Goal: Complete application form: Complete application form

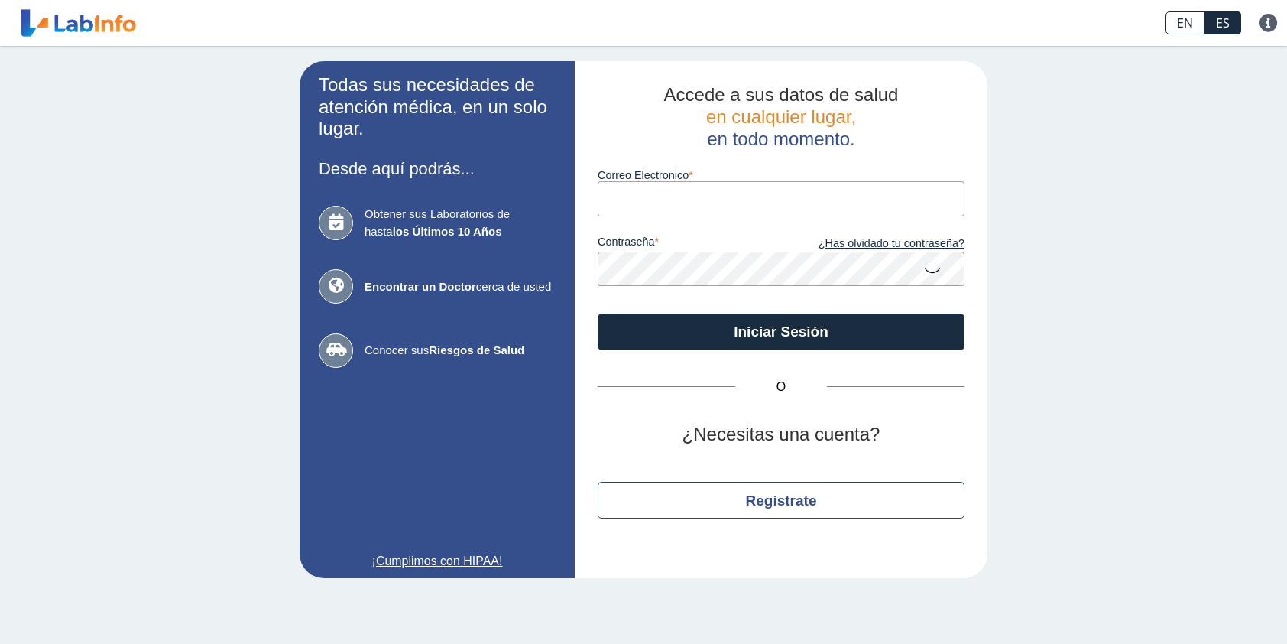
click at [798, 205] on input "Correo Electronico" at bounding box center [781, 198] width 367 height 34
type input "maydasr65@gmail.com"
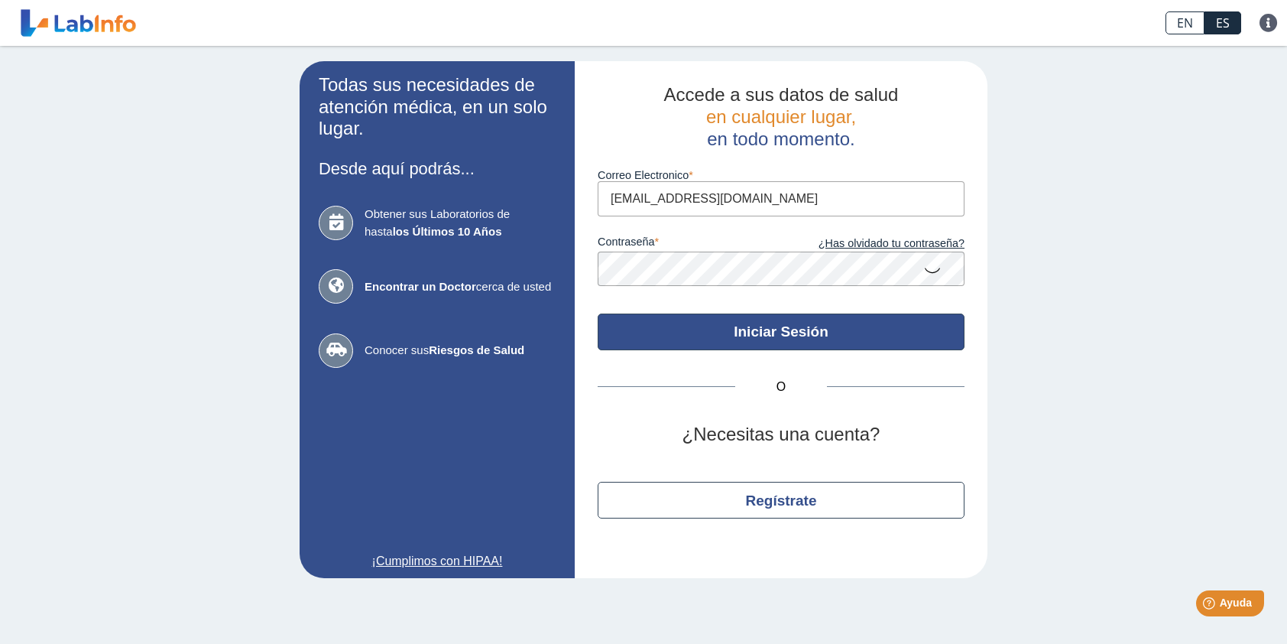
click at [807, 330] on button "Iniciar Sesión" at bounding box center [781, 331] width 367 height 37
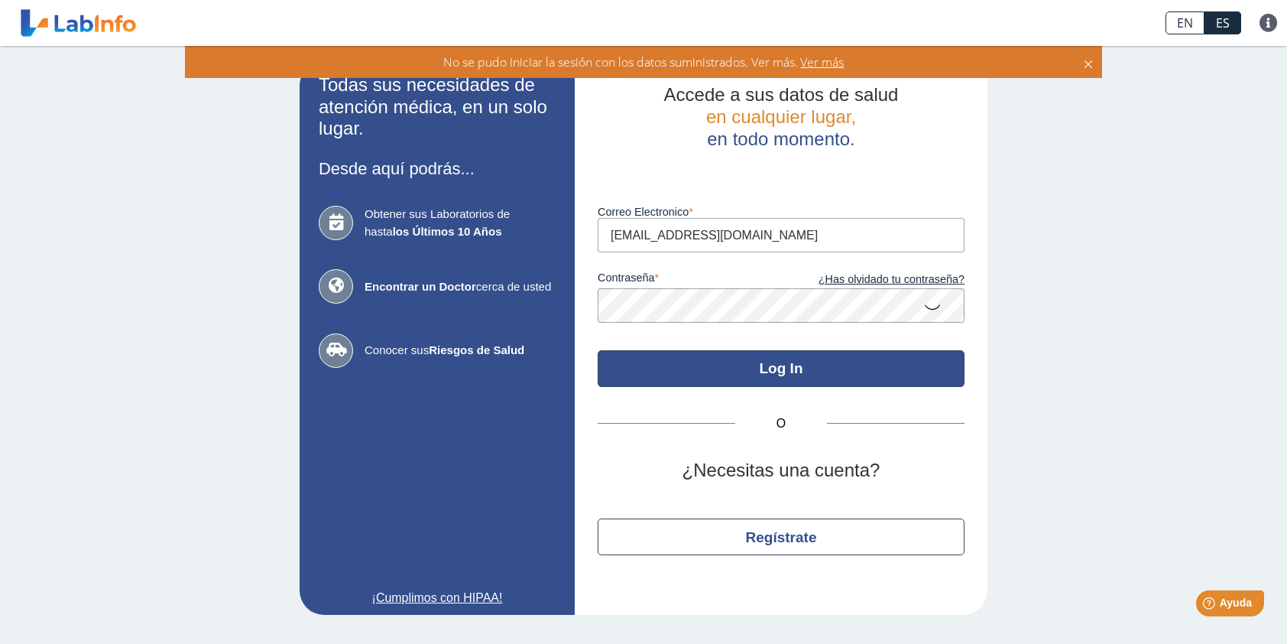
click at [789, 366] on button "Log In" at bounding box center [781, 368] width 367 height 37
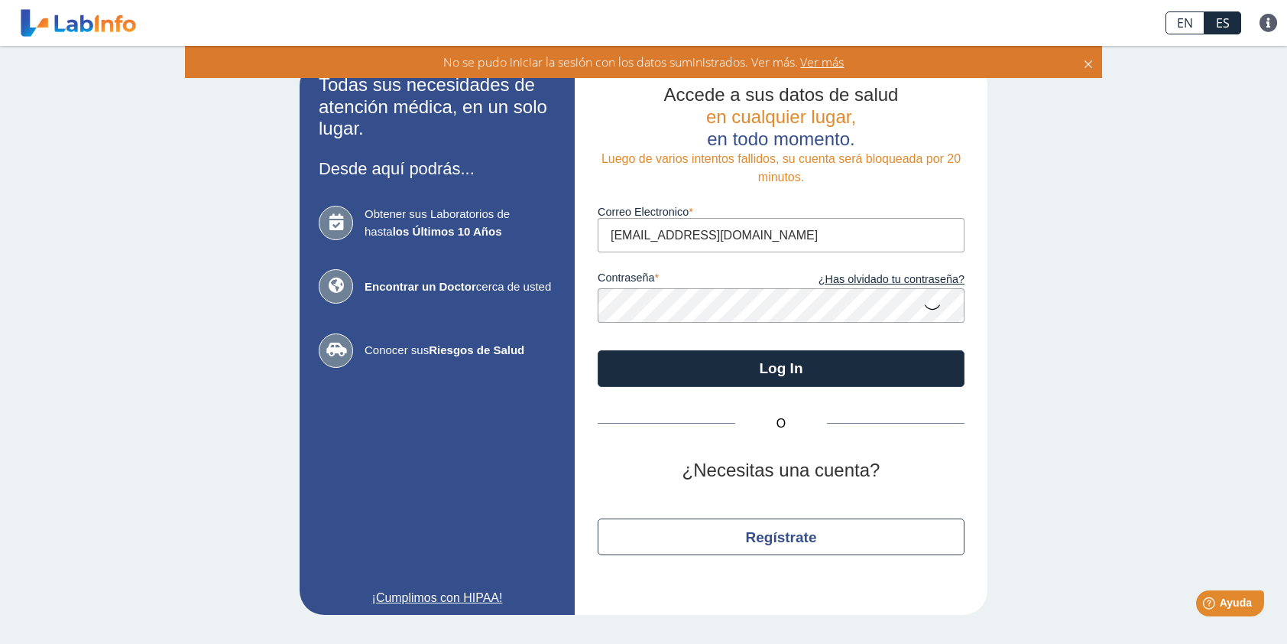
click at [1084, 63] on icon at bounding box center [1088, 61] width 12 height 17
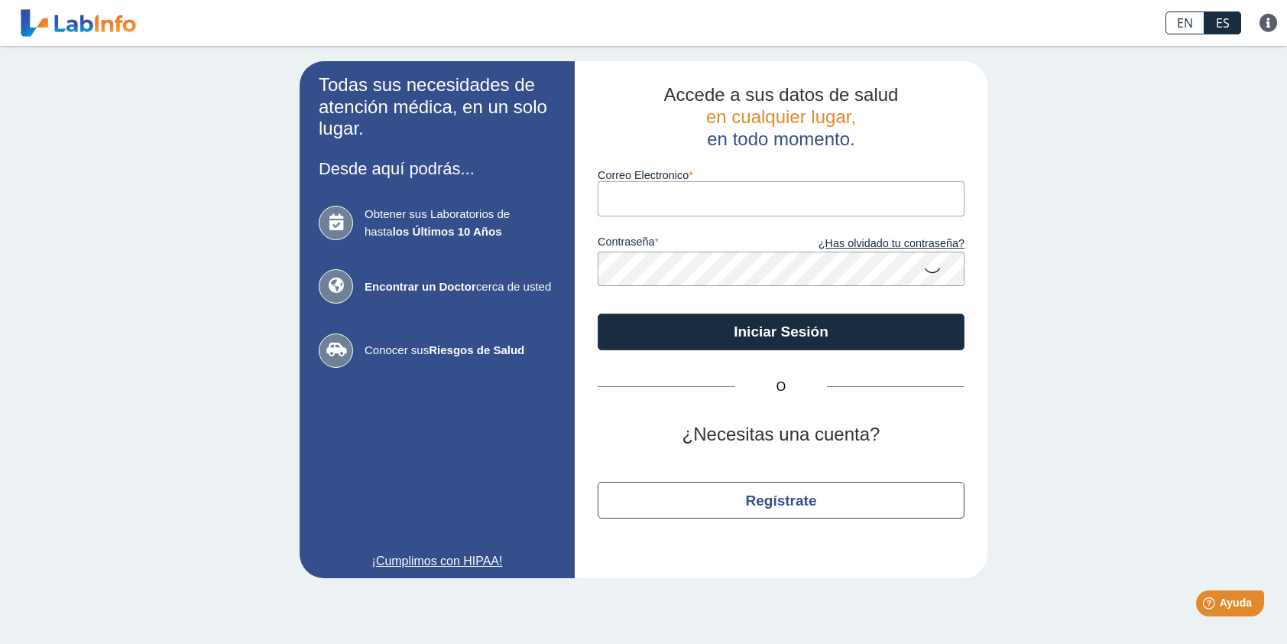
click at [656, 183] on input "Correo Electronico" at bounding box center [781, 198] width 367 height 34
type input "maydasr65@gmail.com"
click at [877, 246] on link "¿Has olvidado tu contraseña?" at bounding box center [872, 243] width 183 height 17
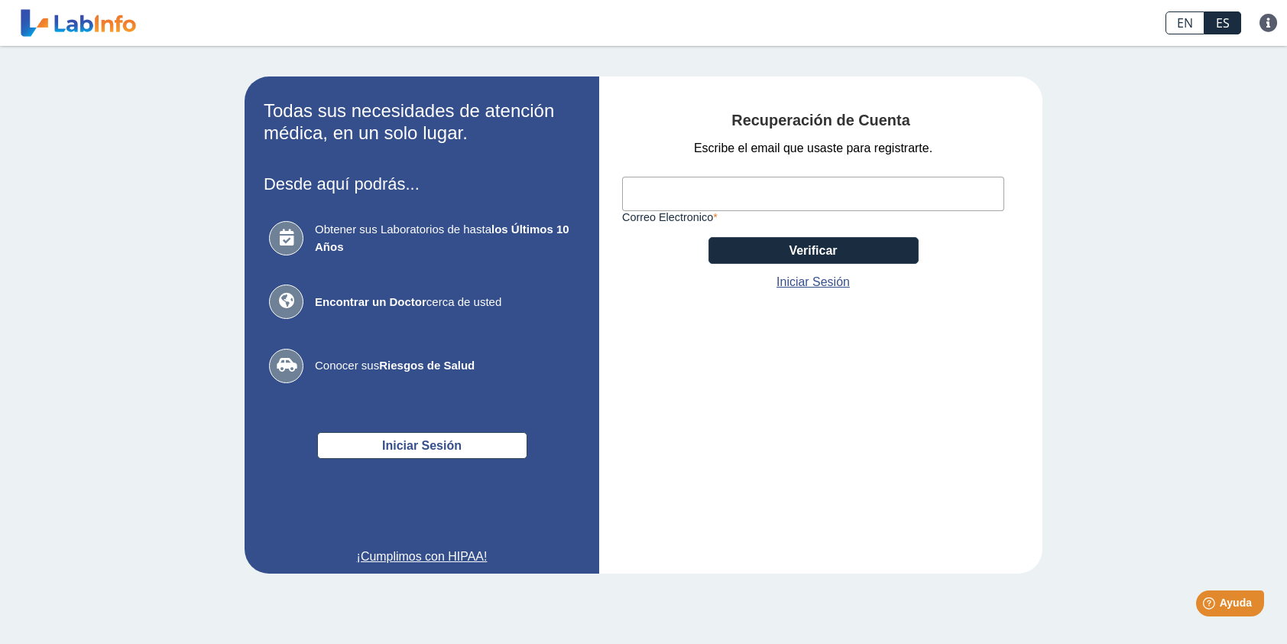
click at [759, 203] on input "Correo Electronico" at bounding box center [813, 194] width 382 height 34
type input "maydasr65@gmail.com"
click at [809, 251] on button "Verificar" at bounding box center [813, 250] width 210 height 27
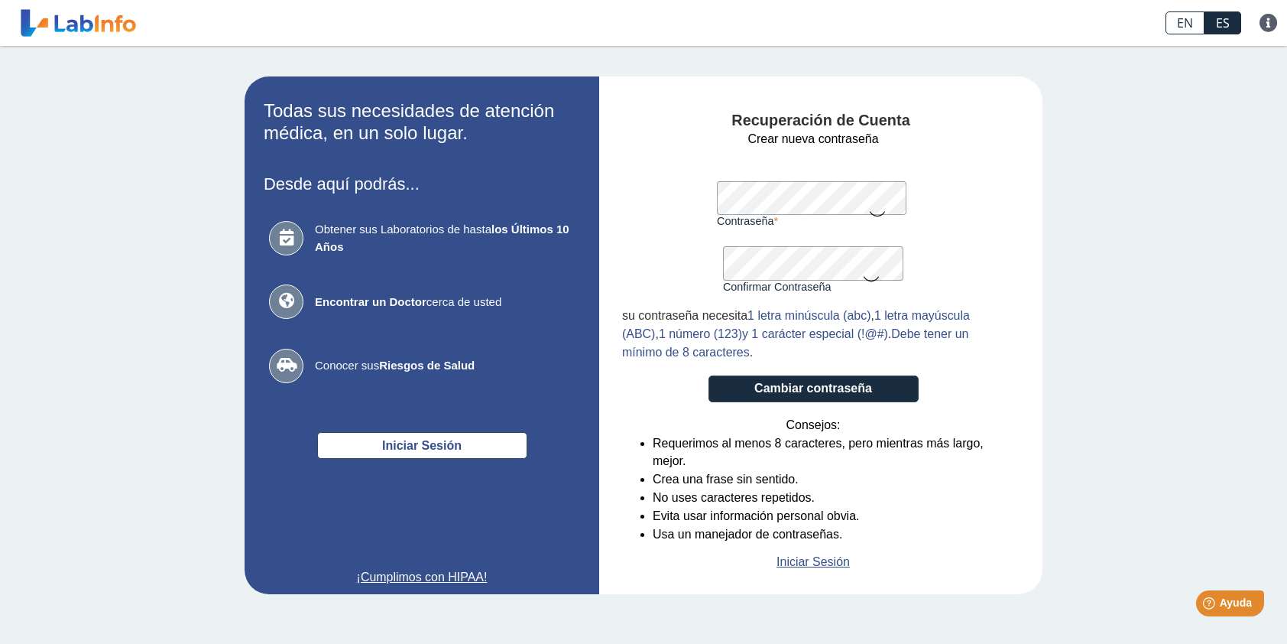
click at [880, 212] on icon at bounding box center [877, 213] width 18 height 30
click at [847, 391] on button "Cambiar contraseña" at bounding box center [813, 388] width 210 height 27
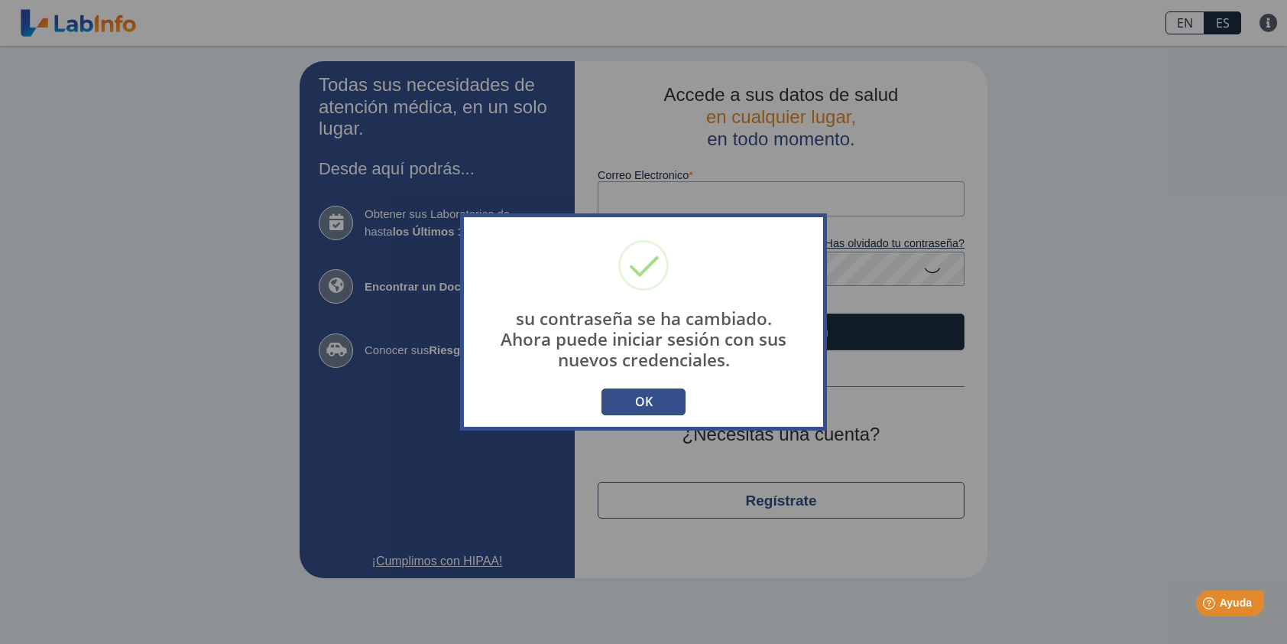
click at [627, 400] on button "OK" at bounding box center [643, 401] width 84 height 27
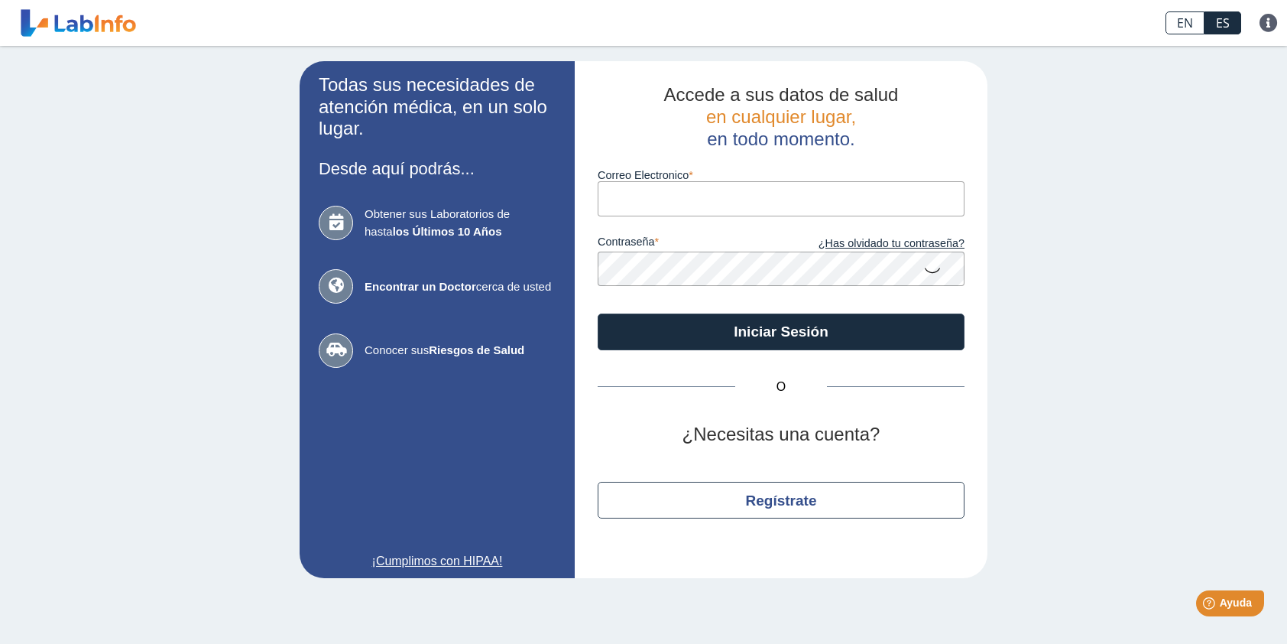
click at [653, 207] on input "Correo Electronico" at bounding box center [781, 198] width 367 height 34
type input "maydasr65@gmail.com"
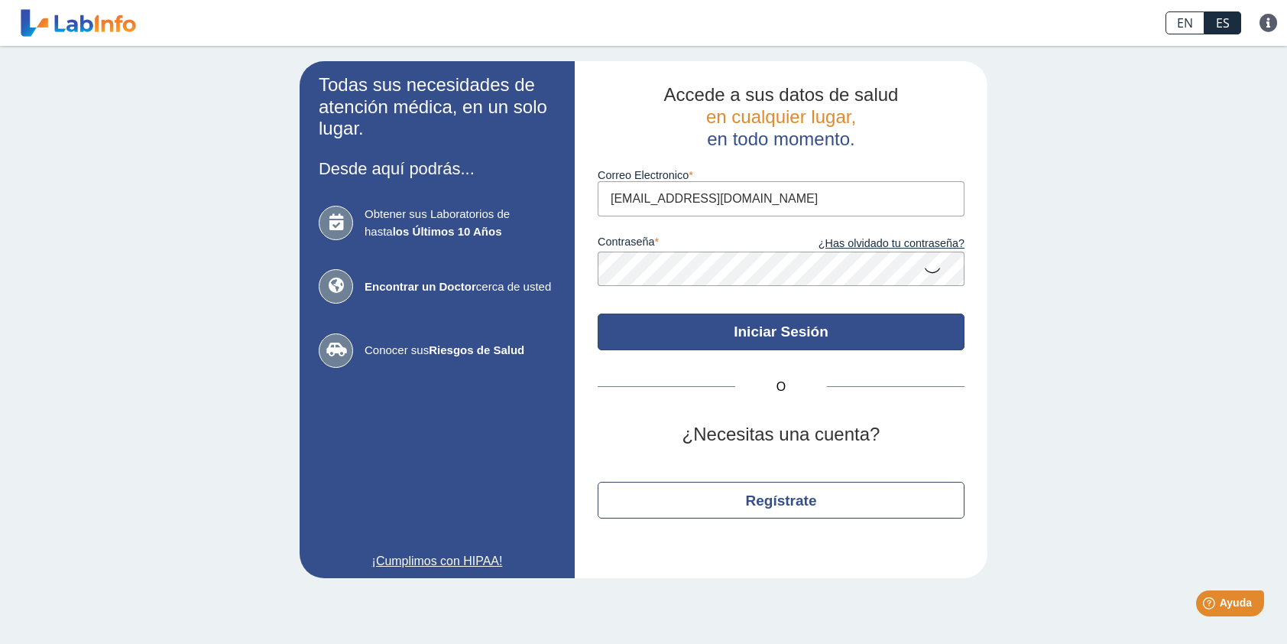
click at [738, 329] on button "Iniciar Sesión" at bounding box center [781, 331] width 367 height 37
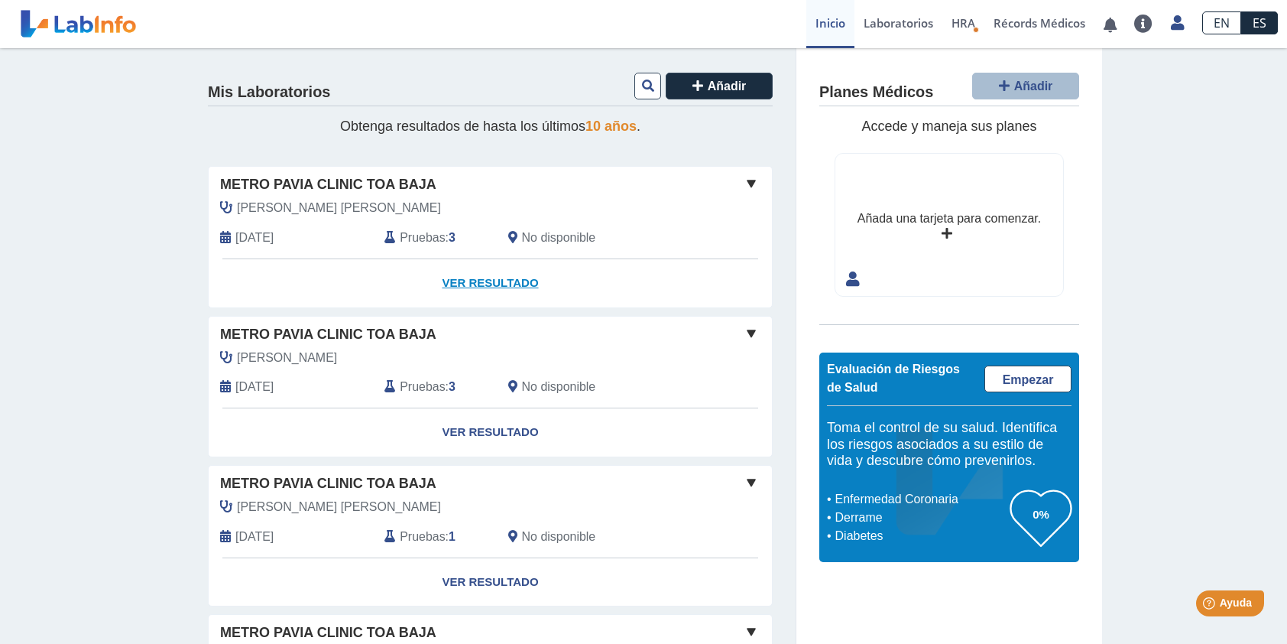
click at [465, 284] on link "Ver Resultado" at bounding box center [490, 283] width 563 height 48
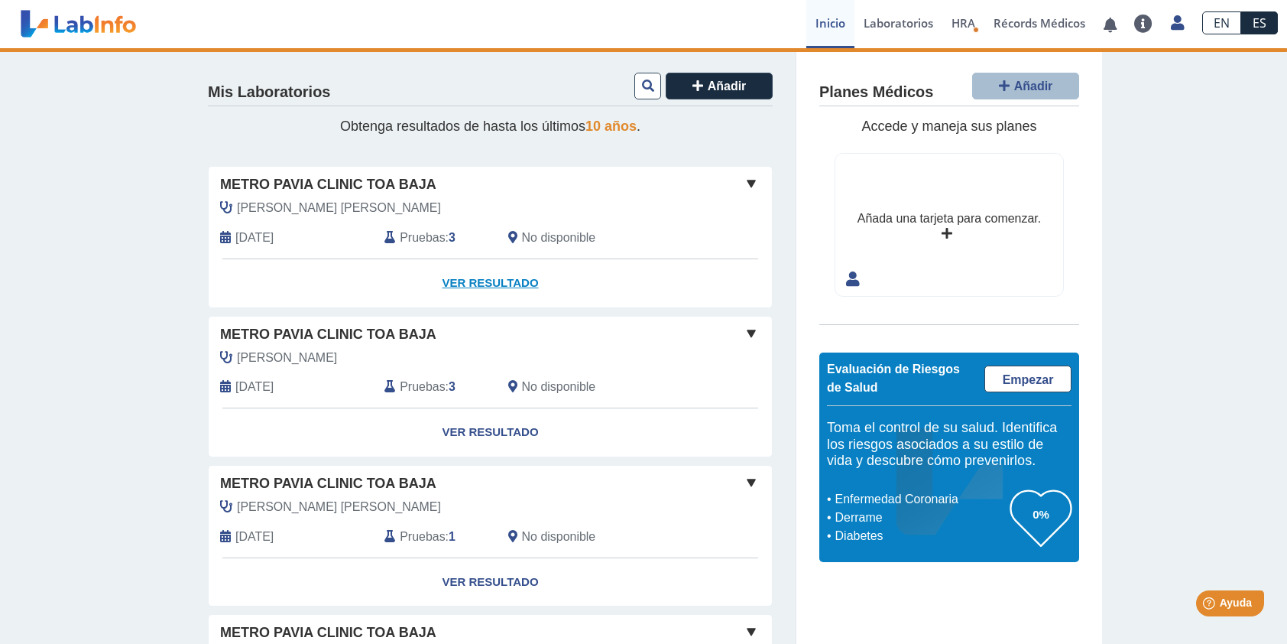
click at [508, 281] on link "Ver Resultado" at bounding box center [490, 283] width 563 height 48
click at [744, 183] on span at bounding box center [751, 183] width 18 height 18
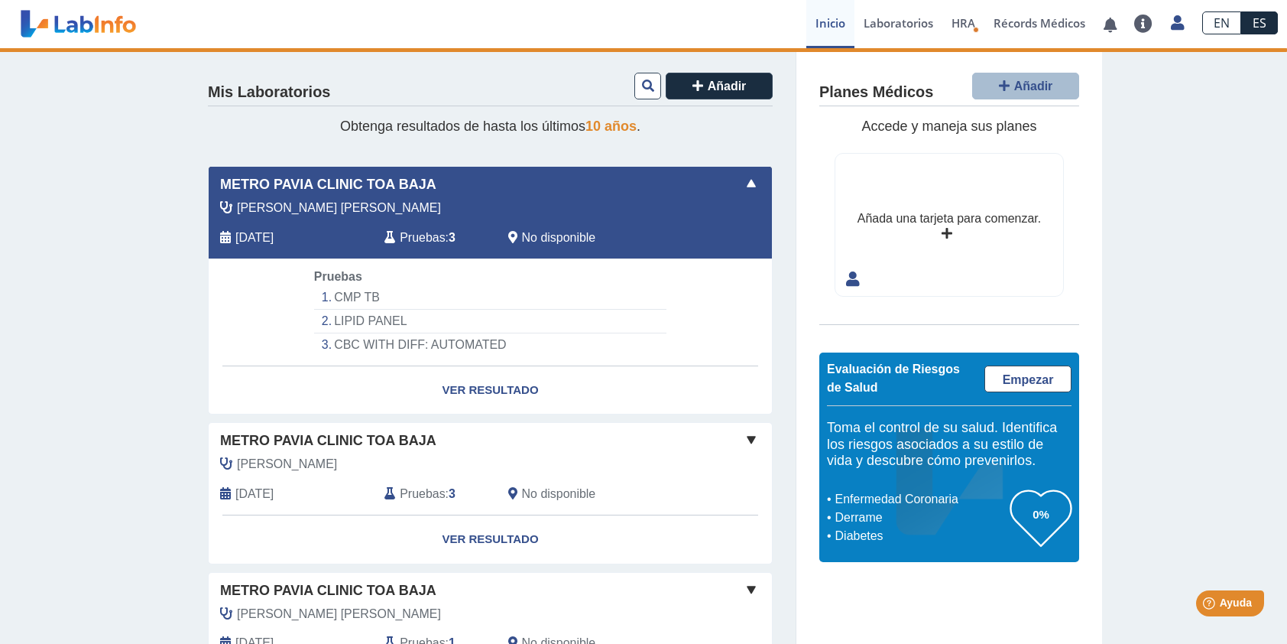
click at [405, 238] on span "Pruebas" at bounding box center [422, 238] width 45 height 18
click at [407, 237] on span "Pruebas" at bounding box center [422, 238] width 45 height 18
click at [472, 388] on link "Ver Resultado" at bounding box center [490, 390] width 563 height 48
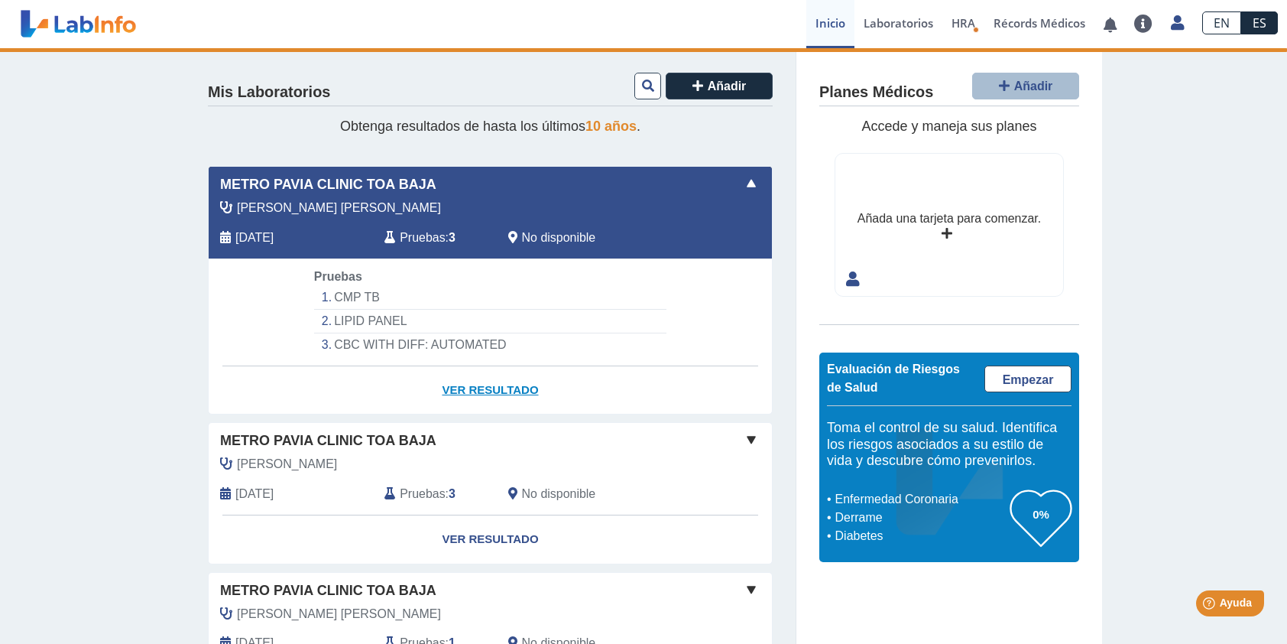
click at [472, 388] on link "Ver Resultado" at bounding box center [490, 390] width 563 height 48
click at [405, 208] on div "[PERSON_NAME]" at bounding box center [456, 208] width 494 height 18
click at [405, 207] on div "[PERSON_NAME]" at bounding box center [456, 208] width 494 height 18
click at [329, 219] on div "Almonte Hernandez, Cesar Oct 3, 2025 Pruebas : 3 No disponible" at bounding box center [455, 229] width 517 height 60
drag, startPoint x: 329, startPoint y: 293, endPoint x: 336, endPoint y: 317, distance: 24.9
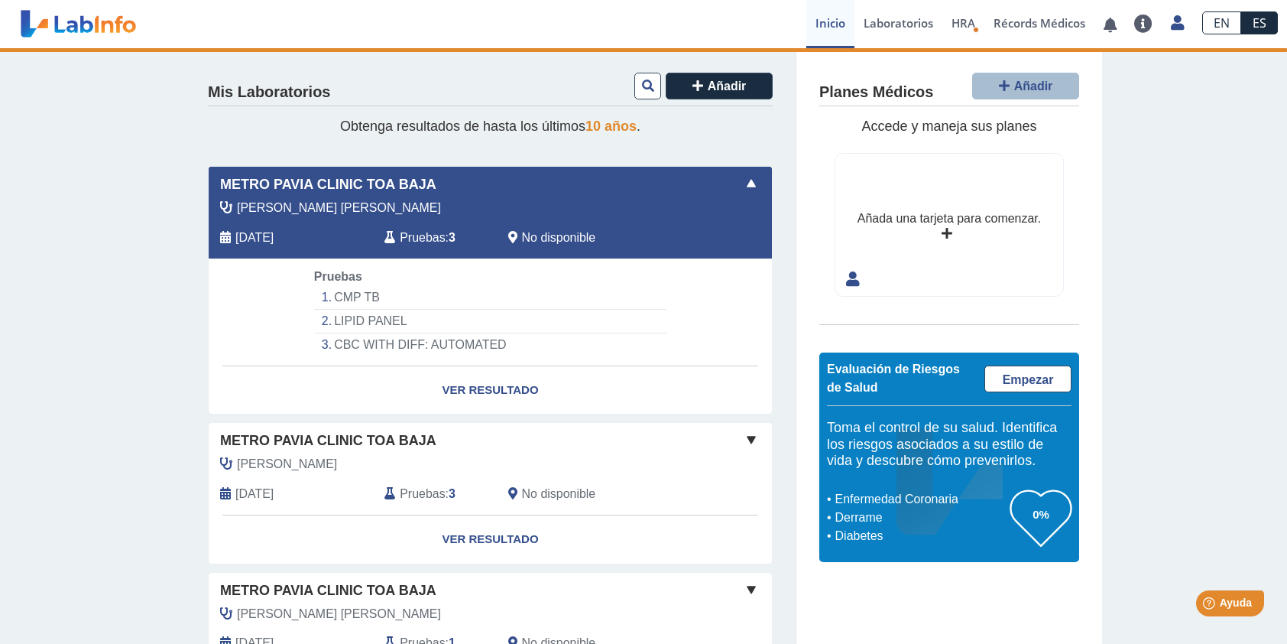
click at [329, 293] on li "CMP TB" at bounding box center [490, 298] width 352 height 24
click at [338, 322] on li "LIPID PANEL" at bounding box center [490, 322] width 352 height 24
click at [363, 349] on li "CBC WITH DIFF: AUTOMATED" at bounding box center [490, 344] width 352 height 23
click at [407, 238] on span "Pruebas" at bounding box center [422, 238] width 45 height 18
click at [514, 238] on div "No disponible" at bounding box center [600, 238] width 206 height 18
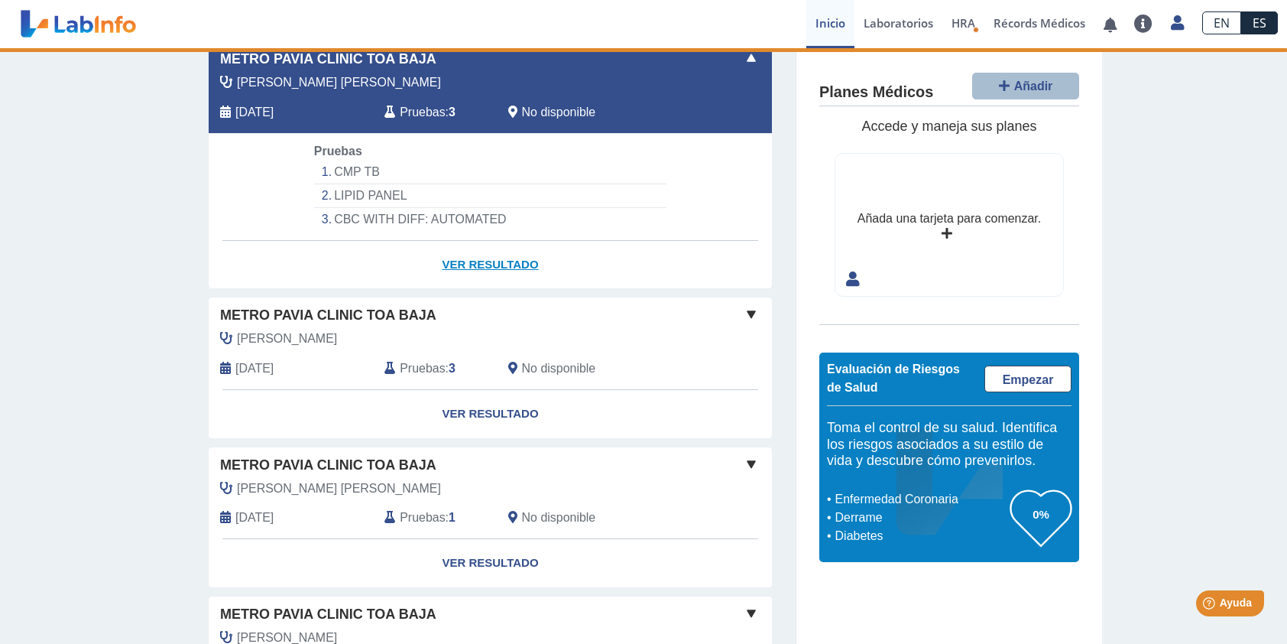
scroll to position [153, 0]
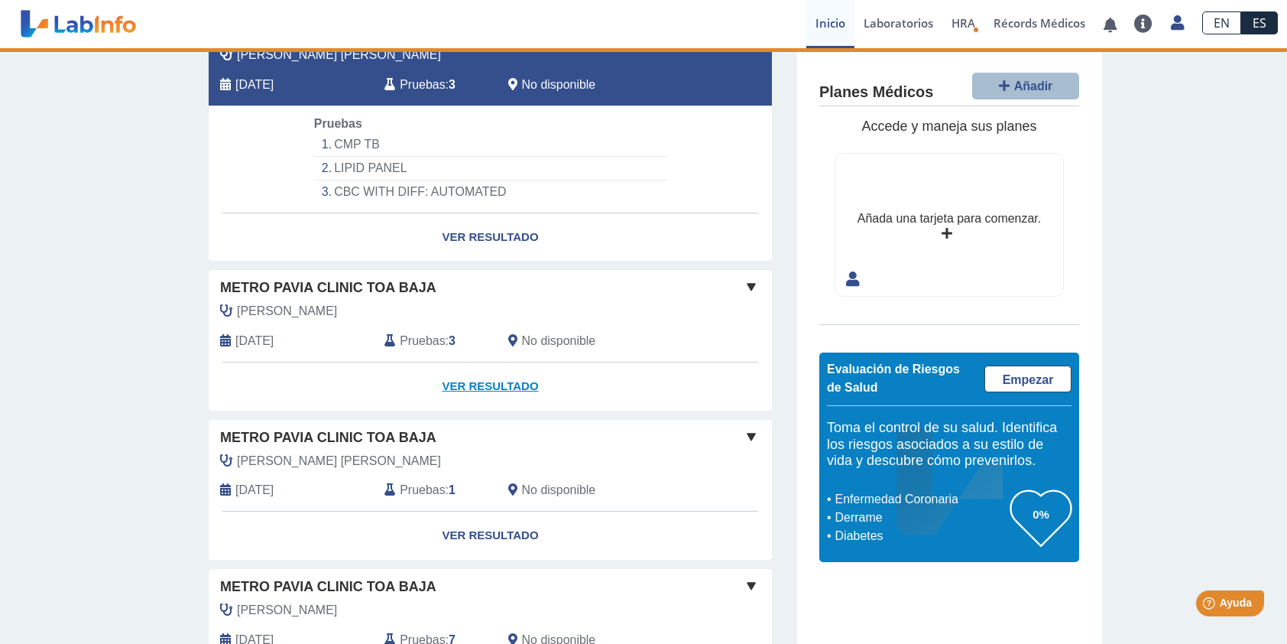
click at [491, 386] on link "Ver Resultado" at bounding box center [490, 386] width 563 height 48
click at [491, 385] on link "Ver Resultado" at bounding box center [490, 386] width 563 height 48
click at [274, 332] on span "[DATE]" at bounding box center [254, 341] width 38 height 18
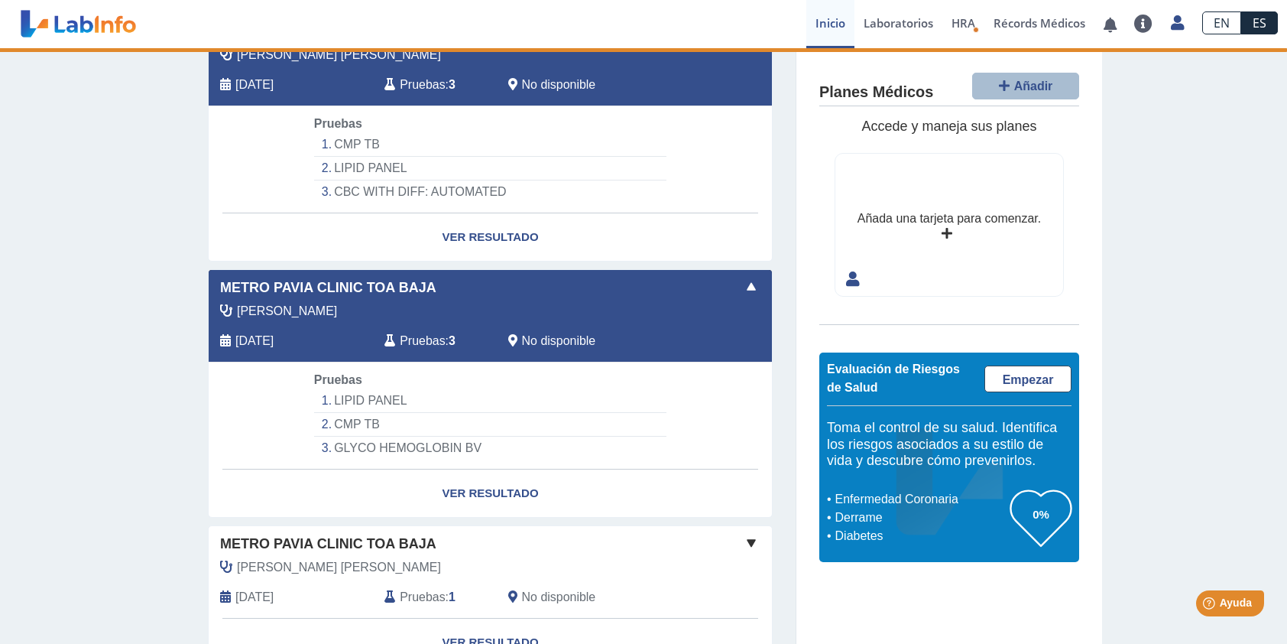
click at [340, 397] on li "LIPID PANEL" at bounding box center [490, 401] width 352 height 24
click at [342, 420] on li "CMP TB" at bounding box center [490, 425] width 352 height 24
click at [346, 446] on li "GLYCO HEMOGLOBIN BV" at bounding box center [490, 447] width 352 height 23
click at [464, 491] on link "Ver Resultado" at bounding box center [490, 493] width 563 height 48
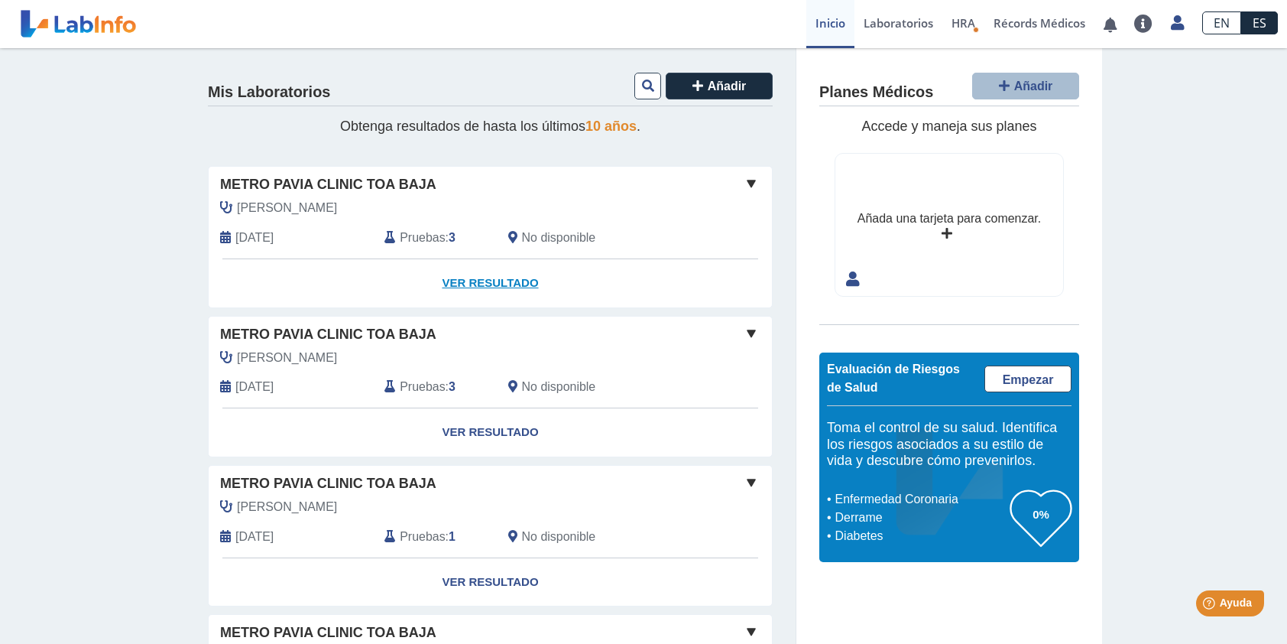
click at [472, 277] on link "Ver Resultado" at bounding box center [490, 283] width 563 height 48
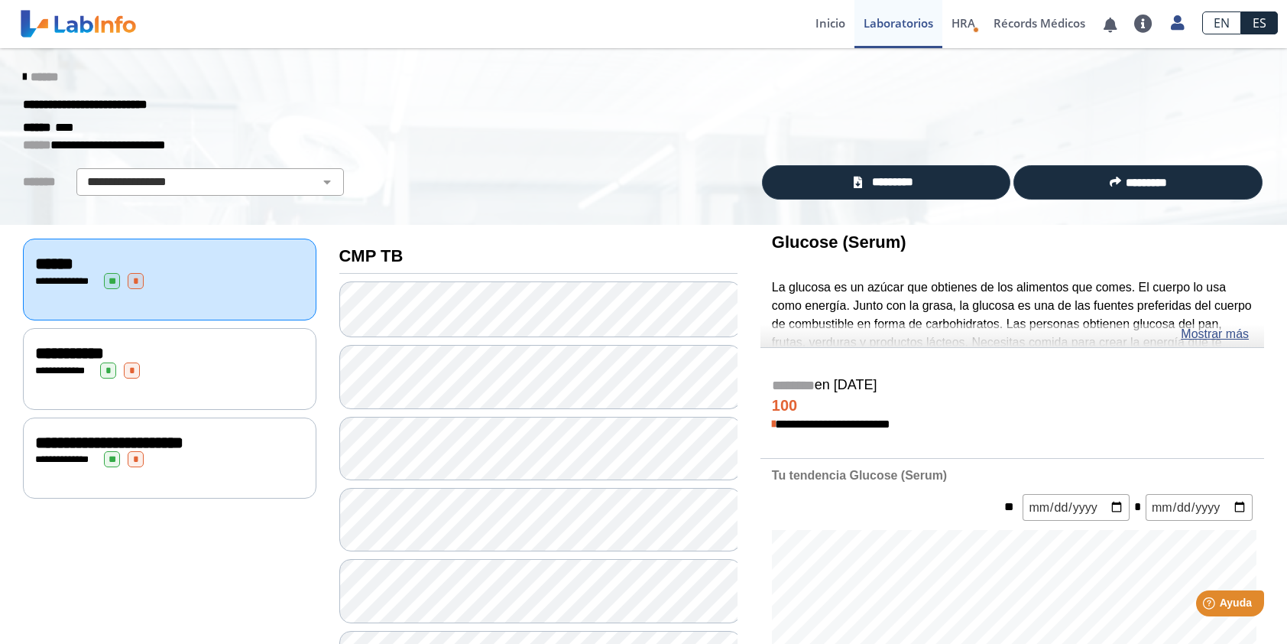
scroll to position [76, 0]
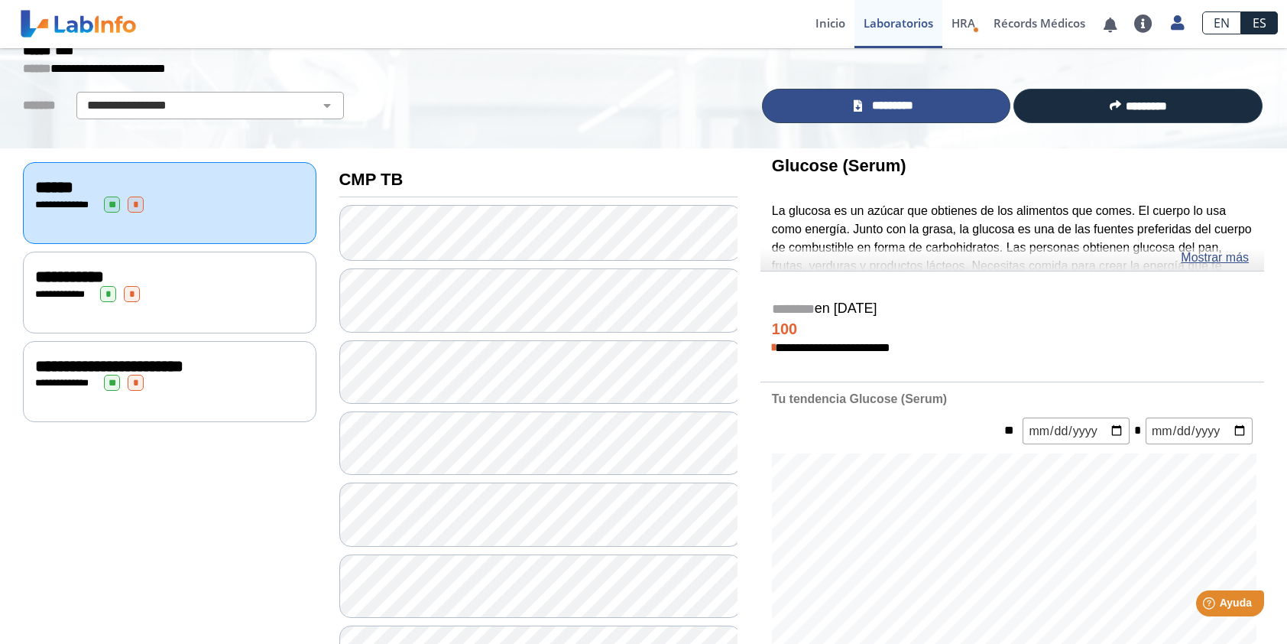
click at [894, 109] on span "*********" at bounding box center [893, 106] width 53 height 18
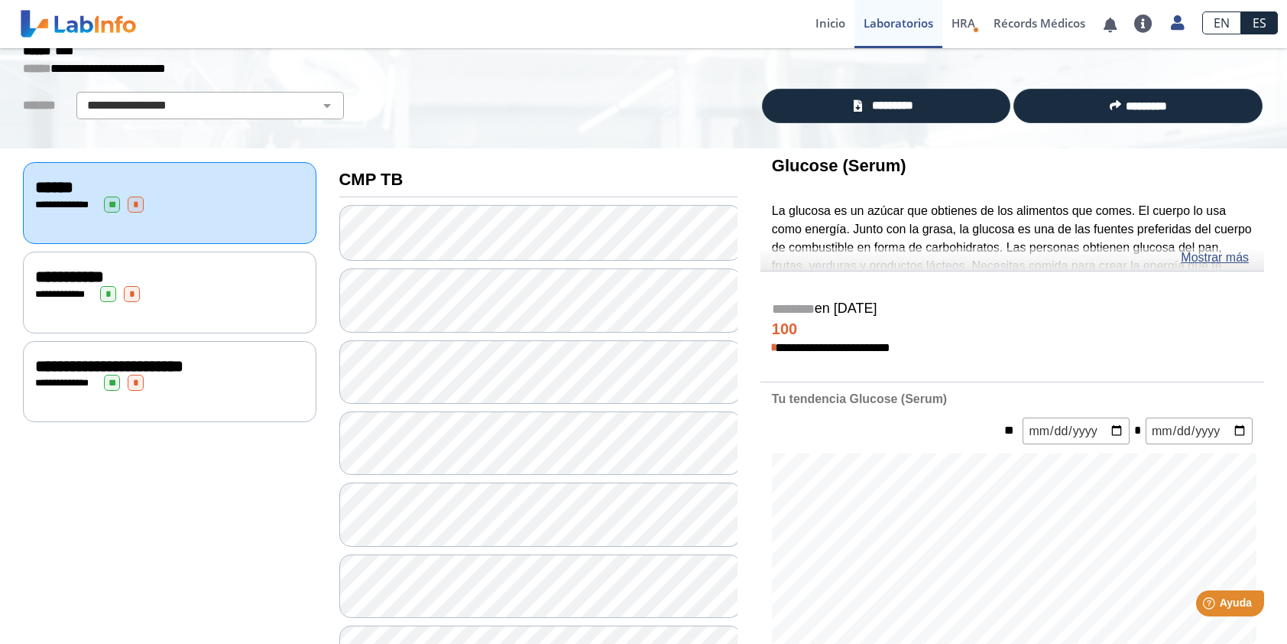
click at [214, 298] on div "**********" at bounding box center [169, 292] width 293 height 82
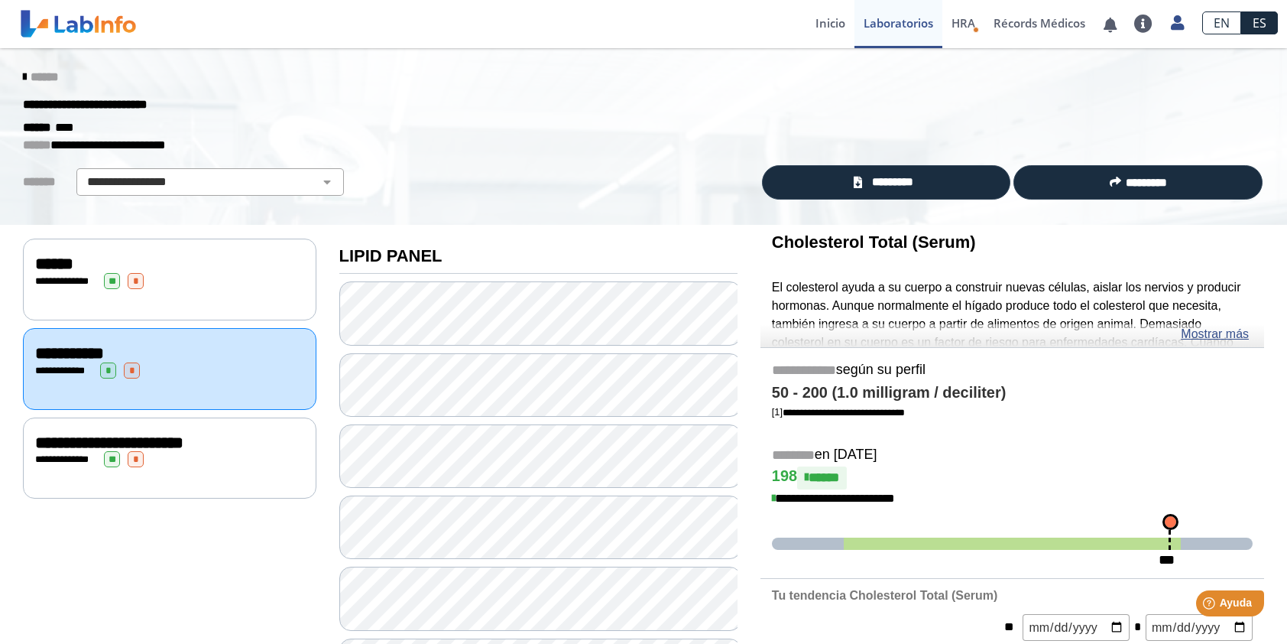
click at [185, 287] on div "**********" at bounding box center [169, 279] width 293 height 82
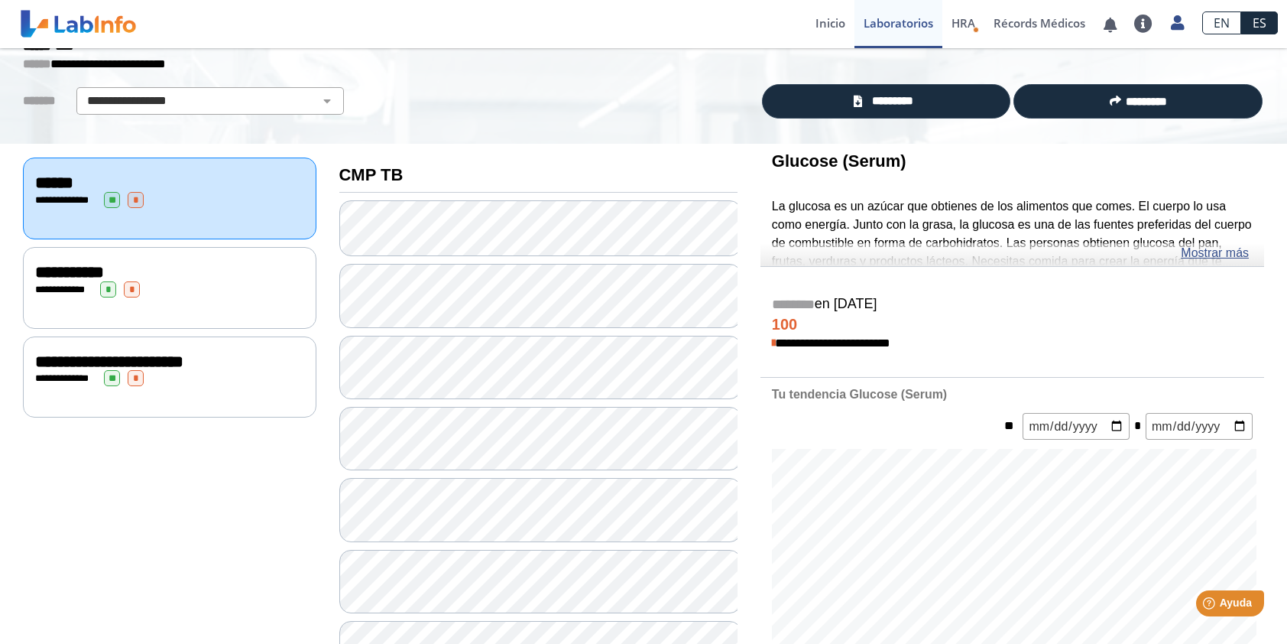
scroll to position [76, 0]
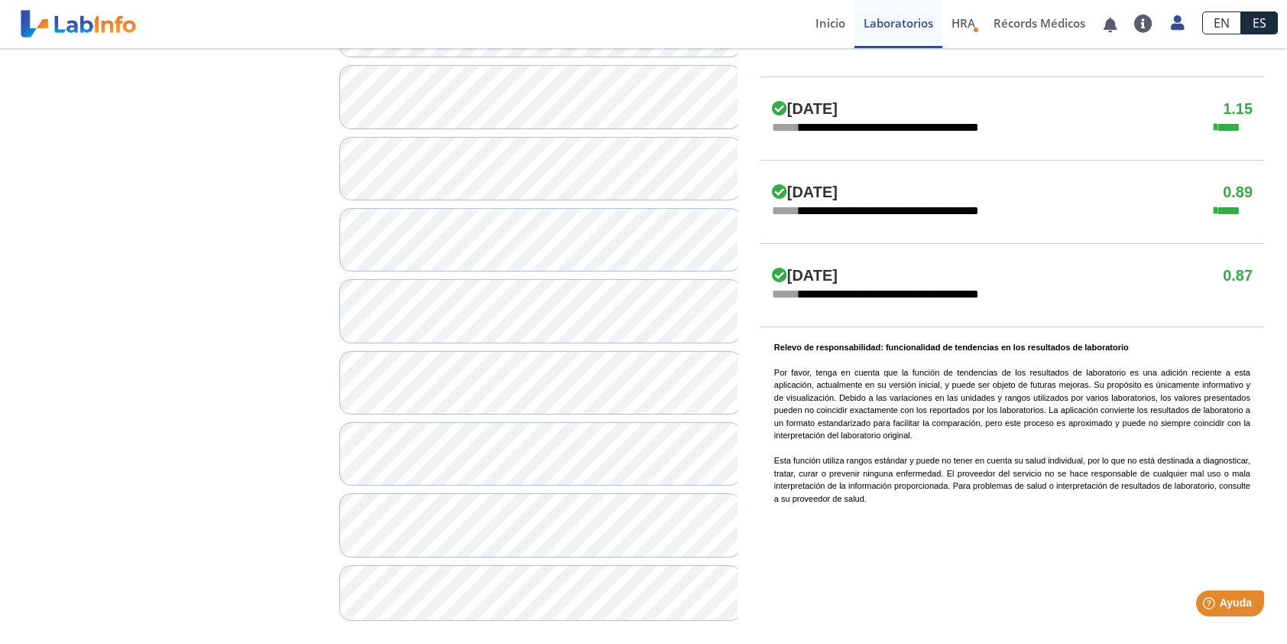
scroll to position [994, 0]
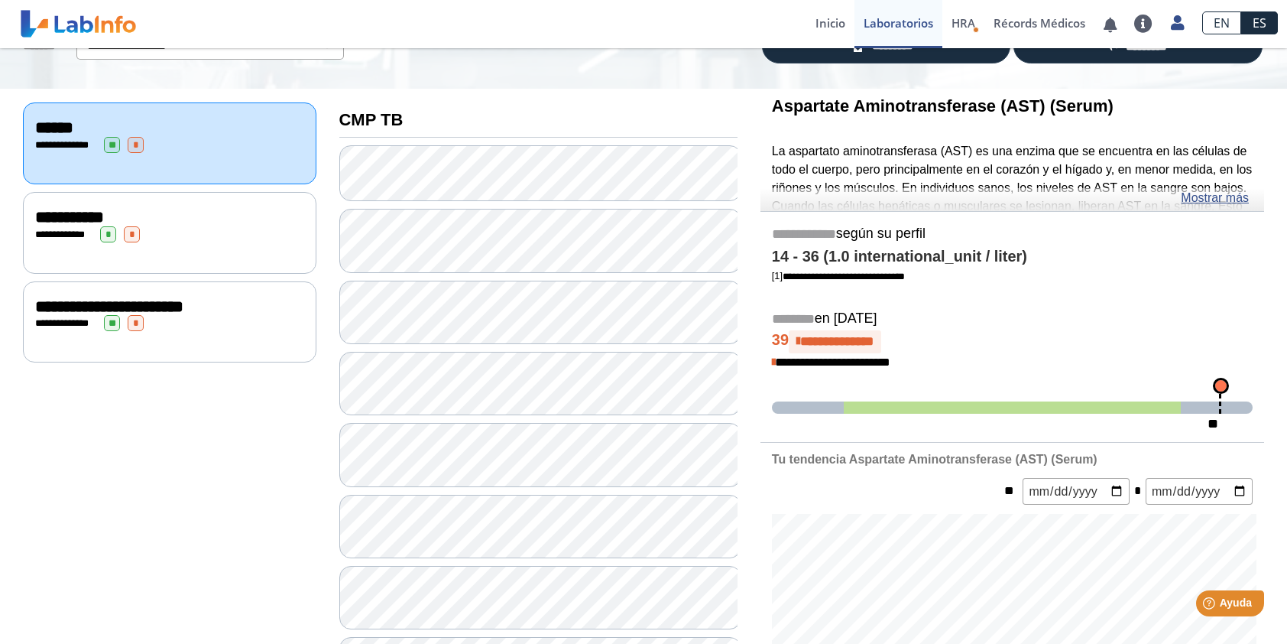
scroll to position [76, 0]
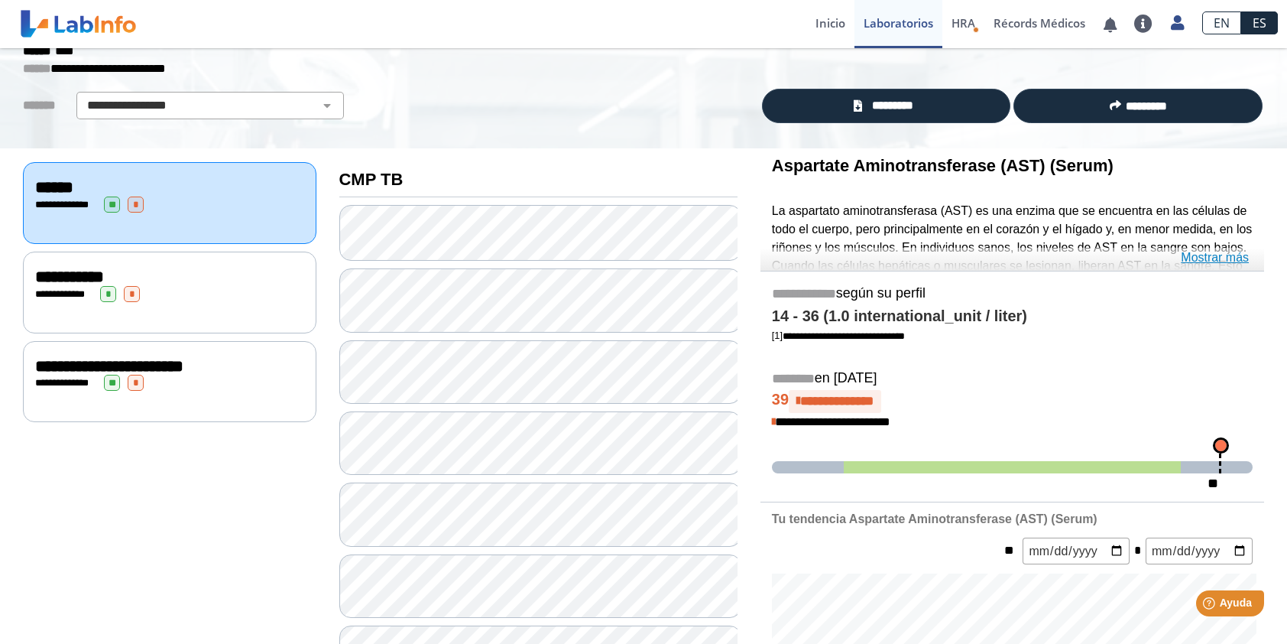
click at [1195, 255] on link "Mostrar más" at bounding box center [1215, 257] width 68 height 18
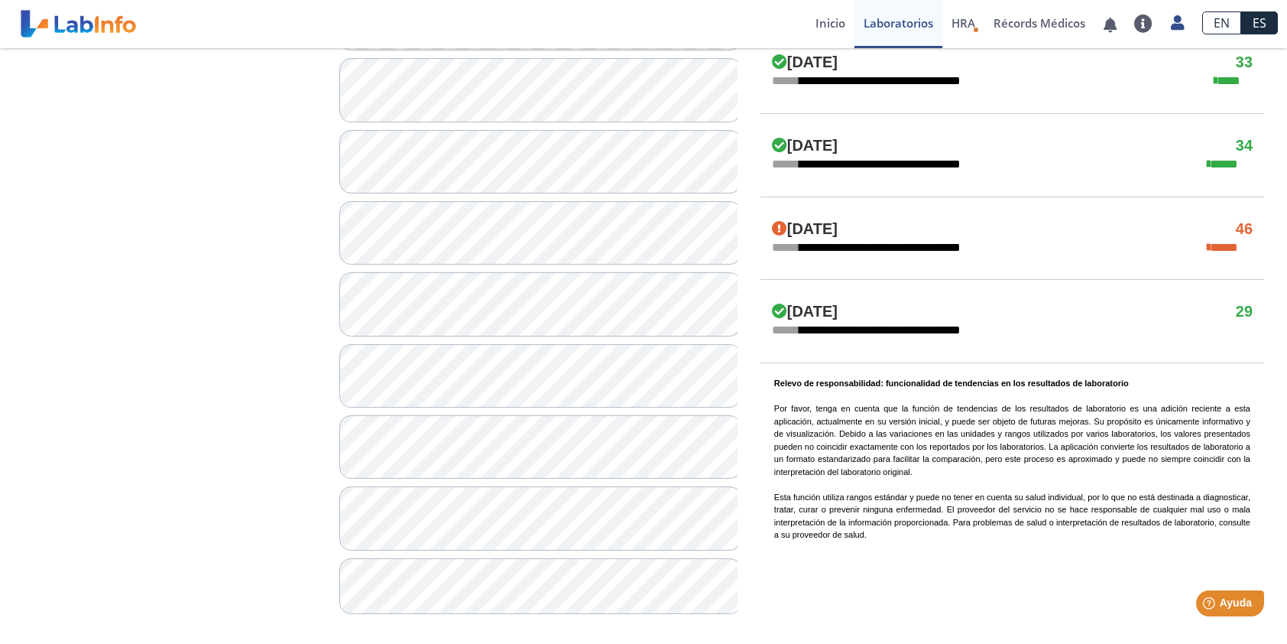
scroll to position [1007, 0]
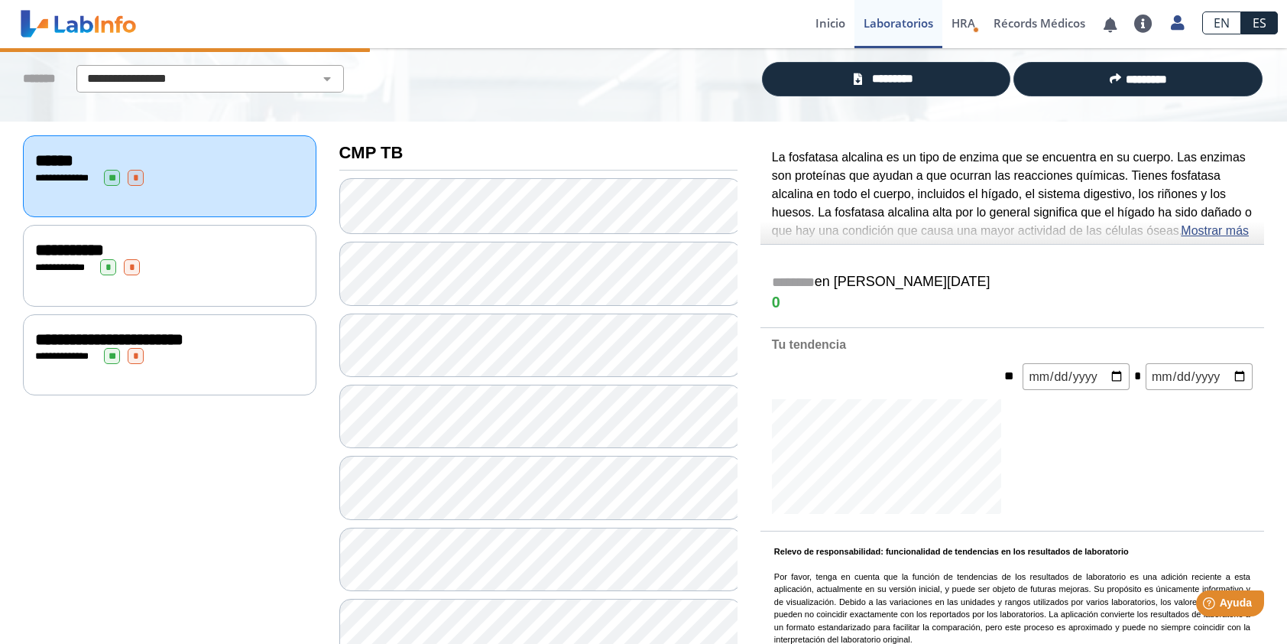
scroll to position [14, 0]
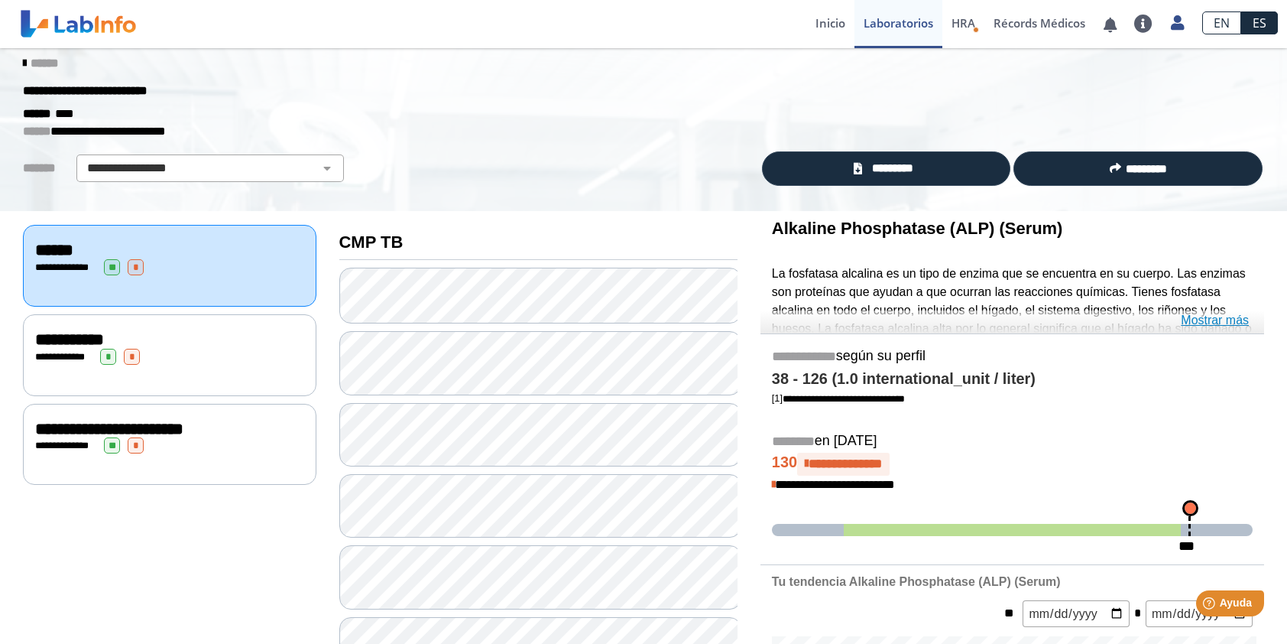
click at [1189, 322] on link "Mostrar más" at bounding box center [1215, 320] width 68 height 18
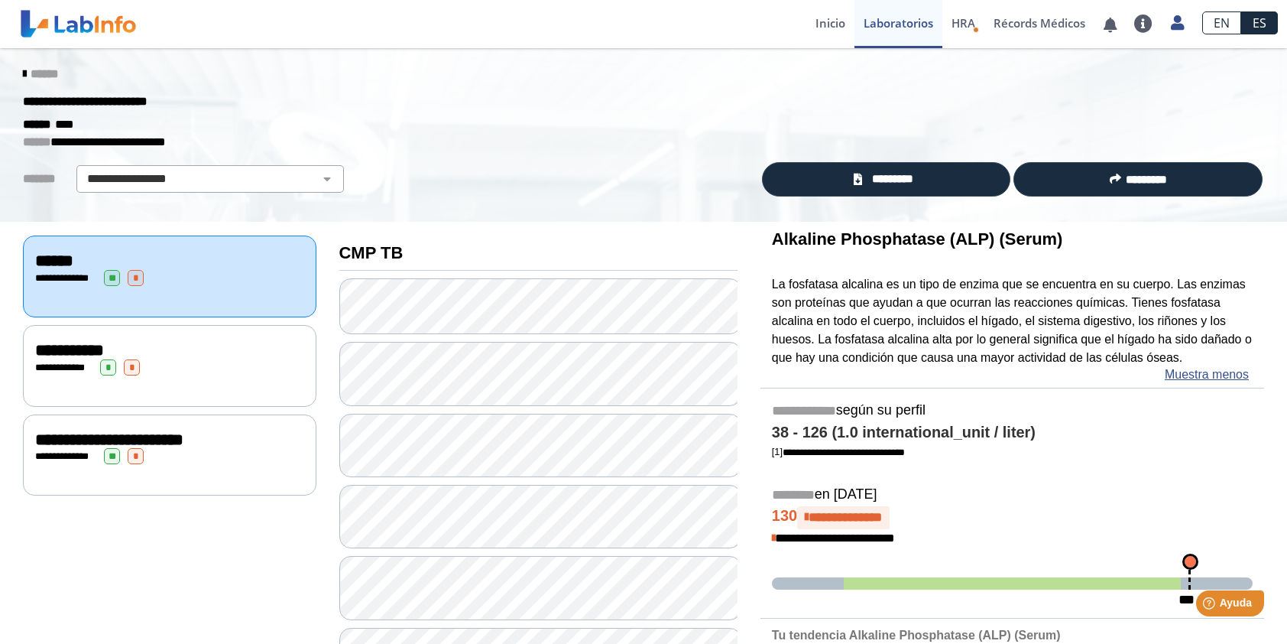
scroll to position [0, 0]
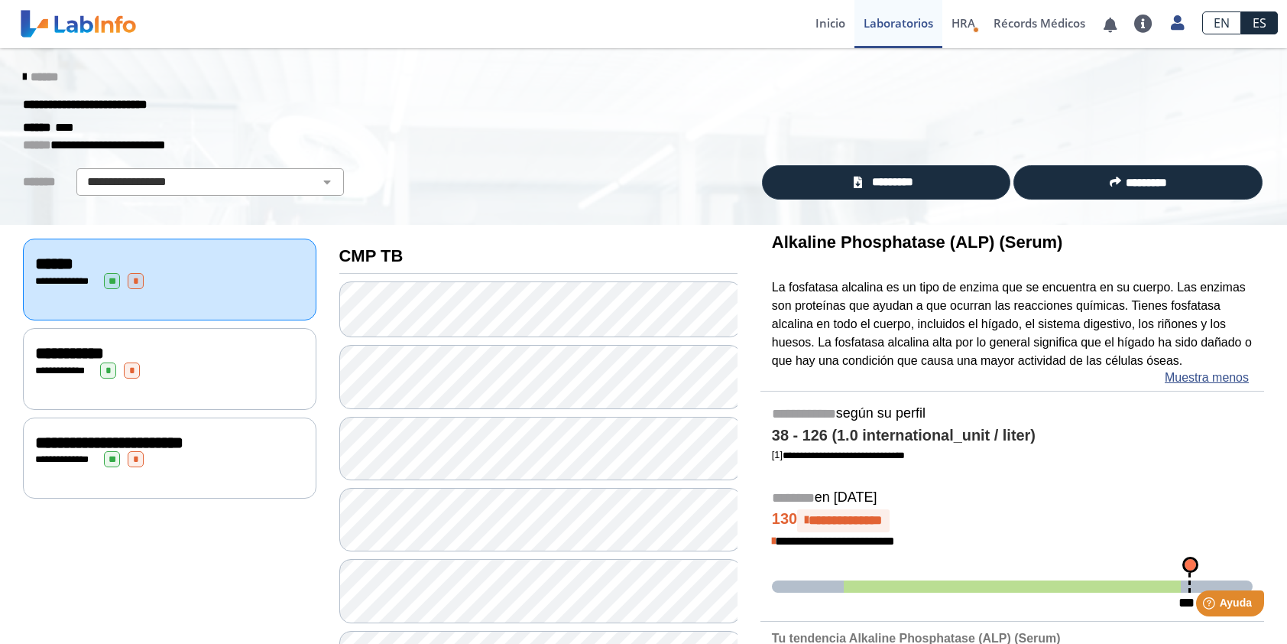
click at [222, 461] on div "**********" at bounding box center [169, 459] width 269 height 16
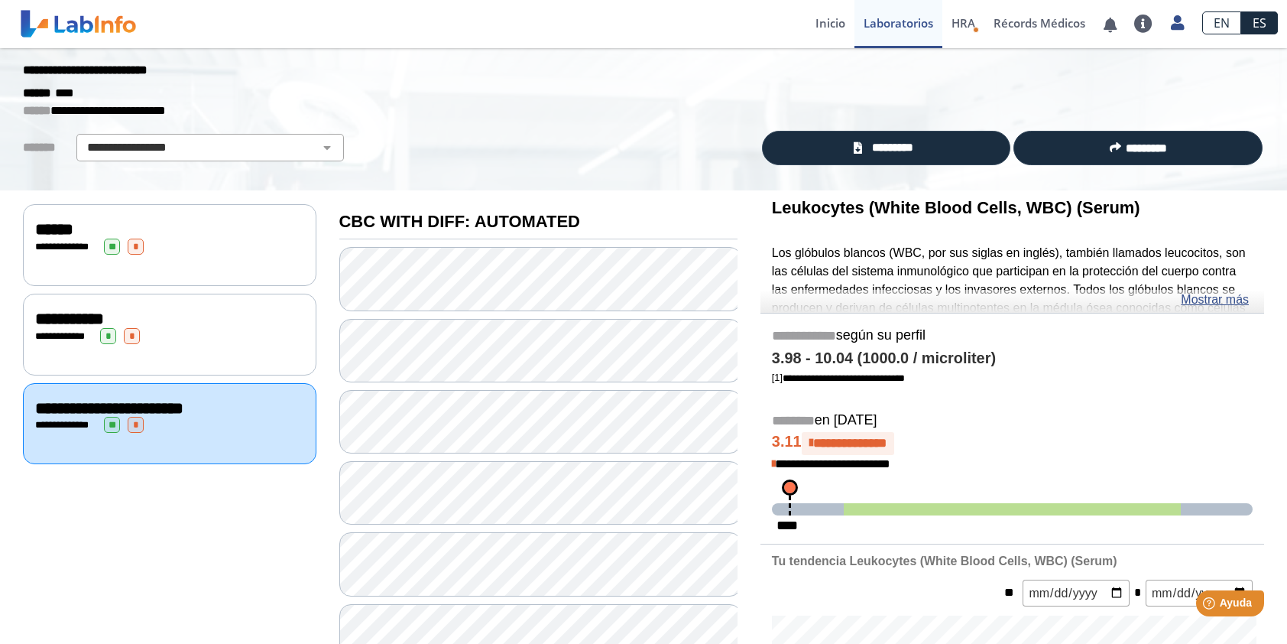
scroll to position [76, 0]
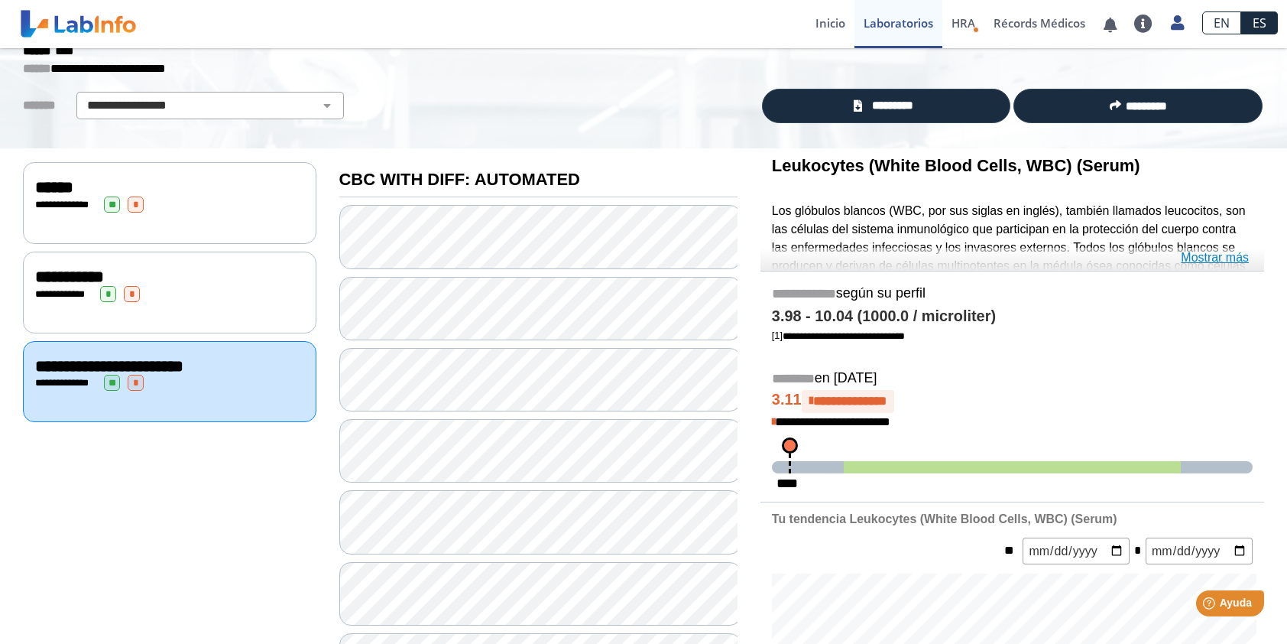
click at [1203, 255] on link "Mostrar más" at bounding box center [1215, 257] width 68 height 18
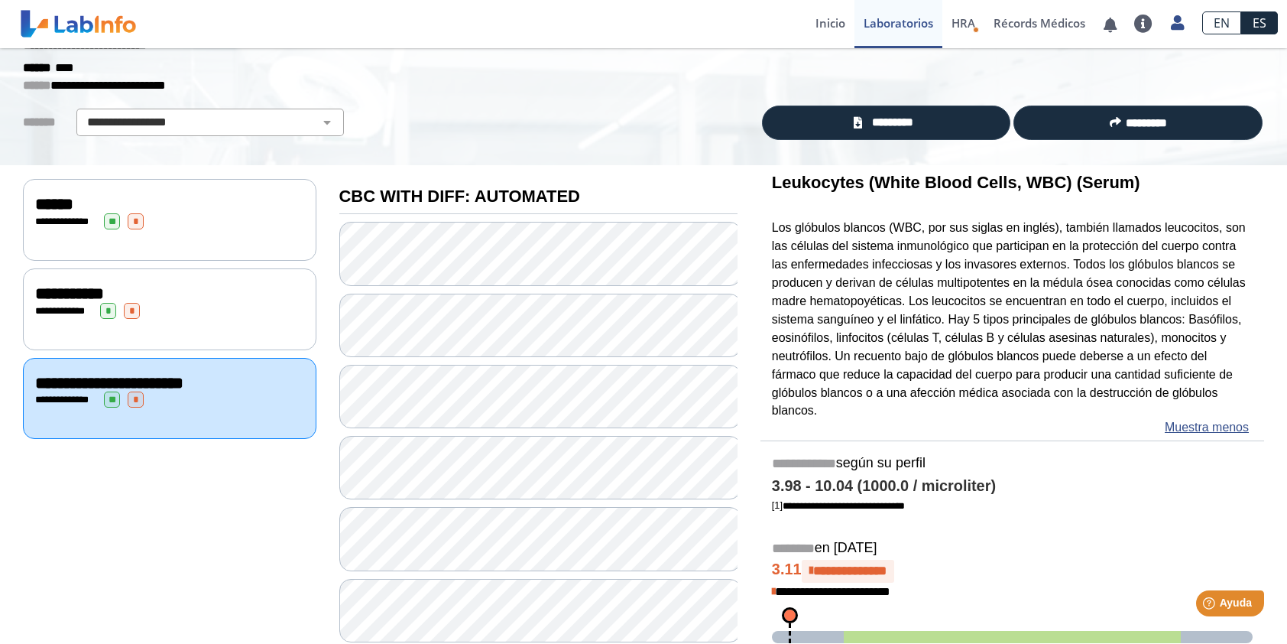
scroll to position [0, 0]
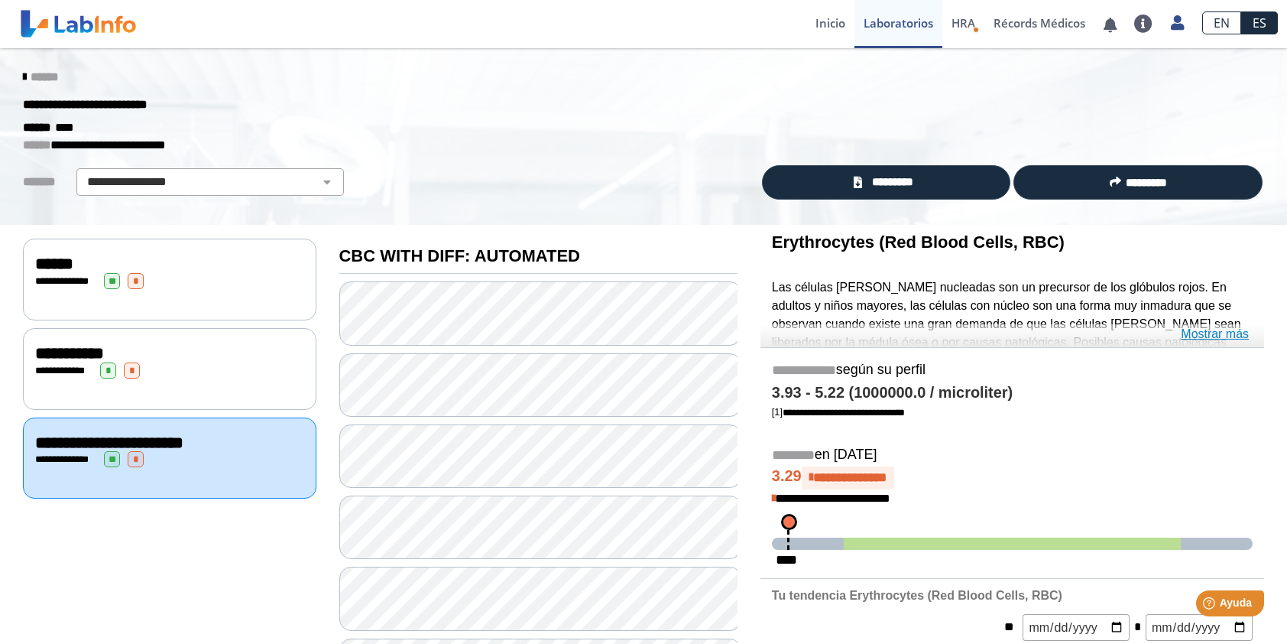
click at [1189, 333] on link "Mostrar más" at bounding box center [1215, 334] width 68 height 18
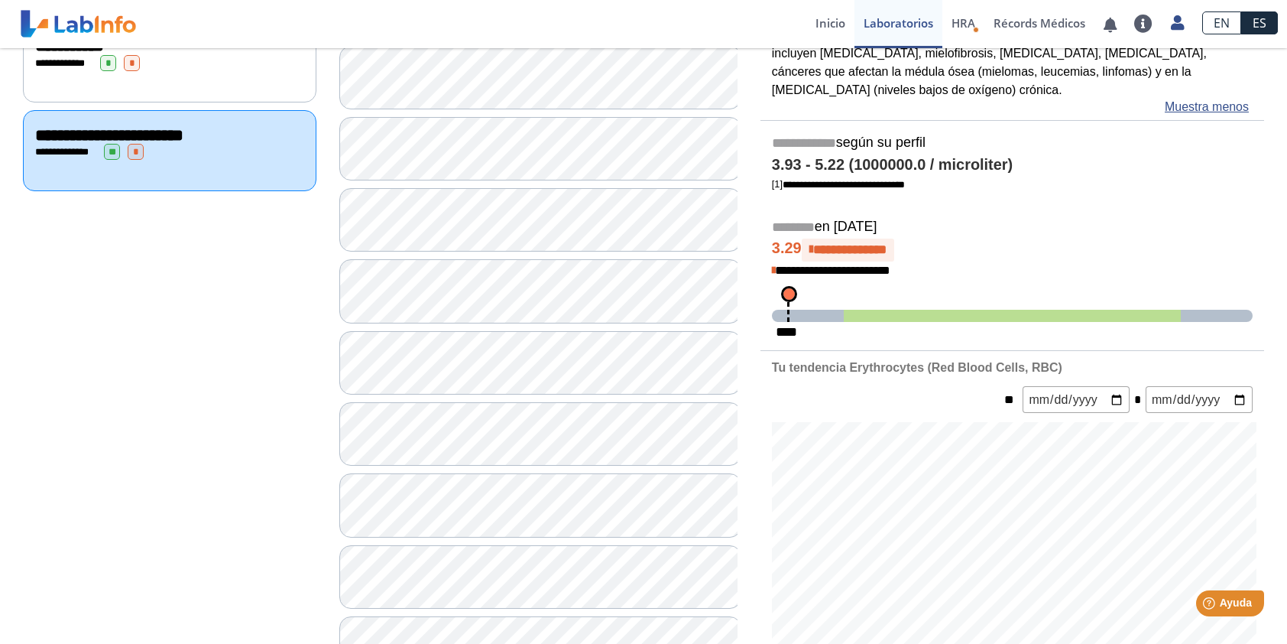
scroll to position [306, 0]
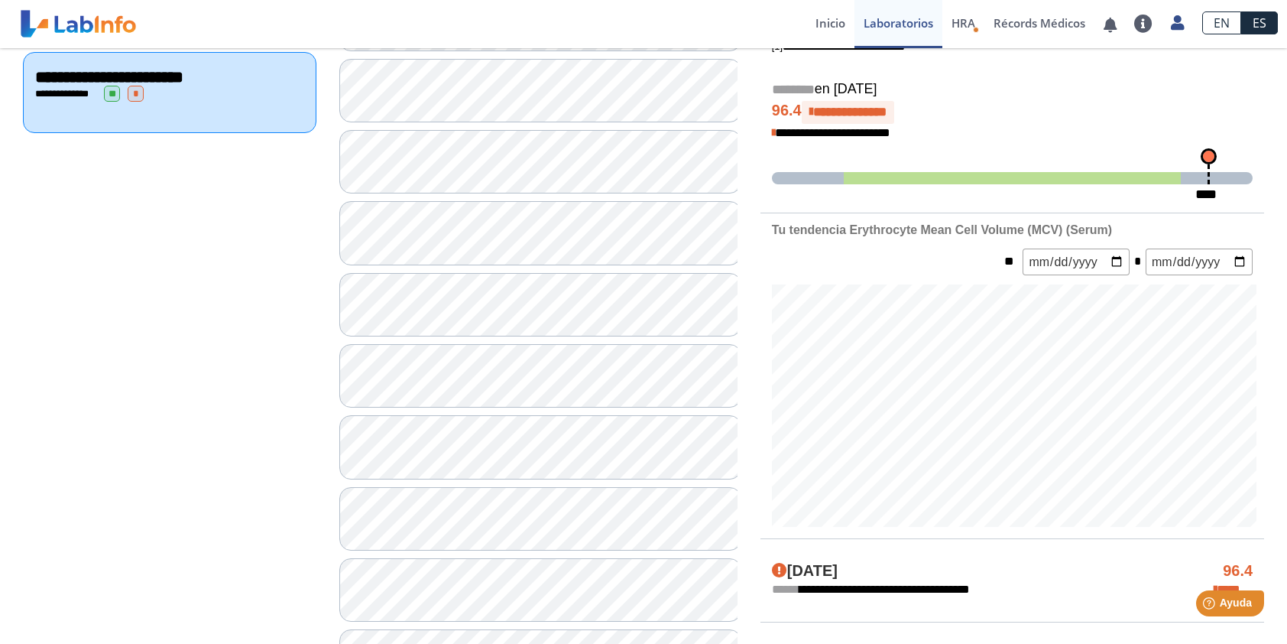
scroll to position [382, 0]
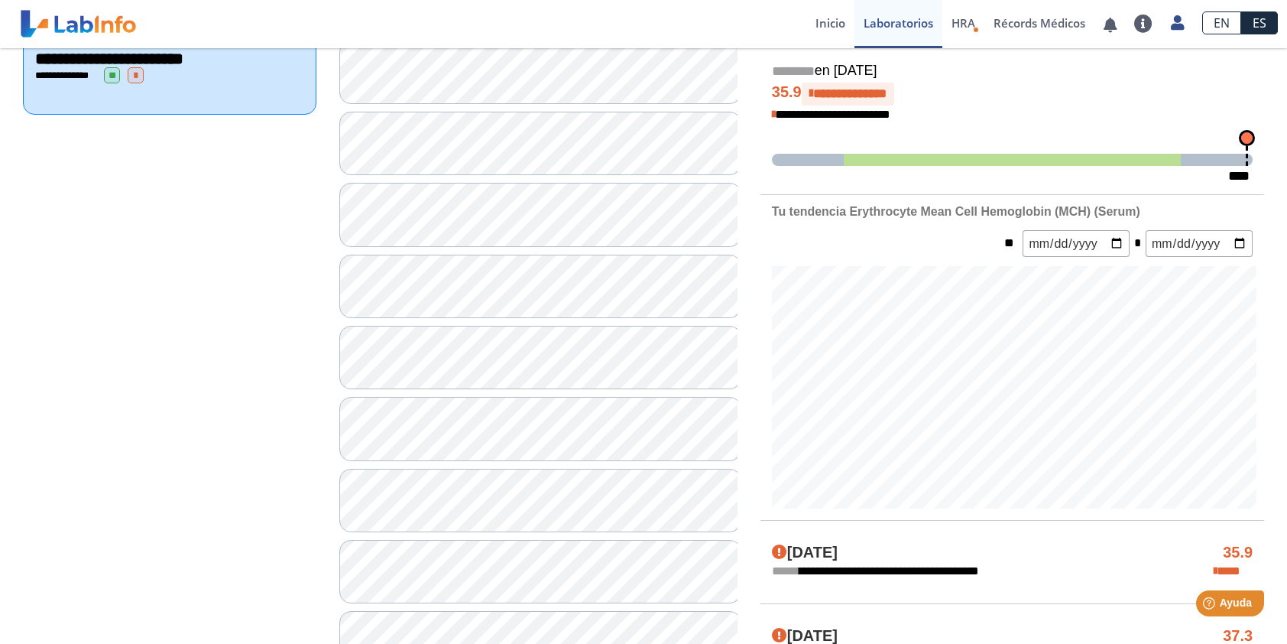
scroll to position [382, 0]
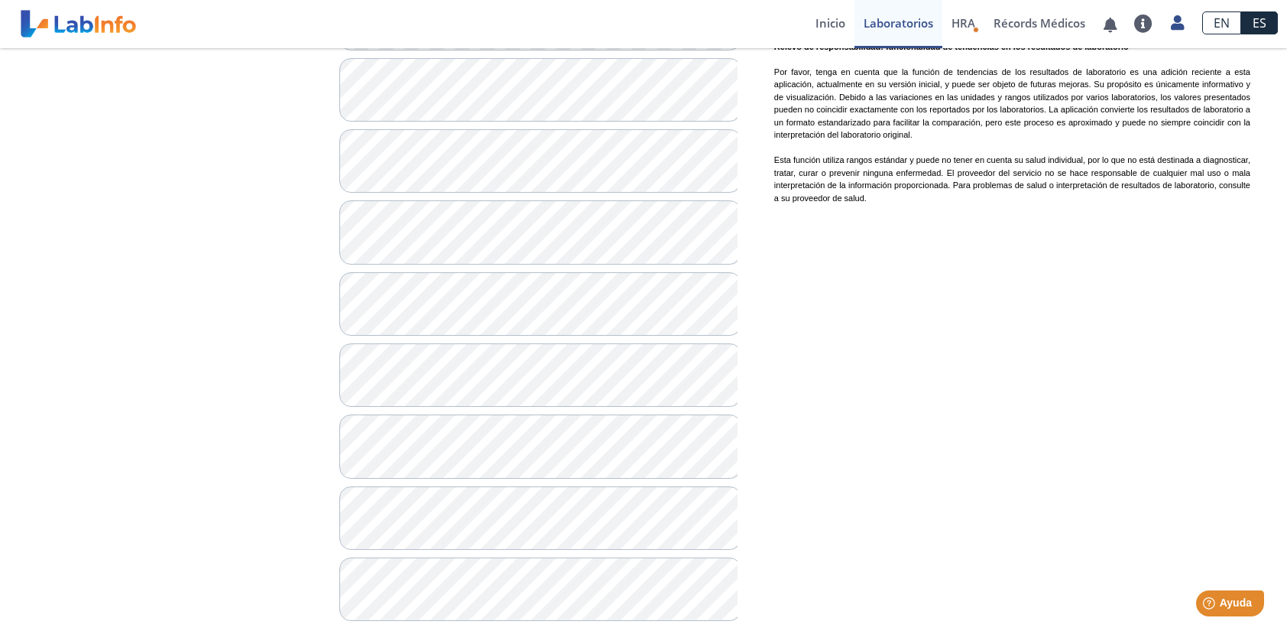
scroll to position [1299, 0]
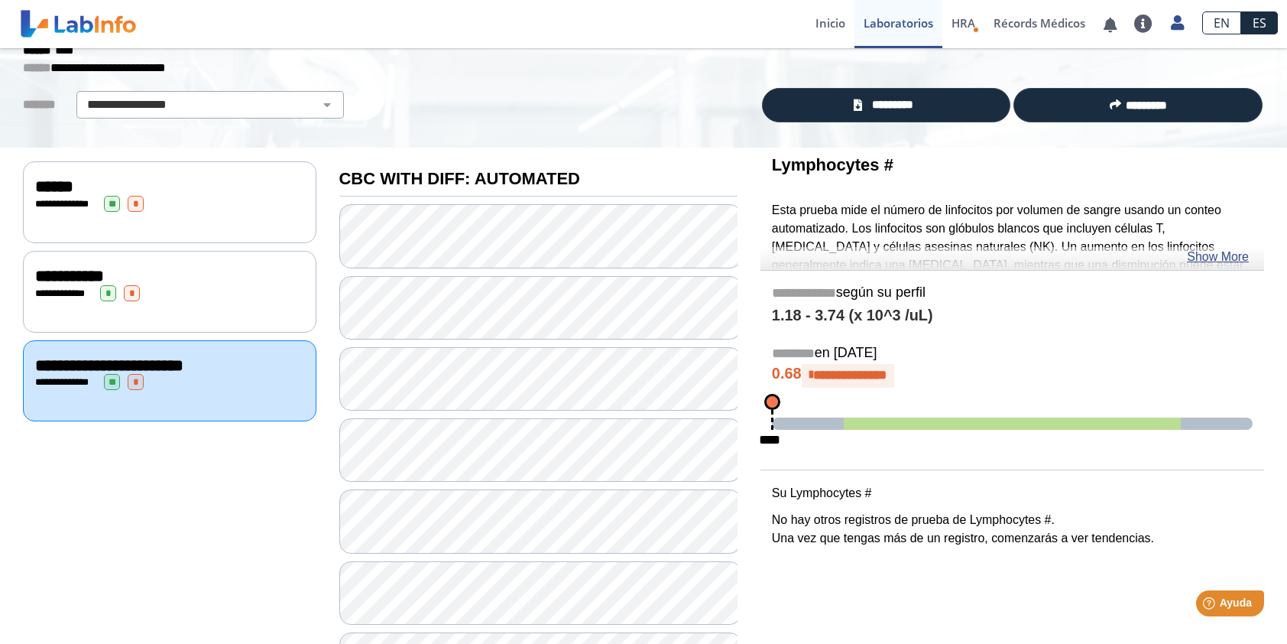
scroll to position [76, 0]
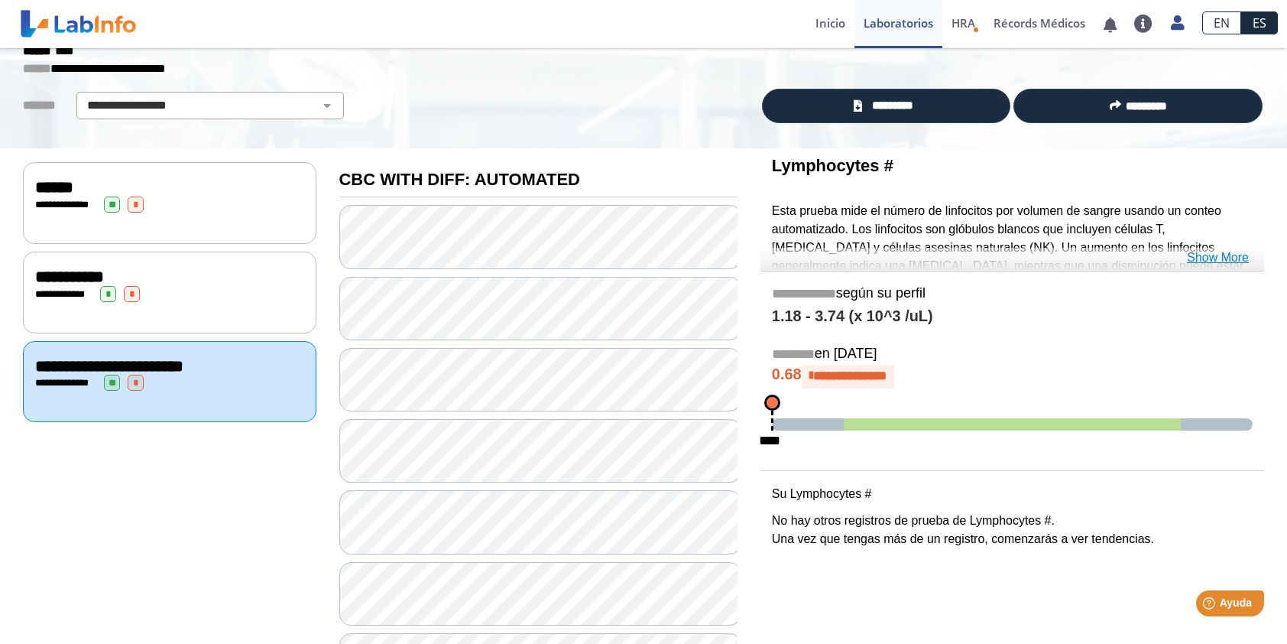
click at [1217, 258] on link "Show More" at bounding box center [1218, 257] width 62 height 18
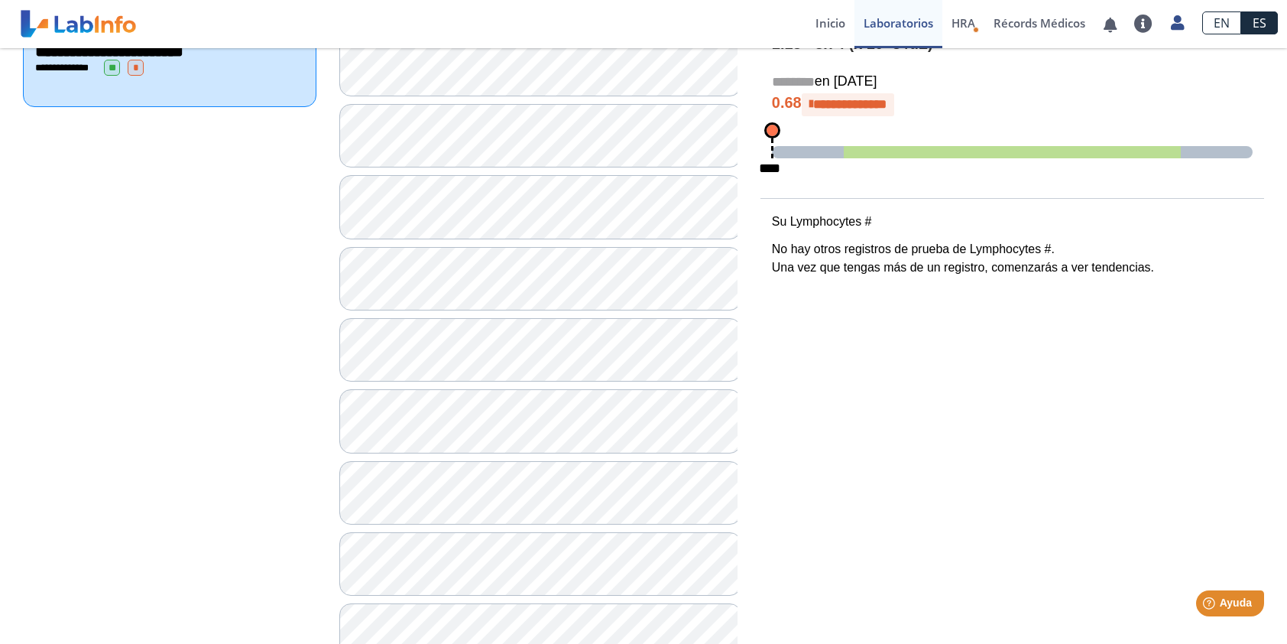
scroll to position [0, 0]
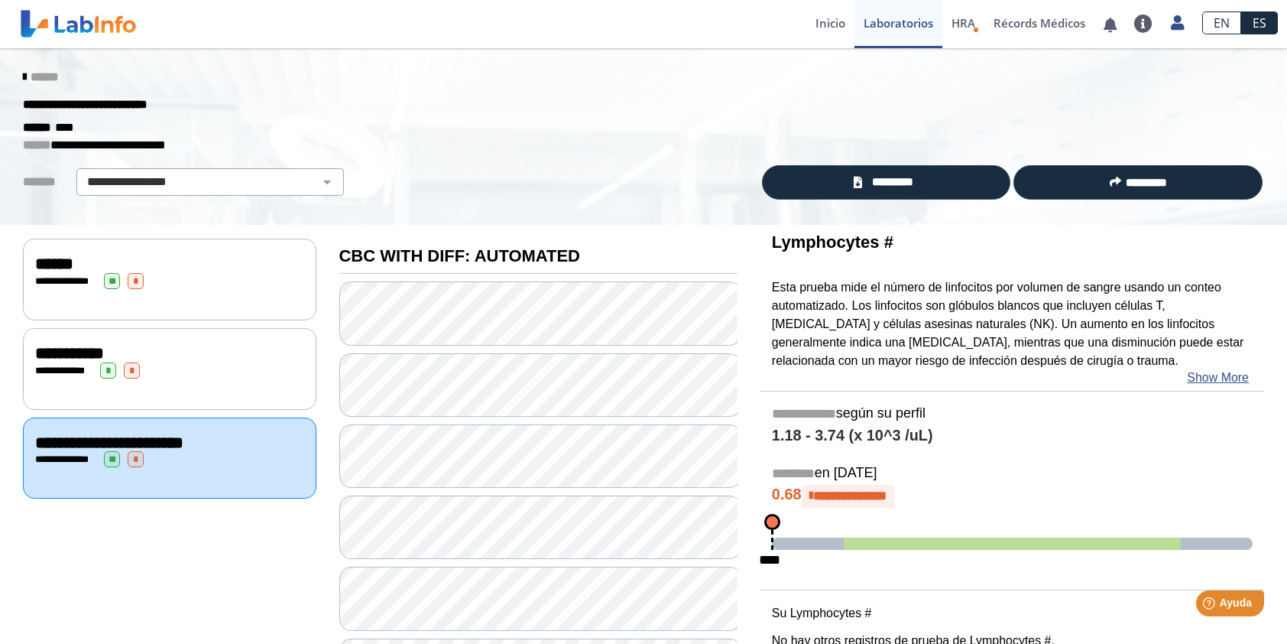
click at [23, 75] on icon at bounding box center [24, 77] width 3 height 12
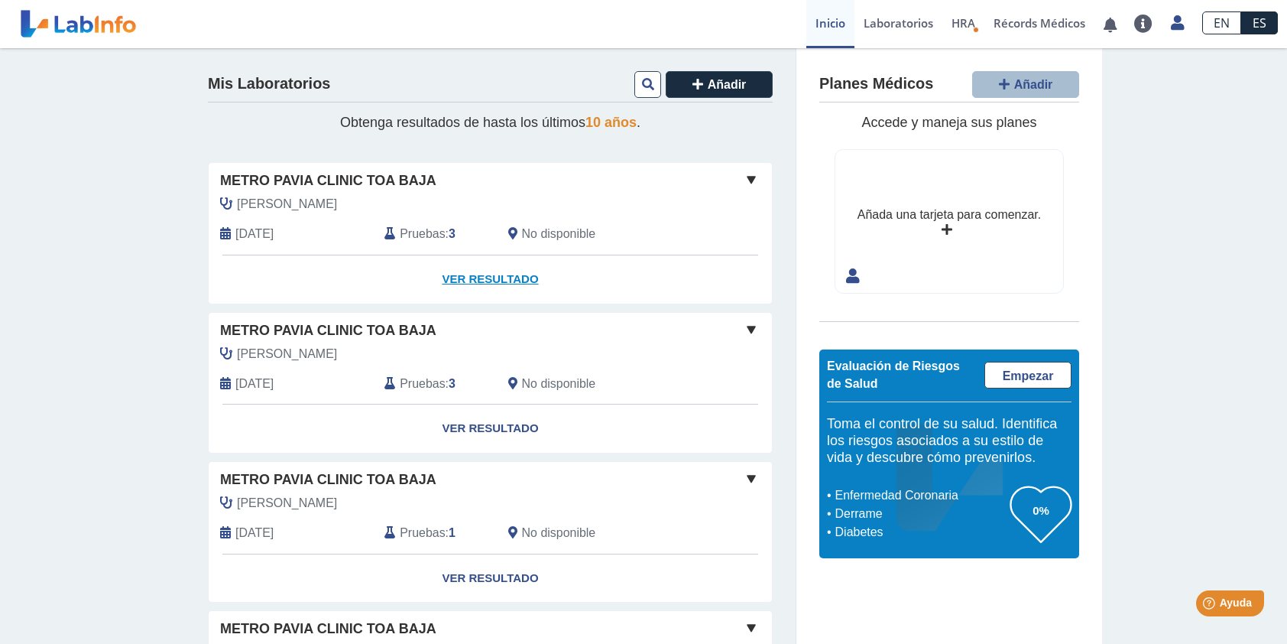
click at [503, 277] on link "Ver Resultado" at bounding box center [490, 279] width 563 height 48
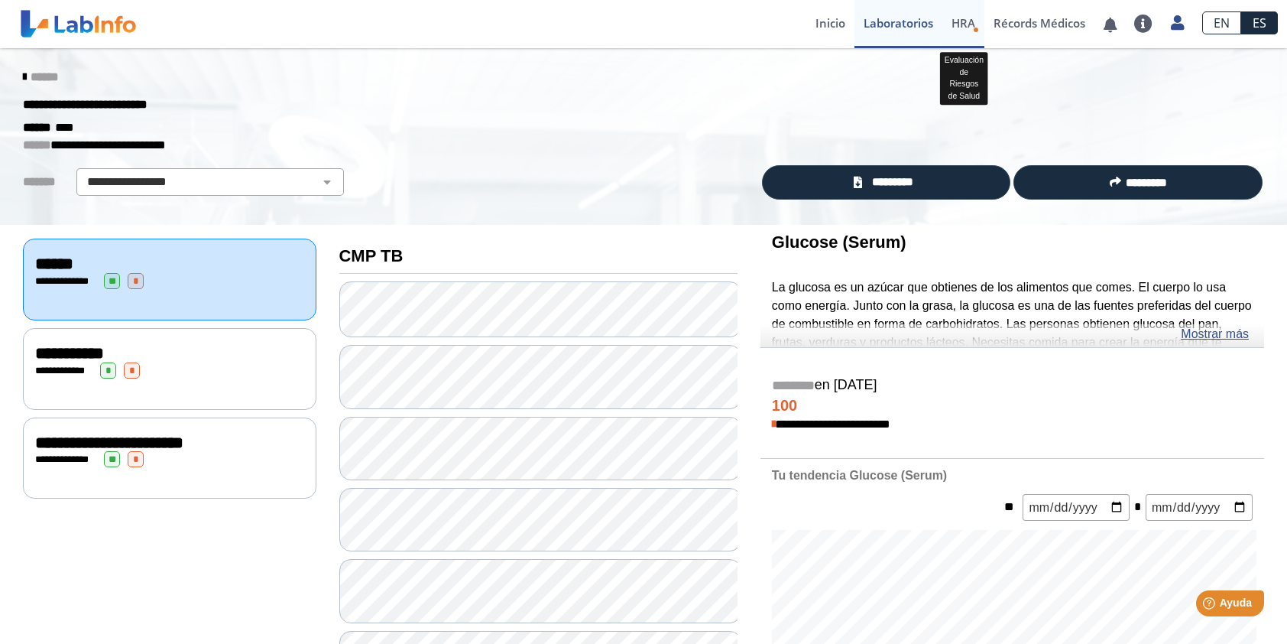
click at [969, 26] on span "HRA" at bounding box center [964, 22] width 24 height 15
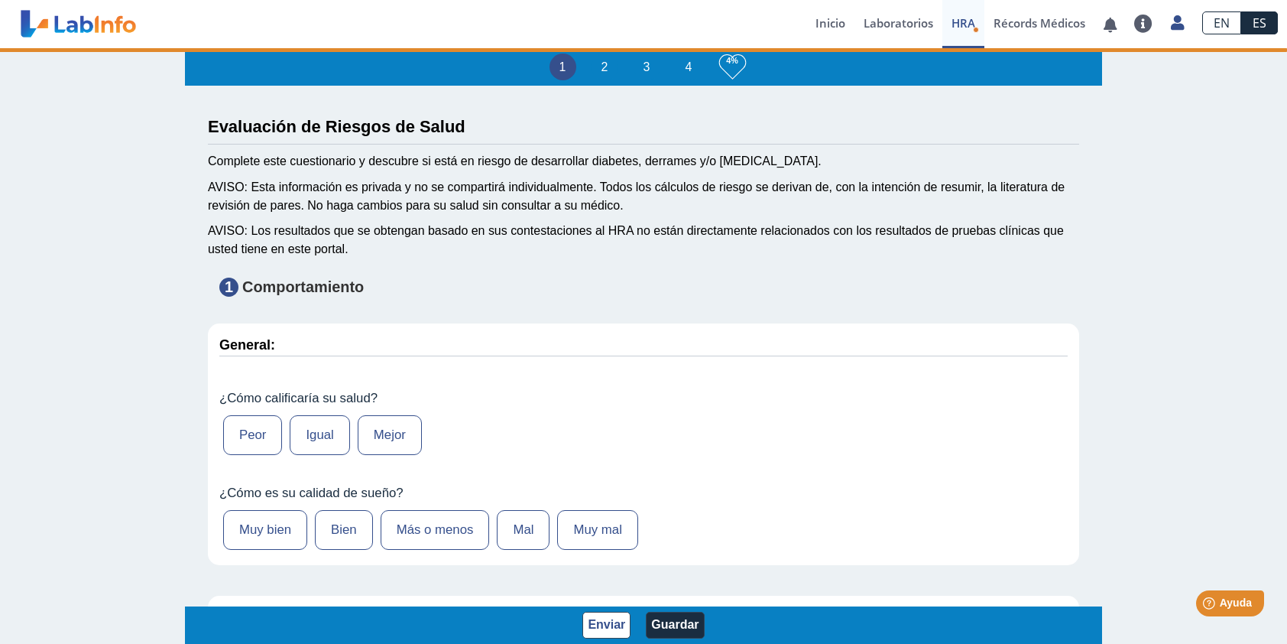
type input "[PERSON_NAME]"
type input "[DATE]"
select select
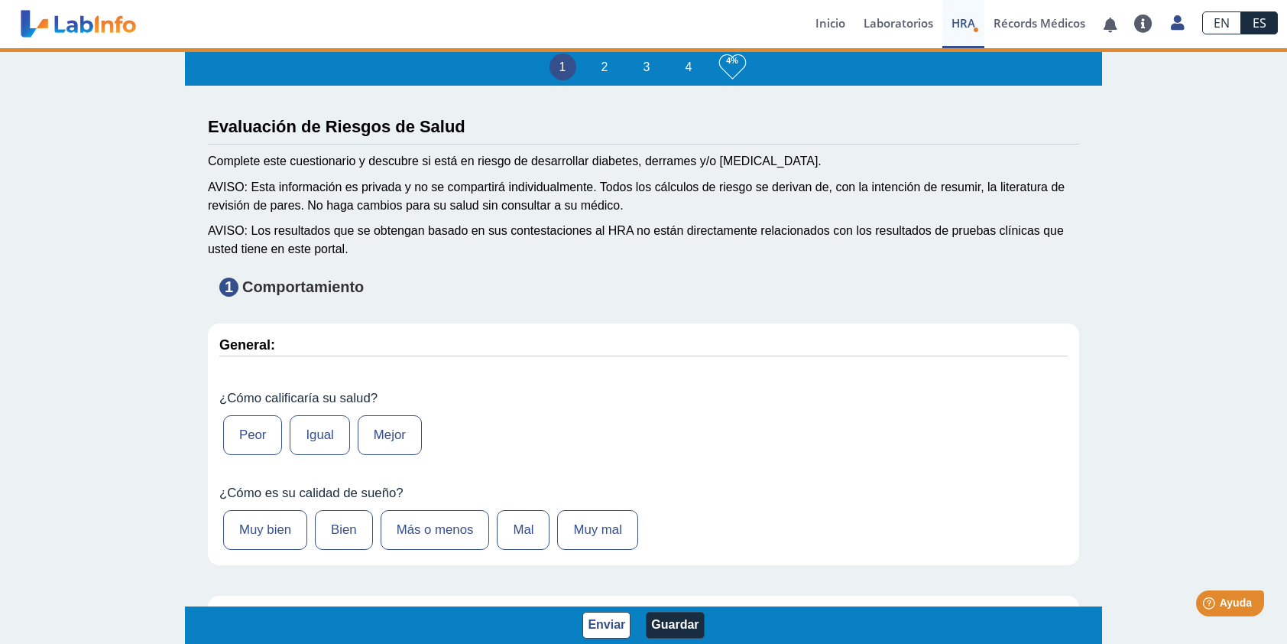
select select
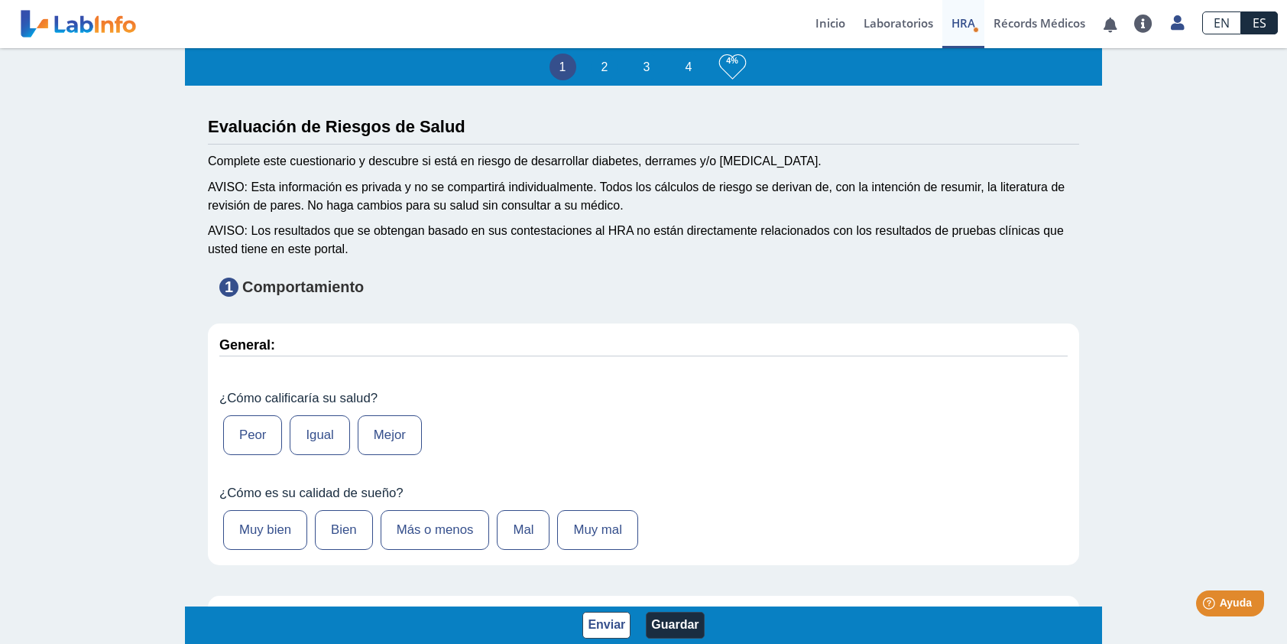
click at [321, 430] on label "Igual" at bounding box center [320, 435] width 60 height 40
click at [0, 0] on input "Igual" at bounding box center [0, 0] width 0 height 0
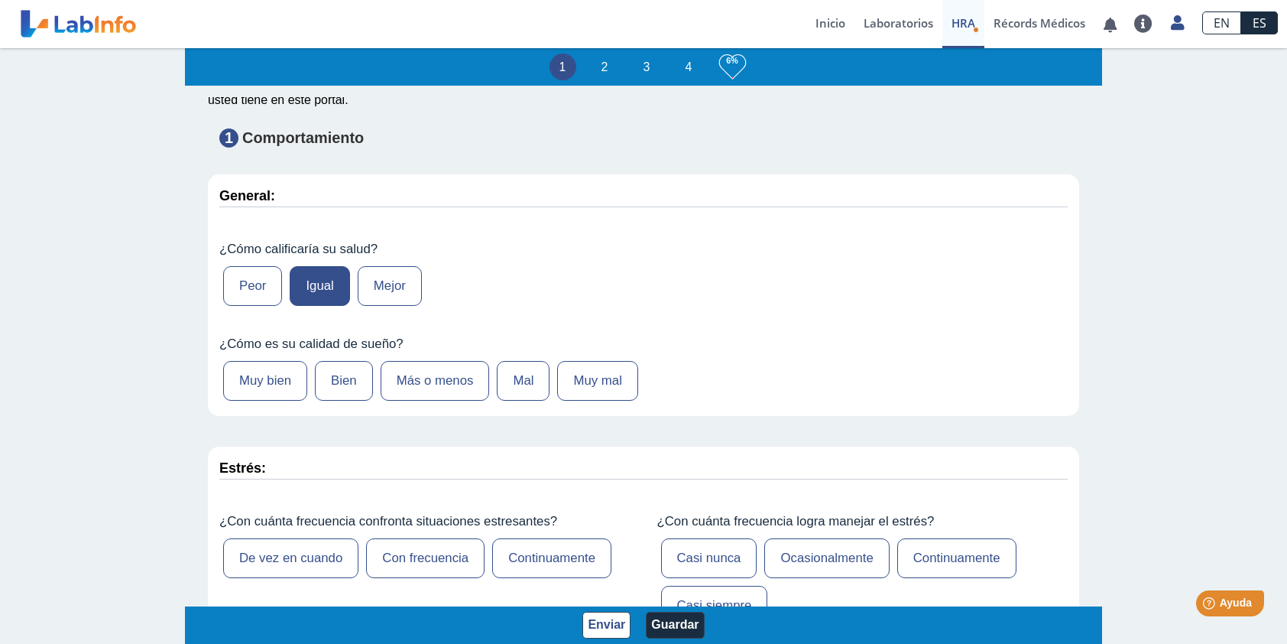
scroll to position [153, 0]
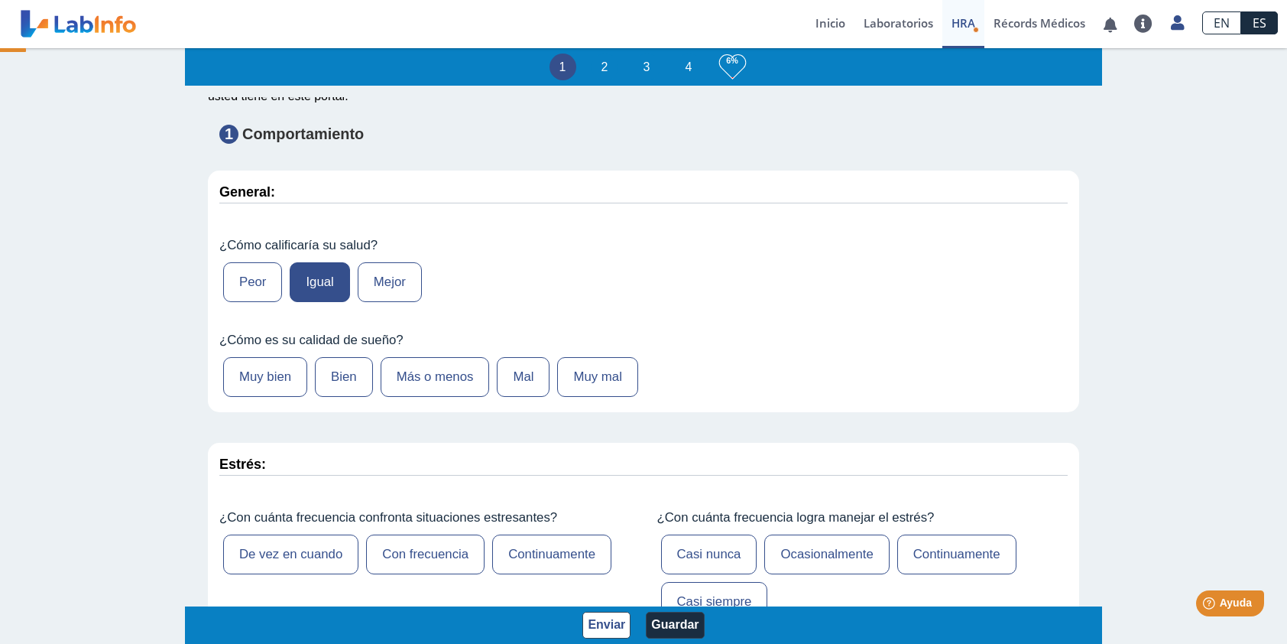
drag, startPoint x: 521, startPoint y: 378, endPoint x: 598, endPoint y: 384, distance: 76.7
click at [523, 378] on label "Mal" at bounding box center [523, 377] width 53 height 40
click at [0, 0] on input "Mal" at bounding box center [0, 0] width 0 height 0
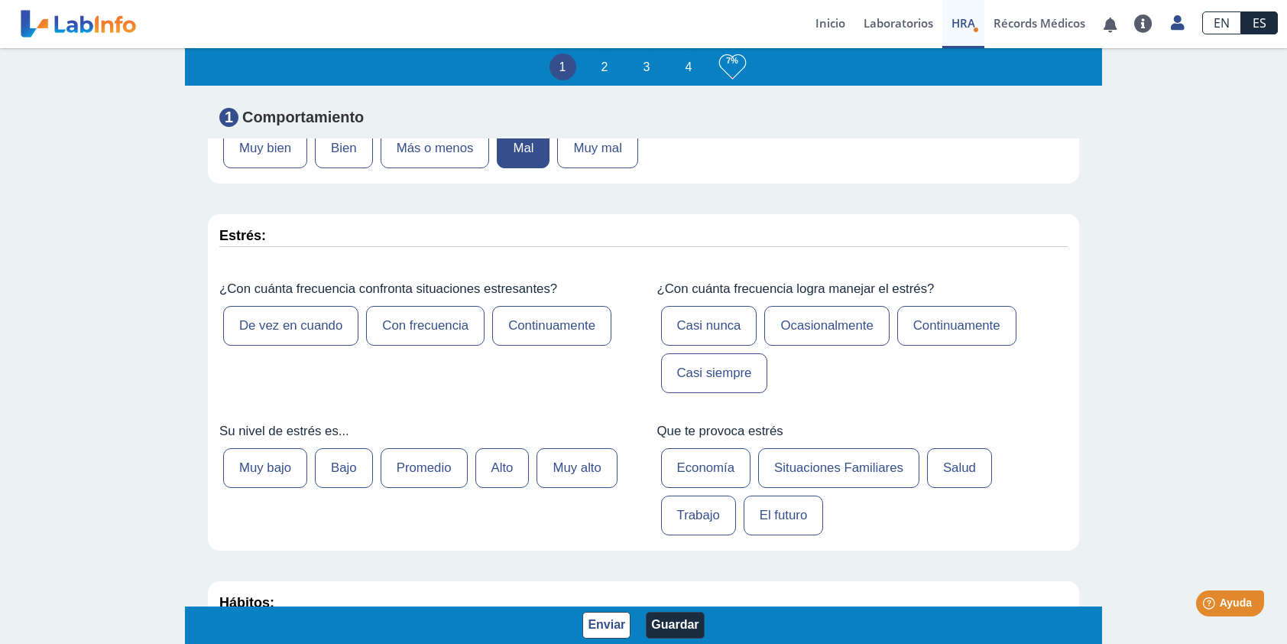
scroll to position [382, 0]
click at [281, 324] on label "De vez en cuando" at bounding box center [290, 325] width 135 height 40
click at [0, 0] on input "De vez en cuando" at bounding box center [0, 0] width 0 height 0
click at [682, 375] on label "Casi siempre" at bounding box center [714, 372] width 107 height 40
click at [0, 0] on input "Casi siempre" at bounding box center [0, 0] width 0 height 0
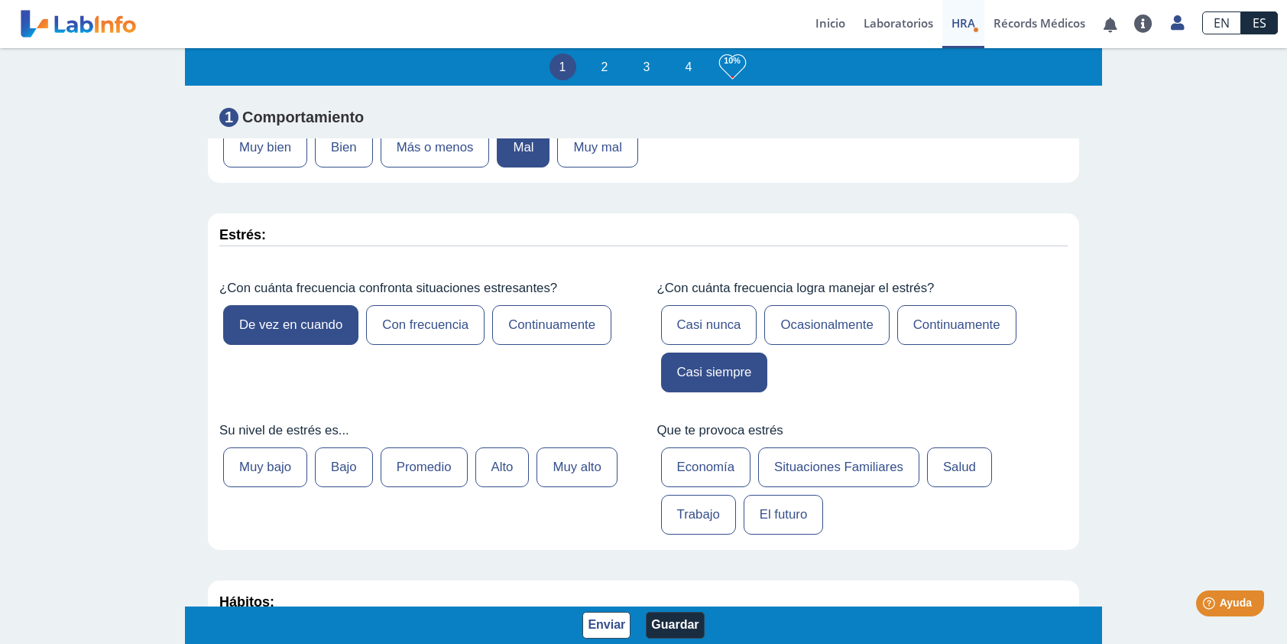
click at [341, 470] on label "Bajo" at bounding box center [344, 467] width 58 height 40
click at [0, 0] on input "Bajo" at bounding box center [0, 0] width 0 height 0
click at [712, 467] on label "Economía" at bounding box center [706, 467] width 90 height 40
click at [0, 0] on input "Economía" at bounding box center [0, 0] width 0 height 0
click at [782, 466] on label "Situaciones Familiares" at bounding box center [838, 467] width 161 height 40
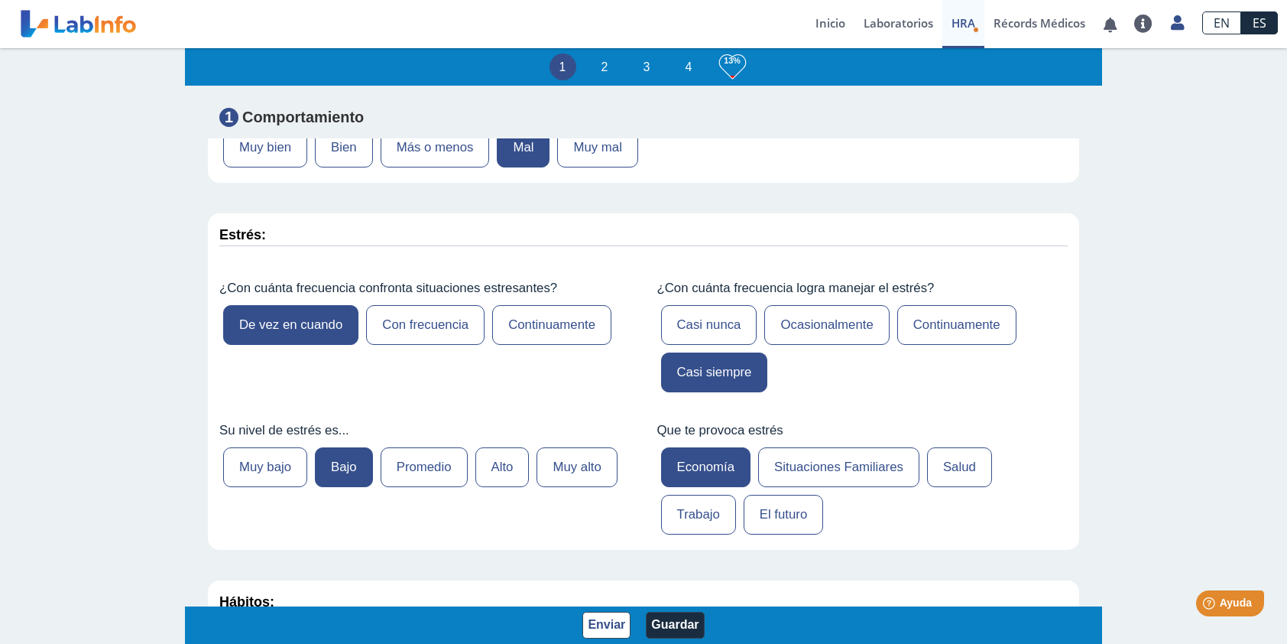
click at [0, 0] on input "Situaciones Familiares" at bounding box center [0, 0] width 0 height 0
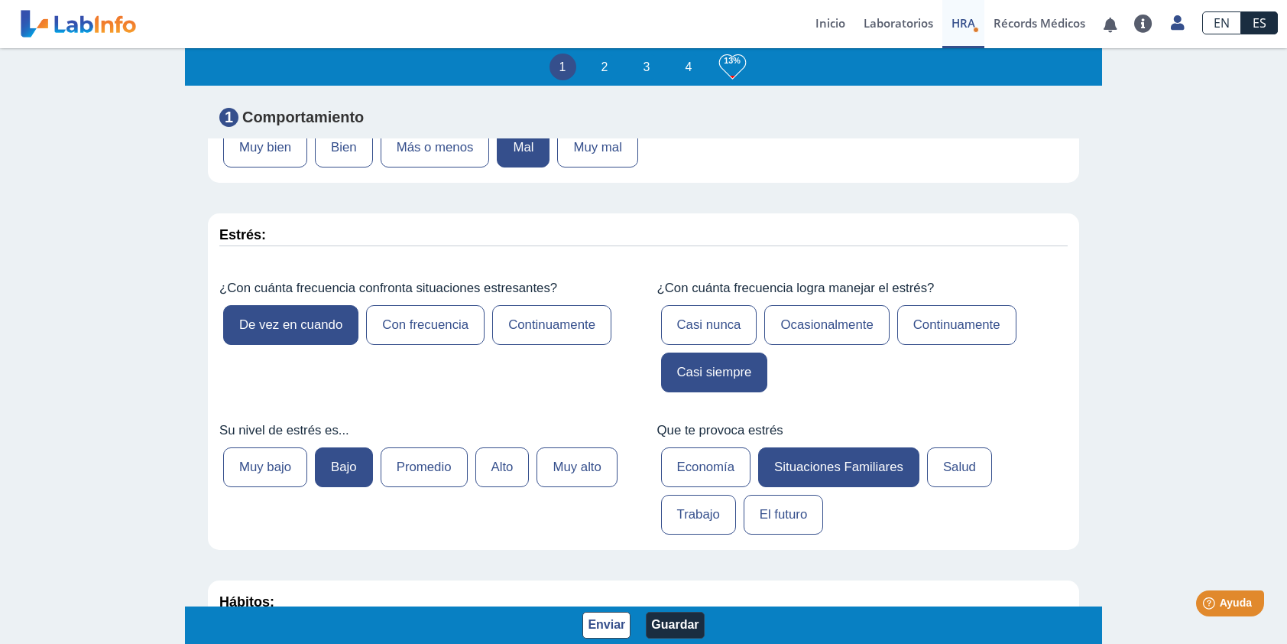
click at [698, 461] on label "Economía" at bounding box center [706, 467] width 90 height 40
click at [0, 0] on input "Economía" at bounding box center [0, 0] width 0 height 0
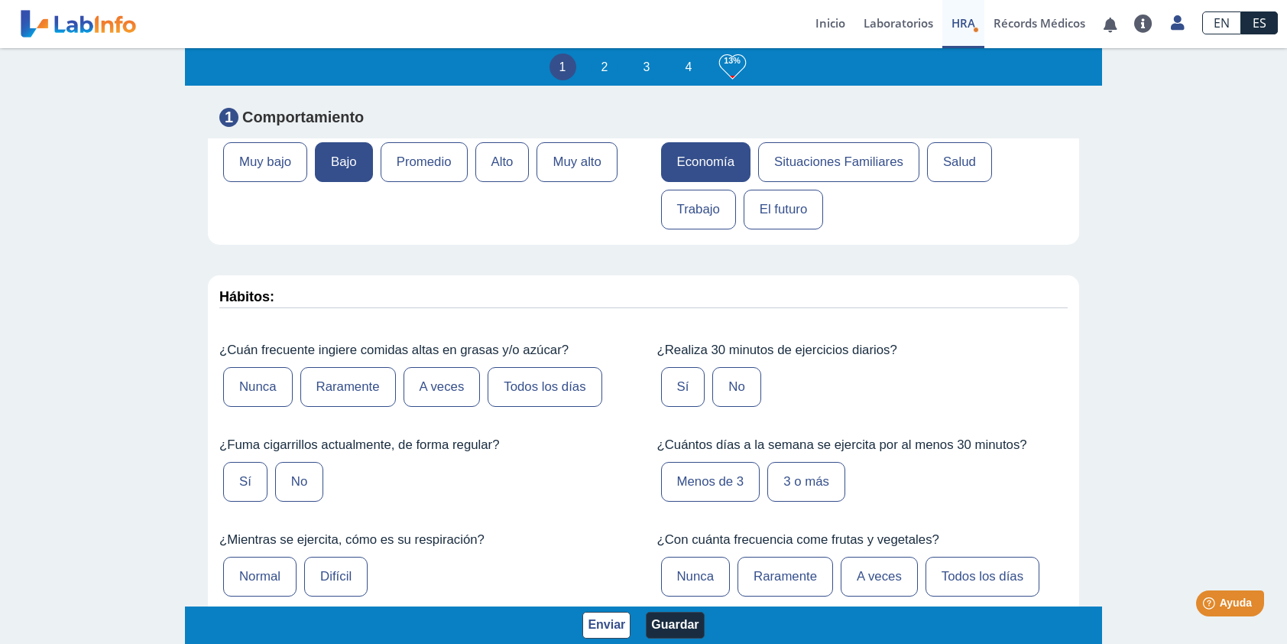
scroll to position [688, 0]
click at [548, 390] on label "Todos los días" at bounding box center [545, 386] width 114 height 40
click at [0, 0] on input "Todos los días" at bounding box center [0, 0] width 0 height 0
click at [674, 389] on label "Sí" at bounding box center [683, 386] width 44 height 40
click at [0, 0] on input "Sí" at bounding box center [0, 0] width 0 height 0
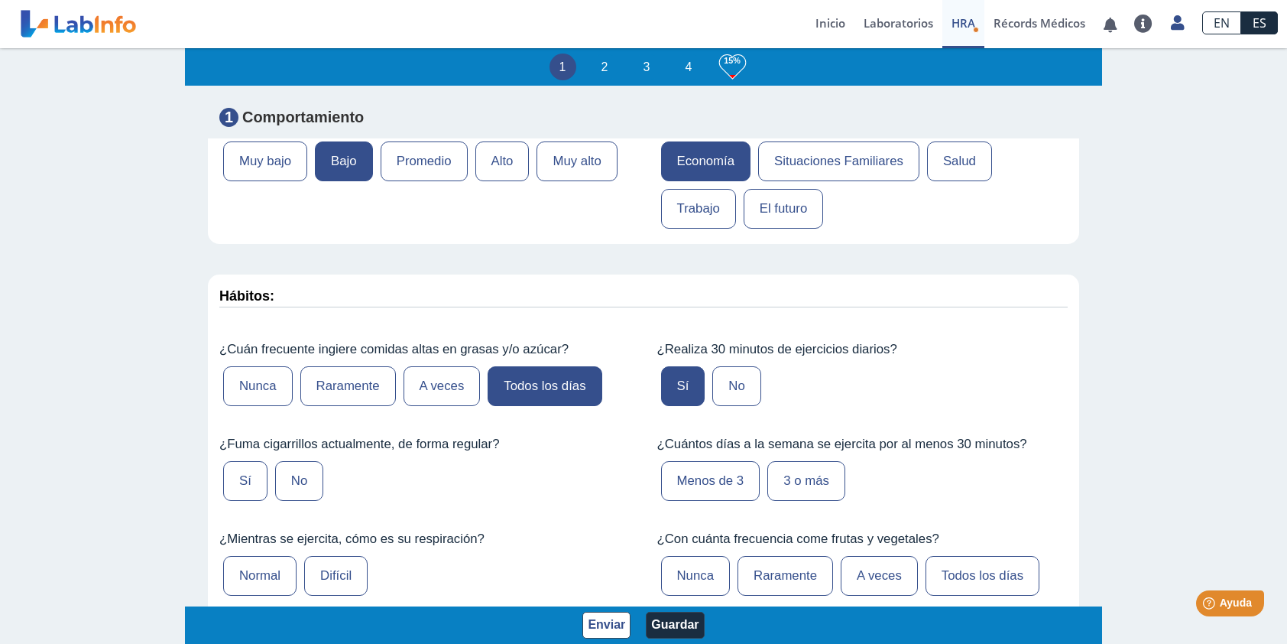
click at [301, 471] on label "No" at bounding box center [299, 481] width 48 height 40
click at [0, 0] on input "No" at bounding box center [0, 0] width 0 height 0
click at [345, 576] on label "Difícil" at bounding box center [335, 576] width 63 height 40
click at [0, 0] on input "Difícil" at bounding box center [0, 0] width 0 height 0
click at [806, 481] on label "3 o más" at bounding box center [806, 481] width 78 height 40
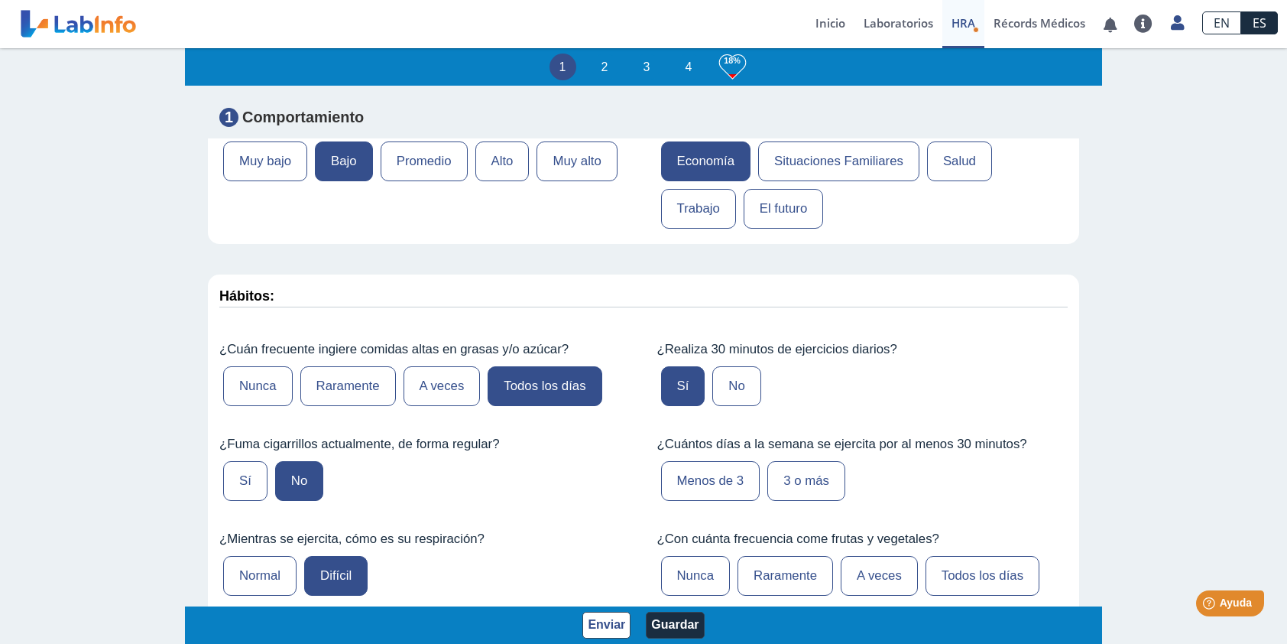
click at [0, 0] on input "3 o más" at bounding box center [0, 0] width 0 height 0
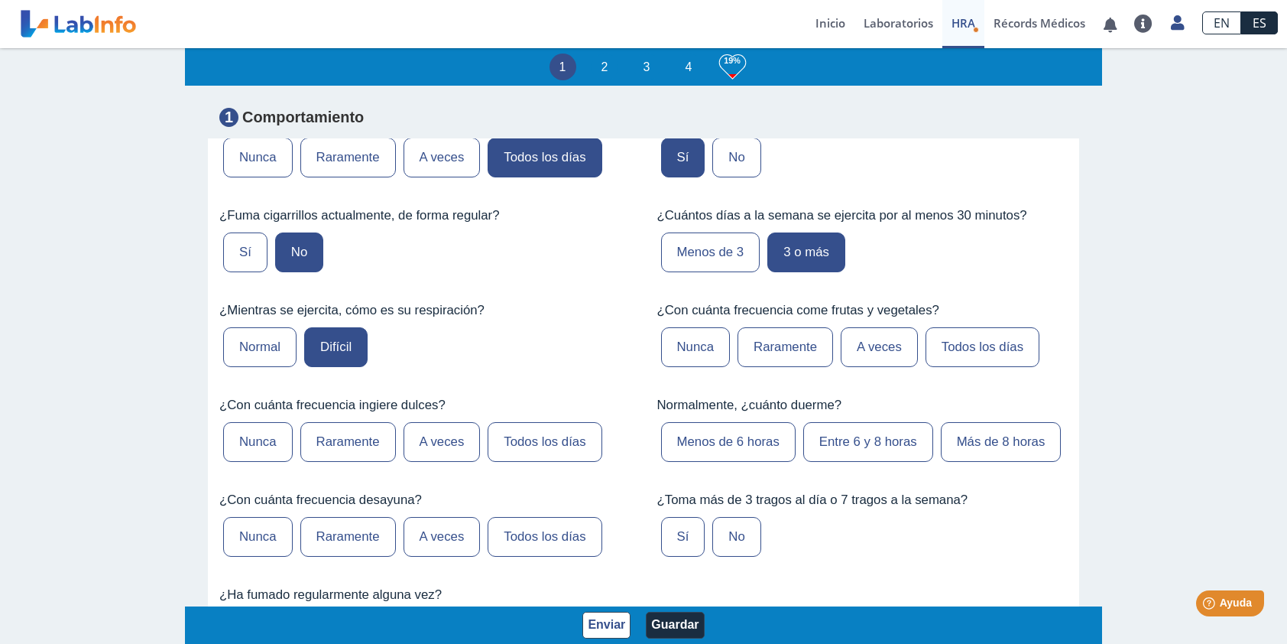
scroll to position [917, 0]
click at [722, 249] on label "Menos de 3" at bounding box center [710, 252] width 99 height 40
click at [0, 0] on input "Menos de 3" at bounding box center [0, 0] width 0 height 0
click at [870, 343] on label "A veces" at bounding box center [879, 346] width 77 height 40
click at [0, 0] on input "A veces" at bounding box center [0, 0] width 0 height 0
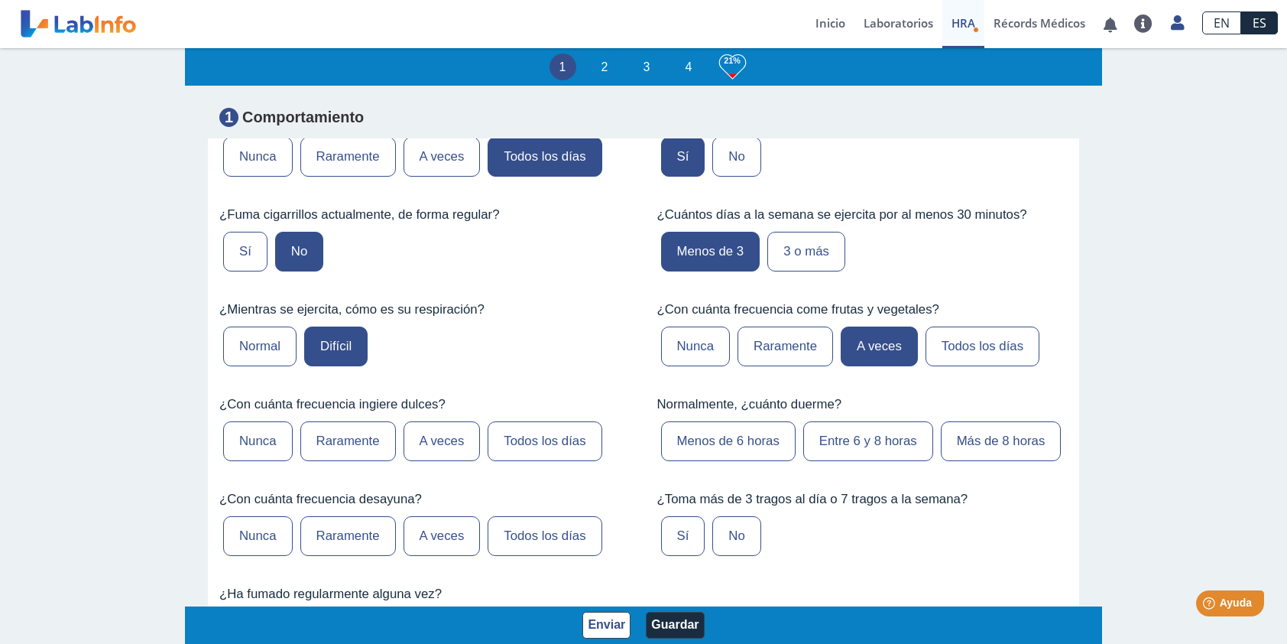
click at [536, 443] on label "Todos los días" at bounding box center [545, 441] width 114 height 40
click at [0, 0] on input "Todos los días" at bounding box center [0, 0] width 0 height 0
click at [738, 439] on label "Menos de 6 horas" at bounding box center [728, 441] width 135 height 40
click at [0, 0] on input "Menos de 6 horas" at bounding box center [0, 0] width 0 height 0
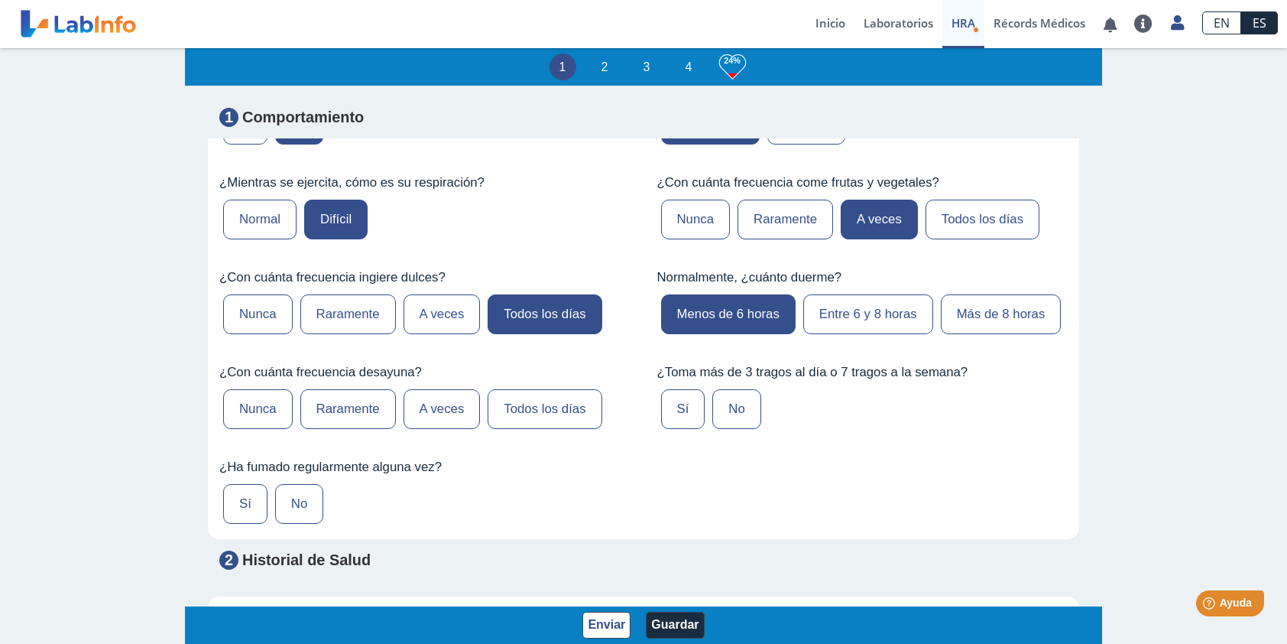
scroll to position [1070, 0]
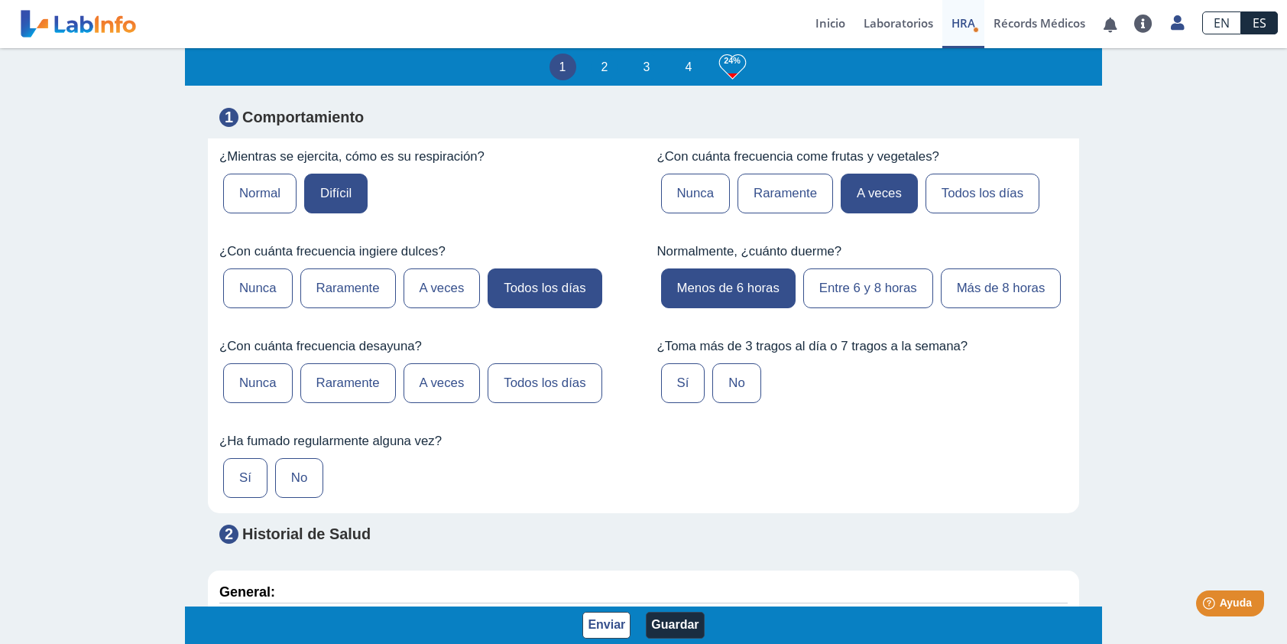
click at [511, 384] on label "Todos los días" at bounding box center [545, 383] width 114 height 40
click at [0, 0] on input "Todos los días" at bounding box center [0, 0] width 0 height 0
click at [721, 377] on label "No" at bounding box center [736, 383] width 48 height 40
click at [0, 0] on input "No" at bounding box center [0, 0] width 0 height 0
click at [303, 472] on label "No" at bounding box center [299, 478] width 48 height 40
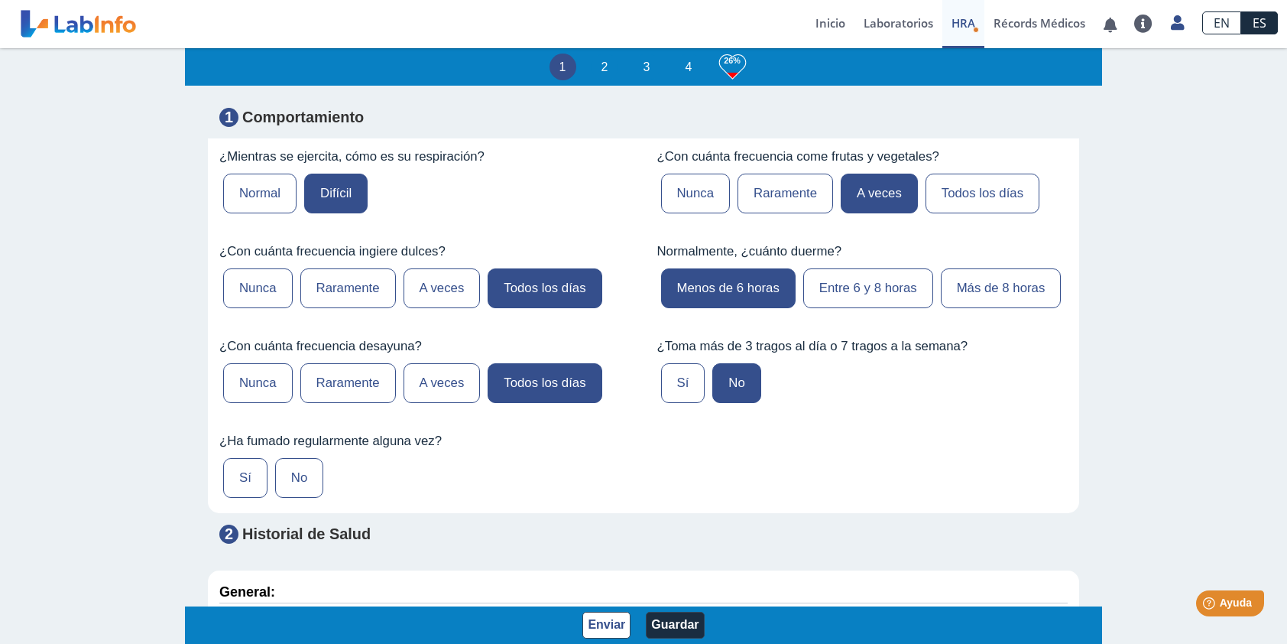
click at [0, 0] on input "No" at bounding box center [0, 0] width 0 height 0
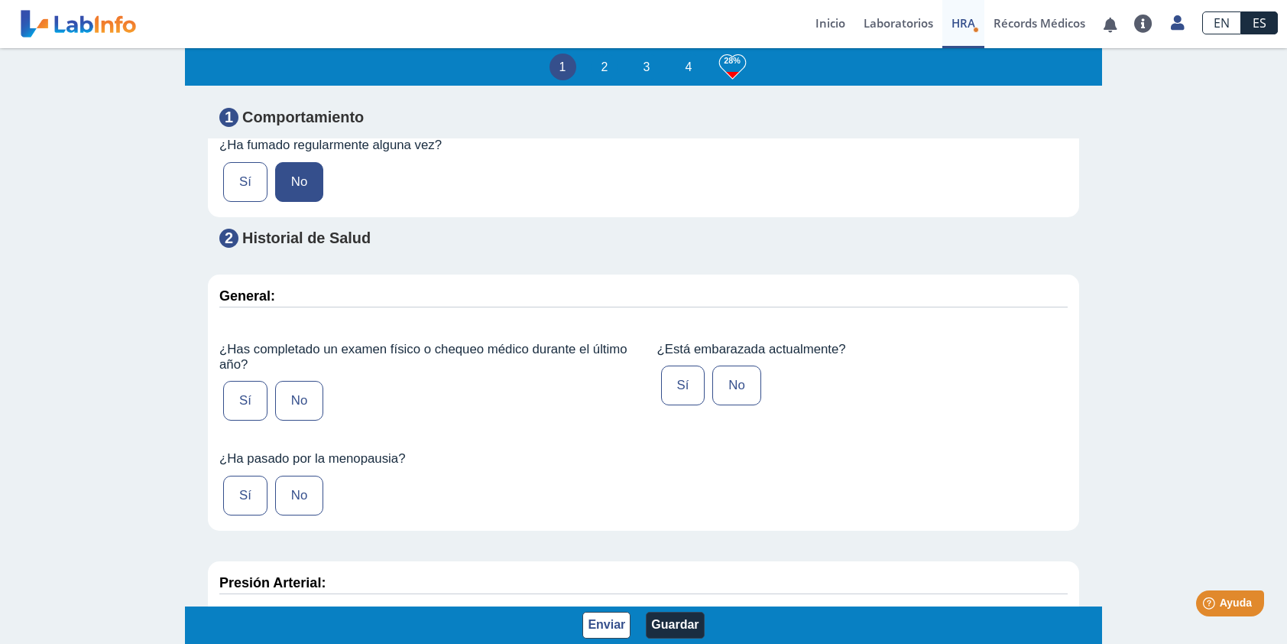
scroll to position [1376, 0]
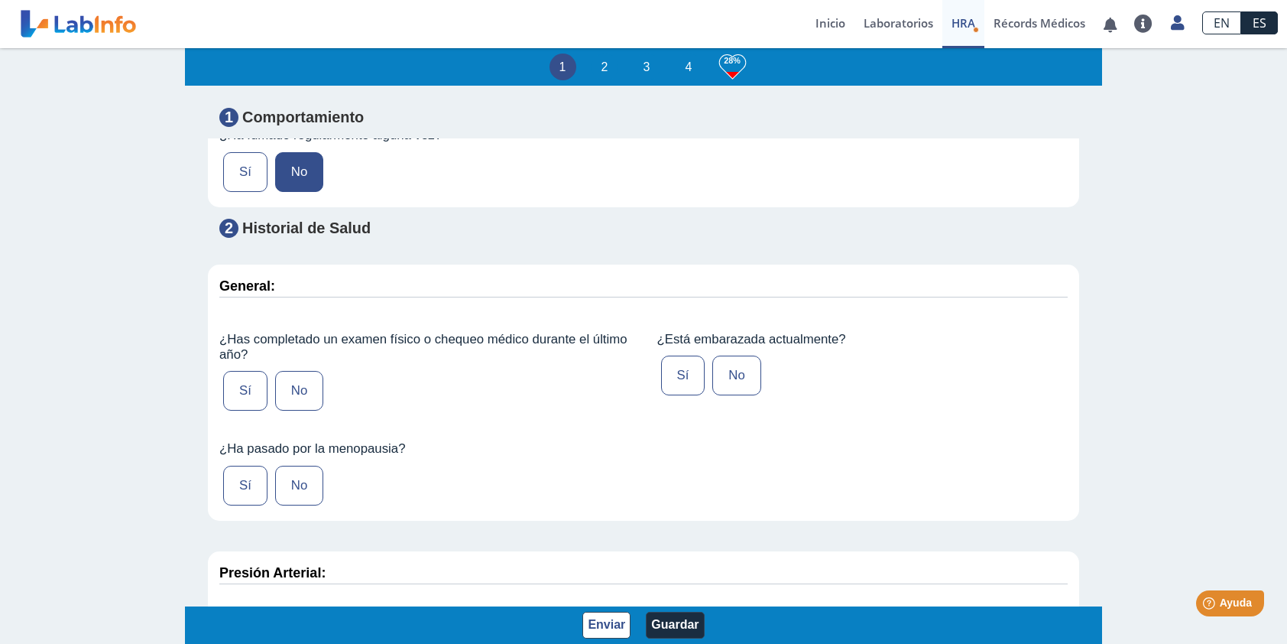
click at [243, 387] on label "Sí" at bounding box center [245, 391] width 44 height 40
click at [0, 0] on input "Sí" at bounding box center [0, 0] width 0 height 0
click at [728, 371] on label "No" at bounding box center [736, 375] width 48 height 40
click at [0, 0] on input "No" at bounding box center [0, 0] width 0 height 0
click at [251, 475] on label "Sí" at bounding box center [245, 485] width 44 height 40
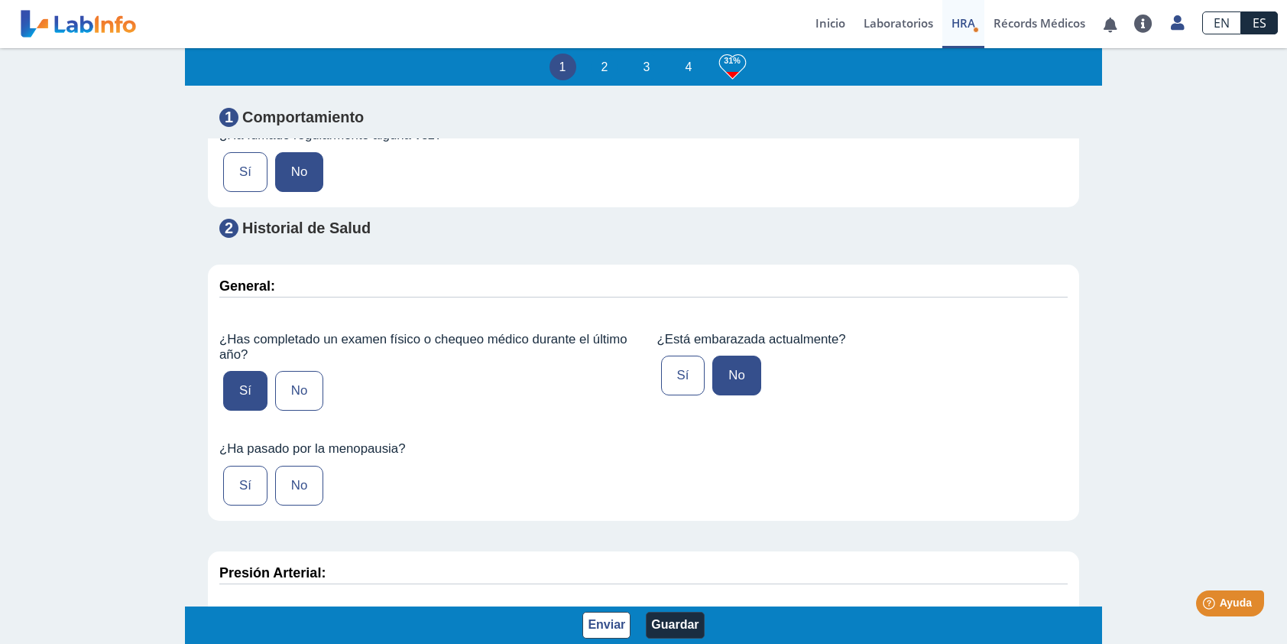
click at [0, 0] on input "Sí" at bounding box center [0, 0] width 0 height 0
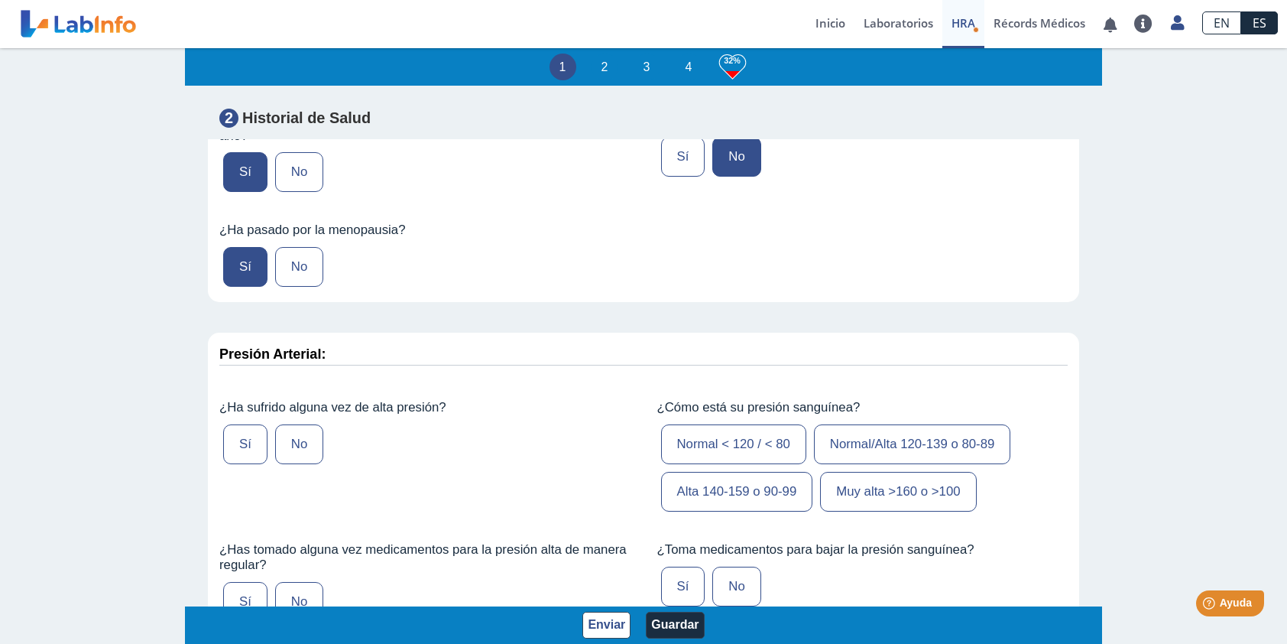
scroll to position [1605, 0]
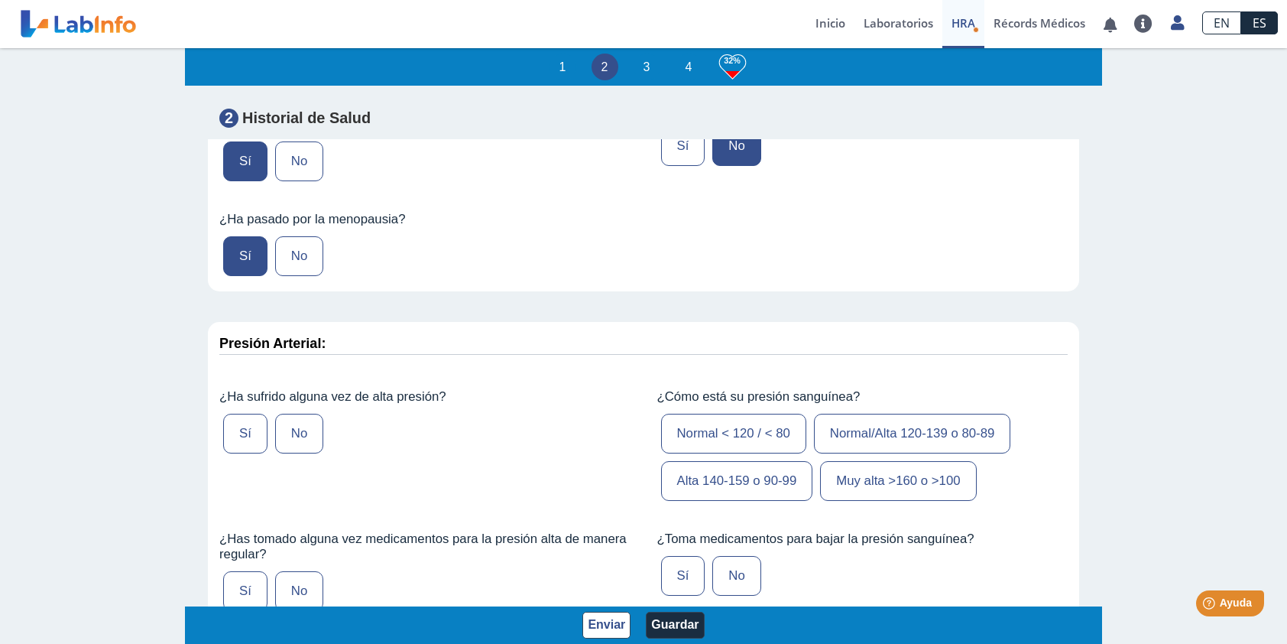
click at [246, 431] on label "Sí" at bounding box center [245, 433] width 44 height 40
click at [0, 0] on input "Sí" at bounding box center [0, 0] width 0 height 0
click at [919, 428] on label "Normal/Alta 120-139 o 80-89" at bounding box center [912, 433] width 197 height 40
click at [0, 0] on input "Normal/Alta 120-139 o 80-89" at bounding box center [0, 0] width 0 height 0
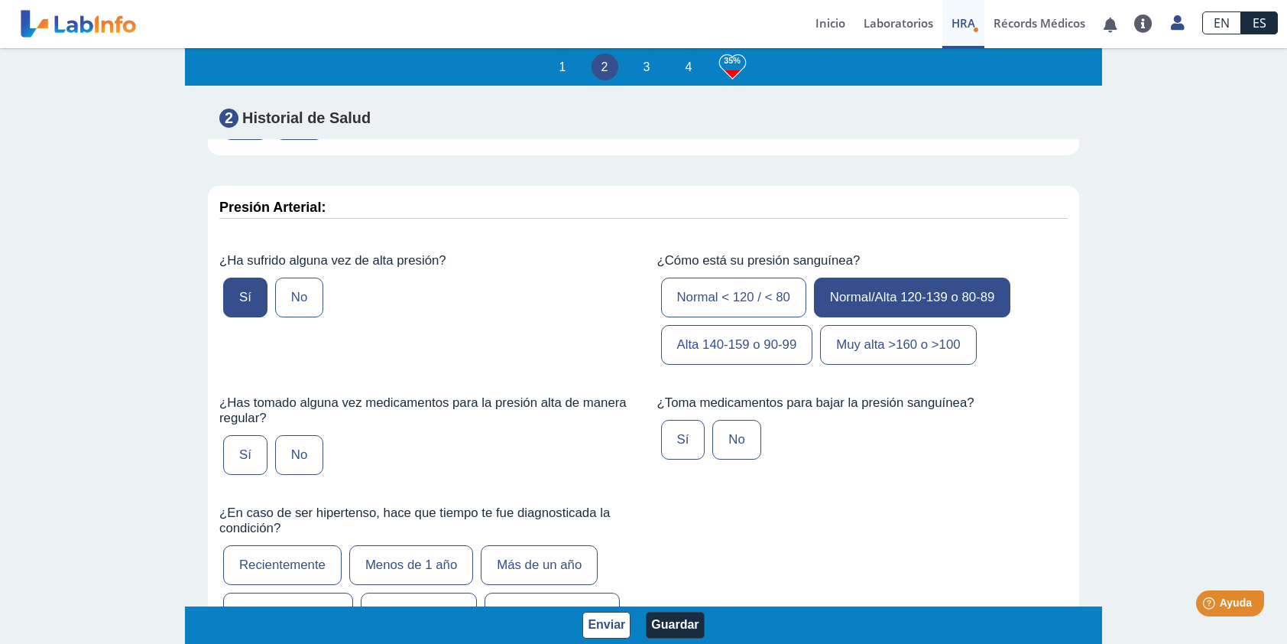
scroll to position [1758, 0]
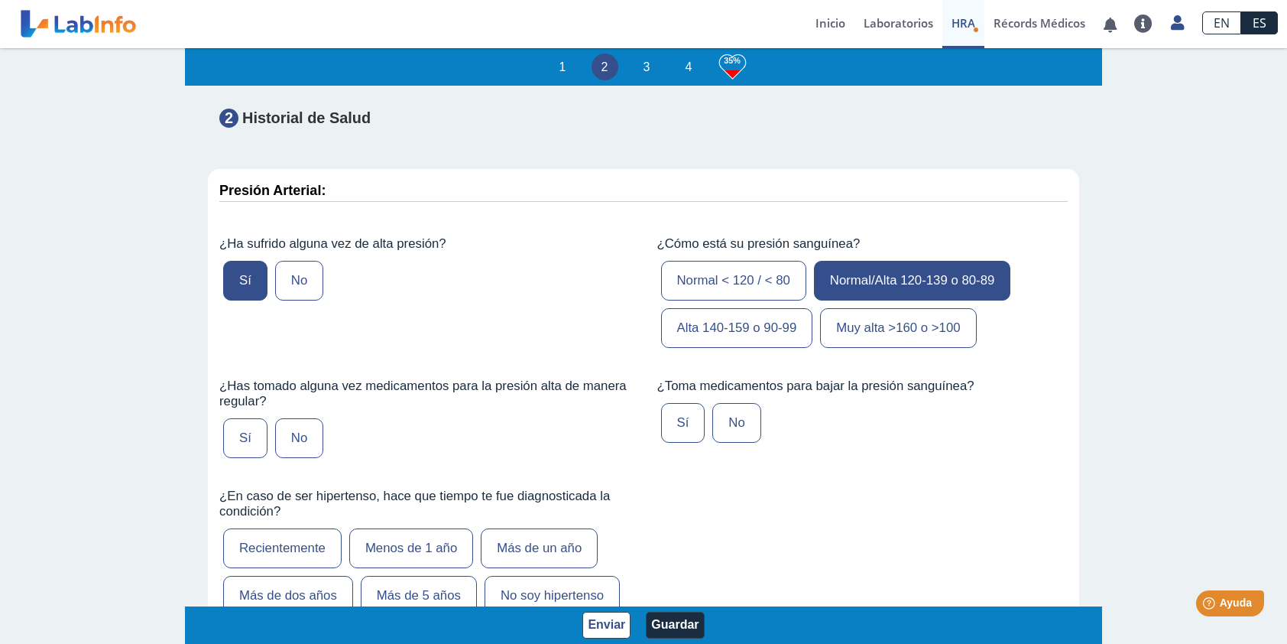
click at [240, 428] on label "Sí" at bounding box center [245, 438] width 44 height 40
click at [0, 0] on input "Sí" at bounding box center [0, 0] width 0 height 0
click at [734, 405] on label "No" at bounding box center [736, 423] width 48 height 40
click at [0, 0] on input "No" at bounding box center [0, 0] width 0 height 0
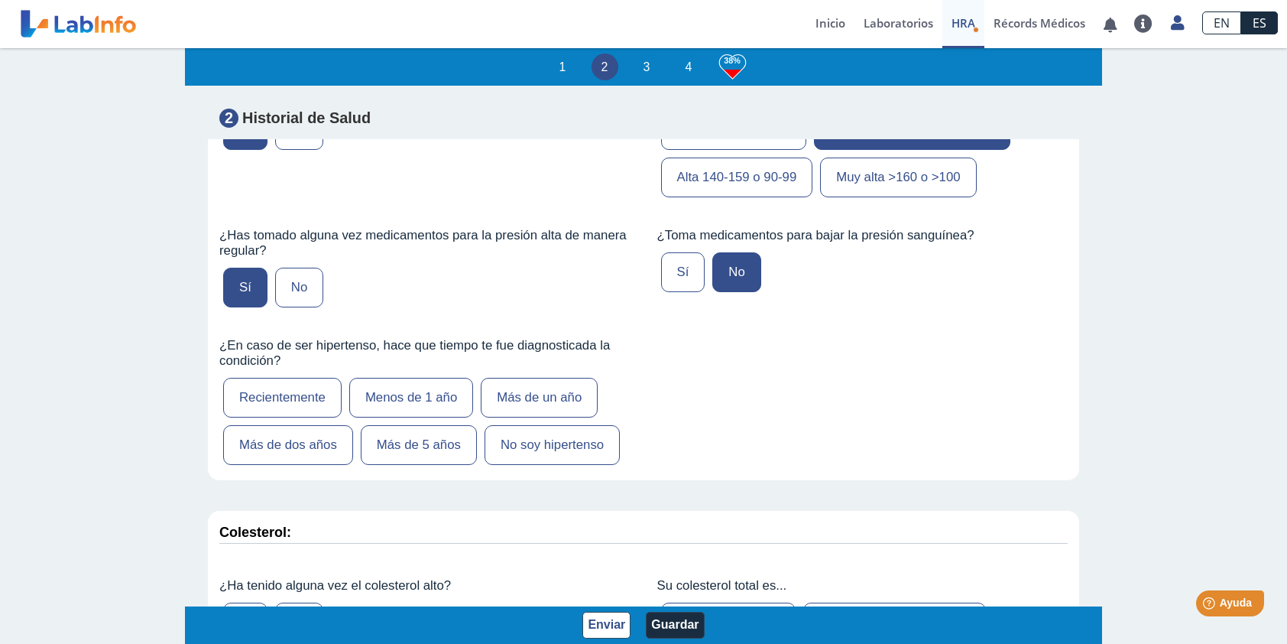
scroll to position [1911, 0]
click at [584, 433] on label "No soy hipertenso" at bounding box center [552, 443] width 135 height 40
click at [0, 0] on input "No soy hipertenso" at bounding box center [0, 0] width 0 height 0
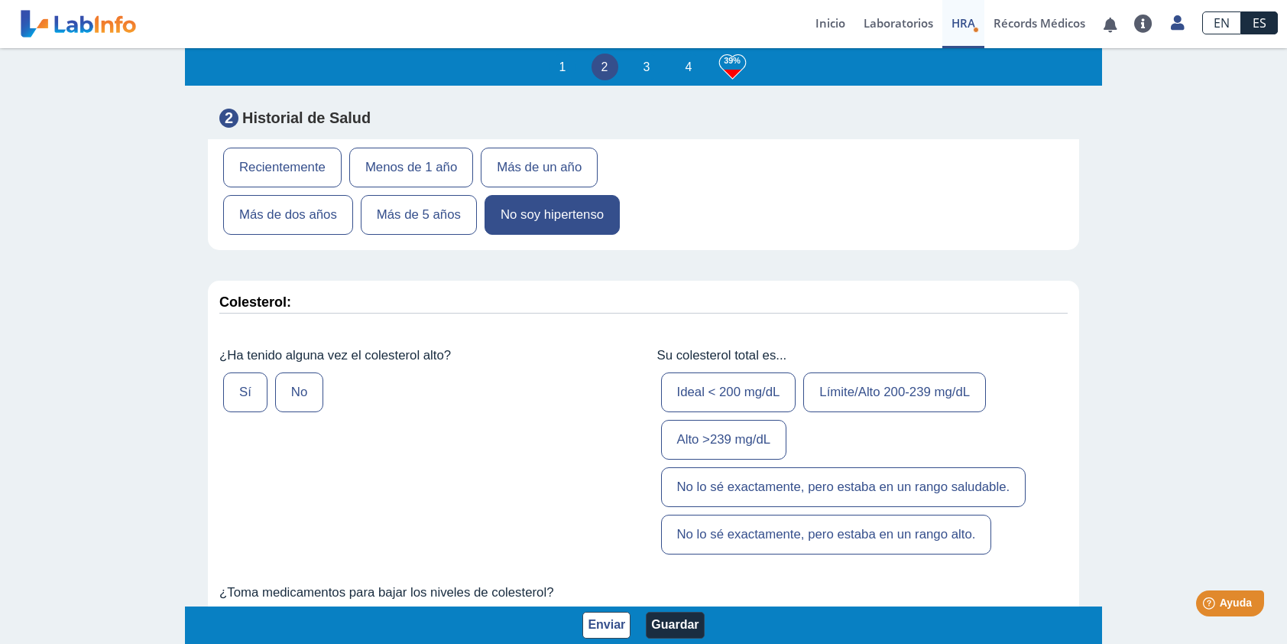
scroll to position [2140, 0]
click at [238, 379] on label "Sí" at bounding box center [245, 391] width 44 height 40
click at [0, 0] on input "Sí" at bounding box center [0, 0] width 0 height 0
click at [850, 384] on label "Límite/Alto 200-239 mg/dL" at bounding box center [894, 391] width 183 height 40
click at [0, 0] on input "Límite/Alto 200-239 mg/dL" at bounding box center [0, 0] width 0 height 0
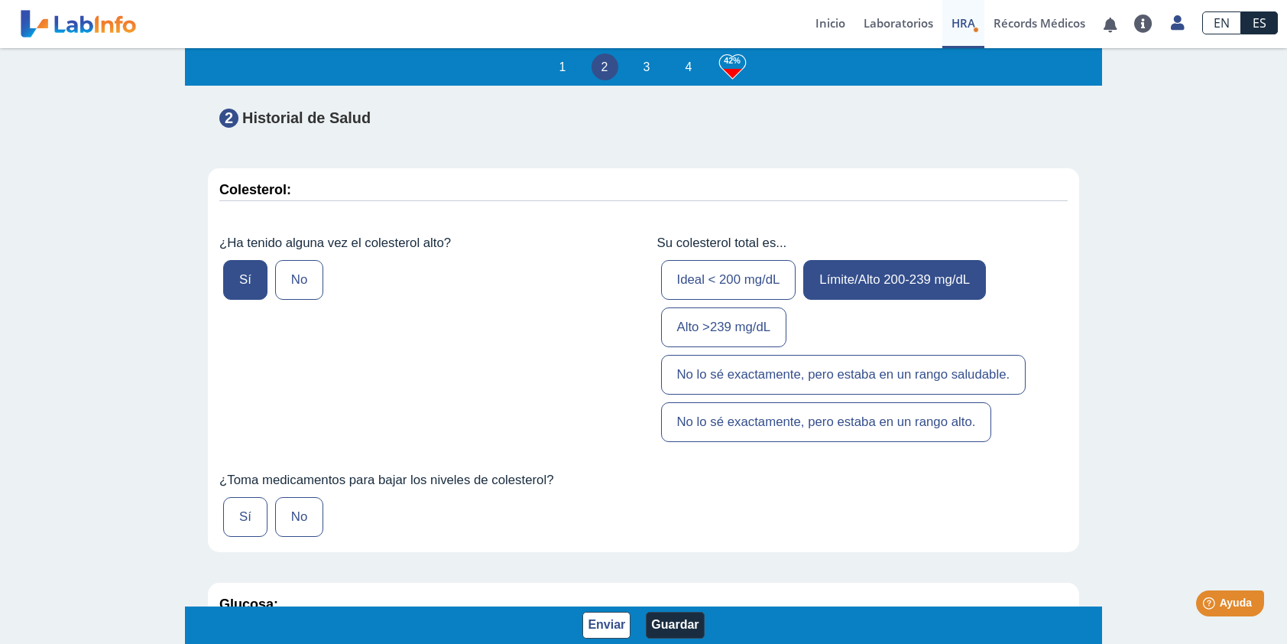
scroll to position [2293, 0]
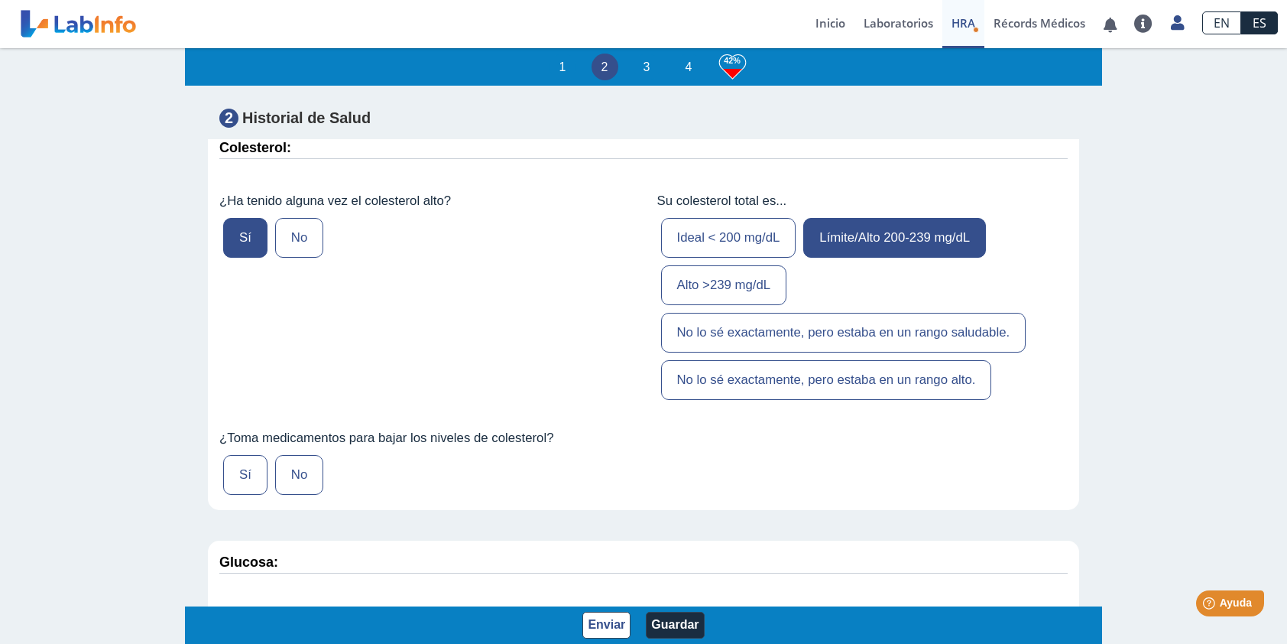
click at [232, 455] on label "Sí" at bounding box center [245, 475] width 44 height 40
click at [0, 0] on input "Sí" at bounding box center [0, 0] width 0 height 0
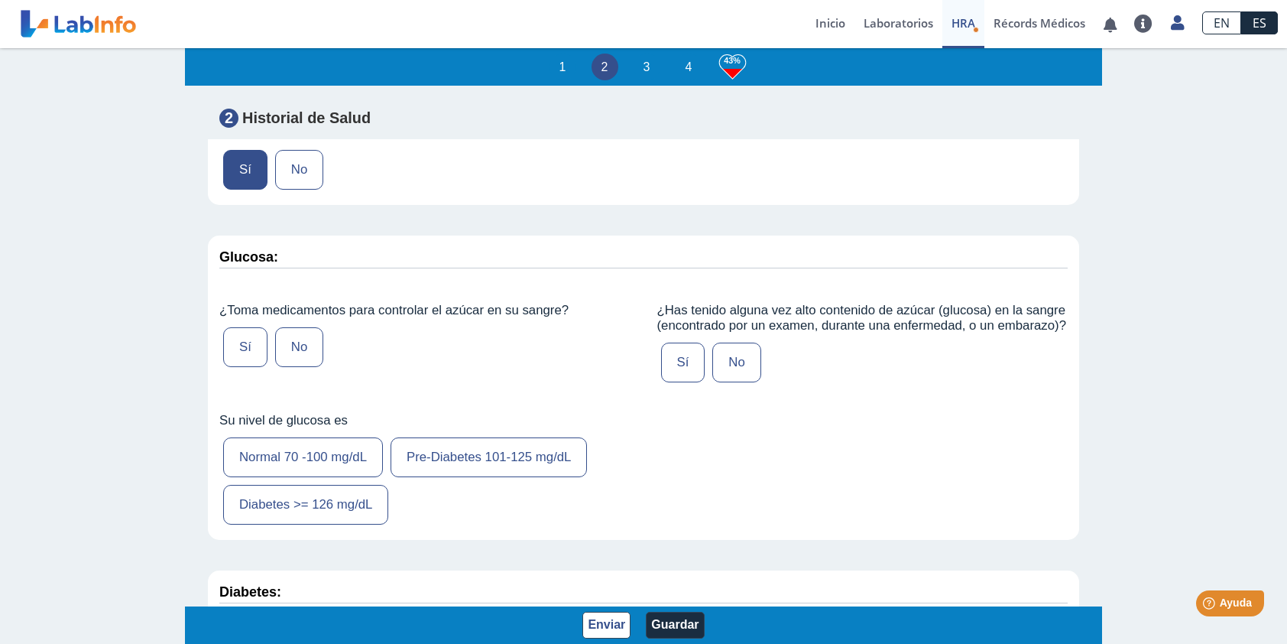
scroll to position [2599, 0]
click at [295, 326] on label "No" at bounding box center [299, 346] width 48 height 40
click at [0, 0] on input "No" at bounding box center [0, 0] width 0 height 0
click at [734, 367] on label "No" at bounding box center [736, 362] width 48 height 40
click at [0, 0] on input "No" at bounding box center [0, 0] width 0 height 0
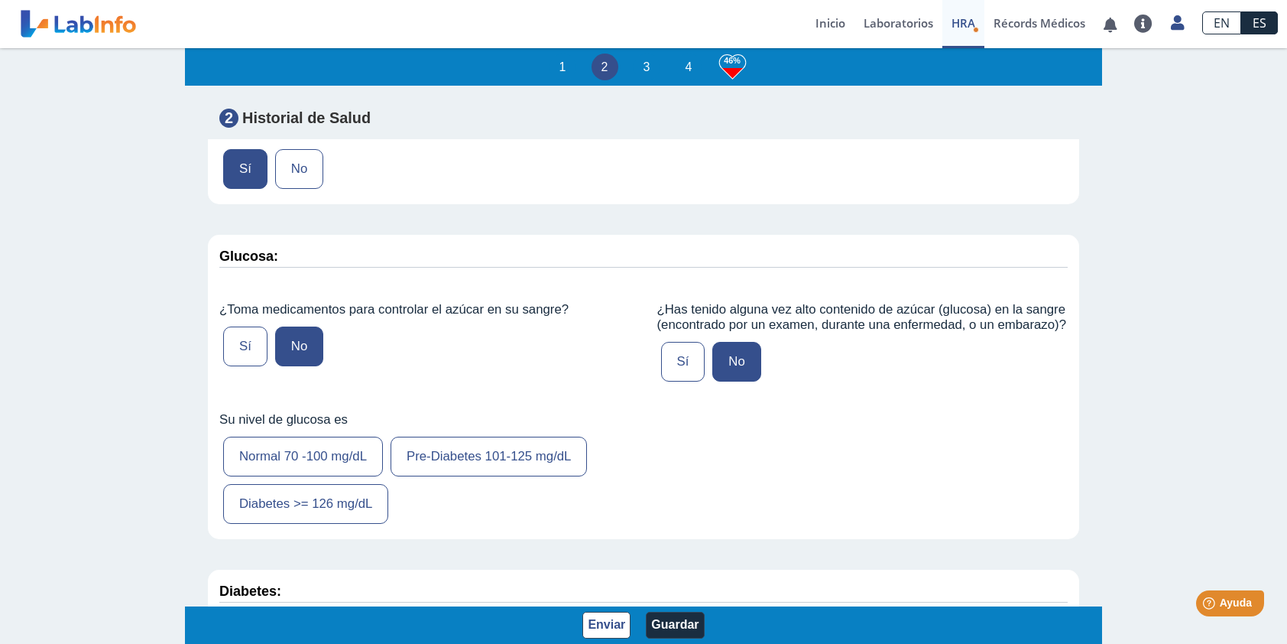
click at [329, 456] on label "Normal 70 -100 mg/dL" at bounding box center [303, 456] width 160 height 40
click at [0, 0] on input "Normal 70 -100 mg/dL" at bounding box center [0, 0] width 0 height 0
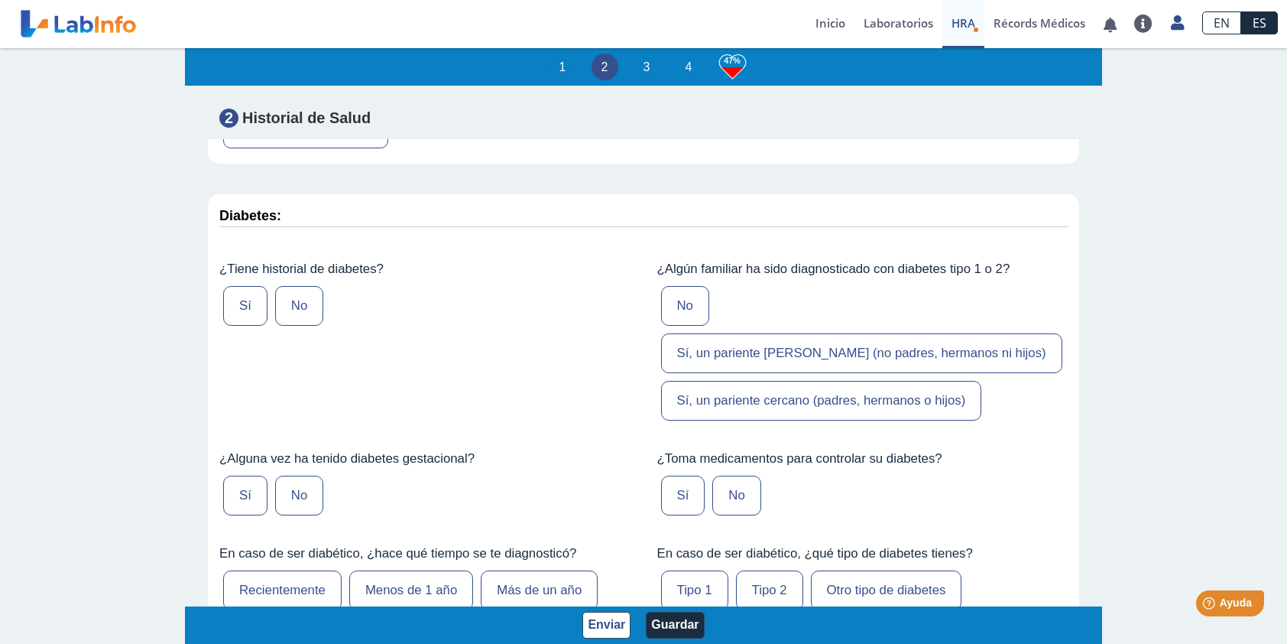
scroll to position [2981, 0]
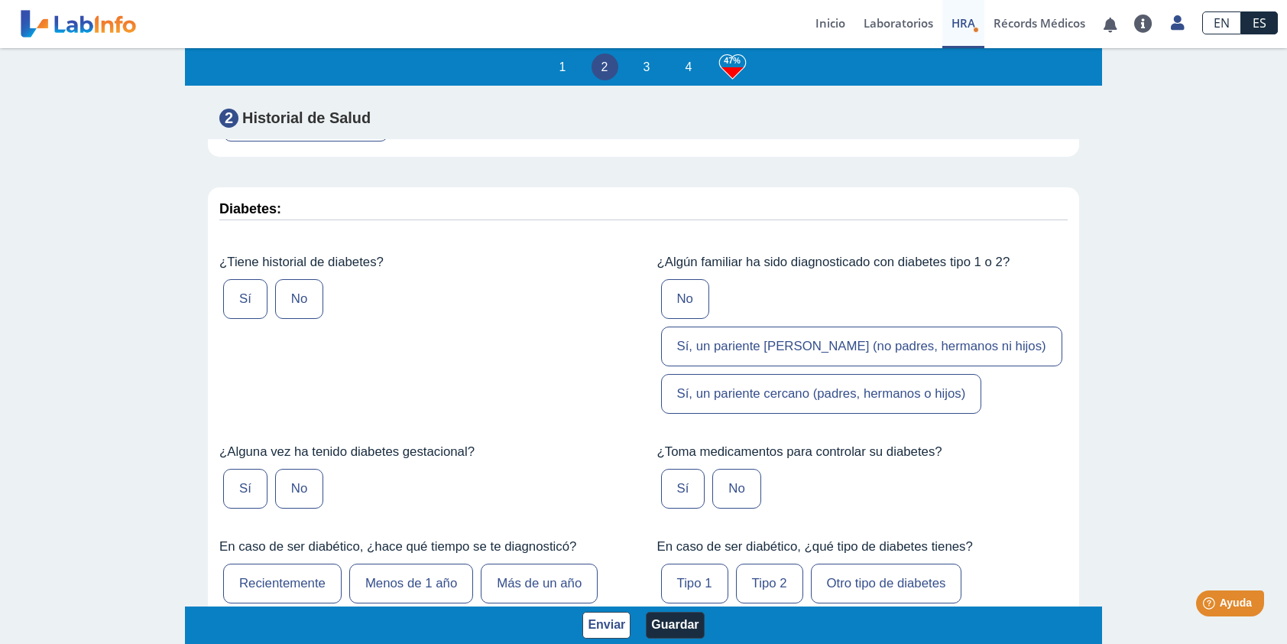
click at [306, 303] on label "No" at bounding box center [299, 299] width 48 height 40
click at [0, 0] on input "No" at bounding box center [0, 0] width 0 height 0
click at [676, 297] on label "No" at bounding box center [685, 299] width 48 height 40
click at [0, 0] on input "No" at bounding box center [0, 0] width 0 height 0
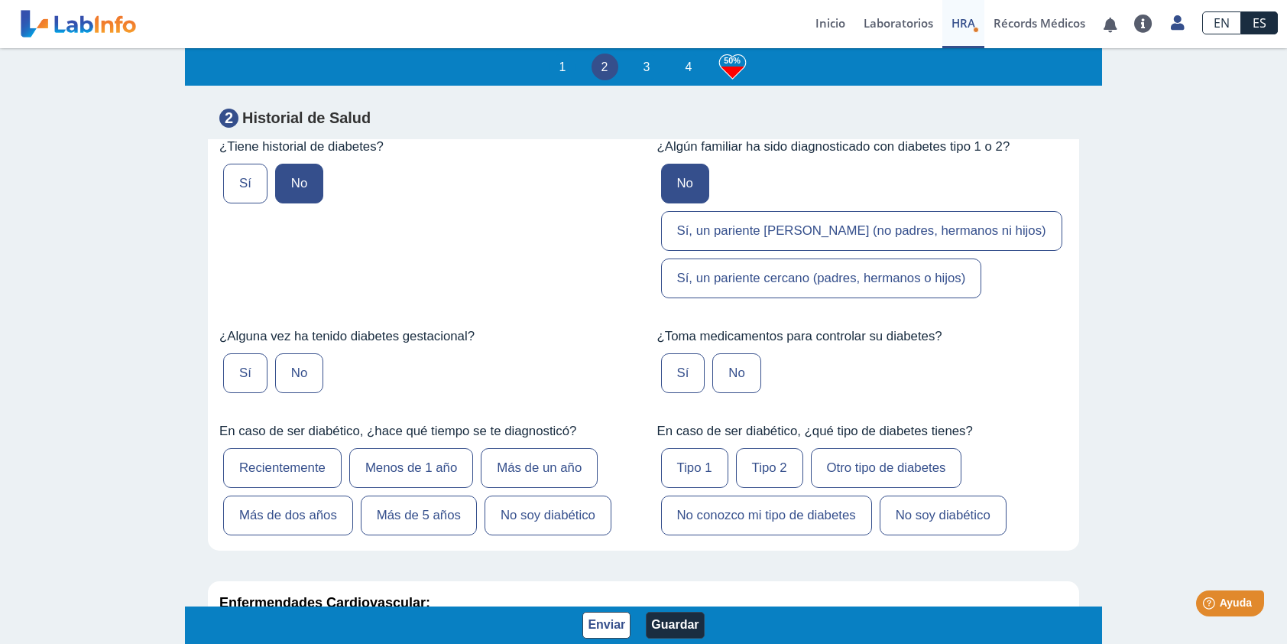
scroll to position [3133, 0]
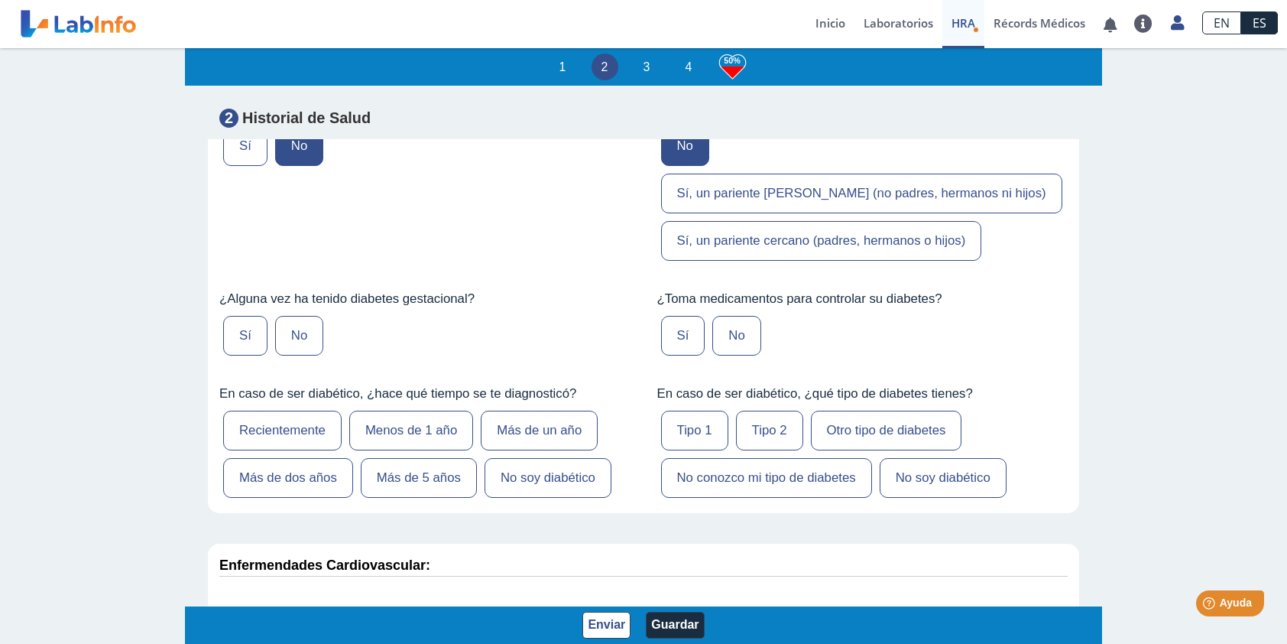
drag, startPoint x: 286, startPoint y: 288, endPoint x: 352, endPoint y: 282, distance: 66.0
click at [286, 316] on label "No" at bounding box center [299, 336] width 48 height 40
click at [0, 0] on input "No" at bounding box center [0, 0] width 0 height 0
click at [735, 316] on label "No" at bounding box center [736, 336] width 48 height 40
click at [0, 0] on input "No" at bounding box center [0, 0] width 0 height 0
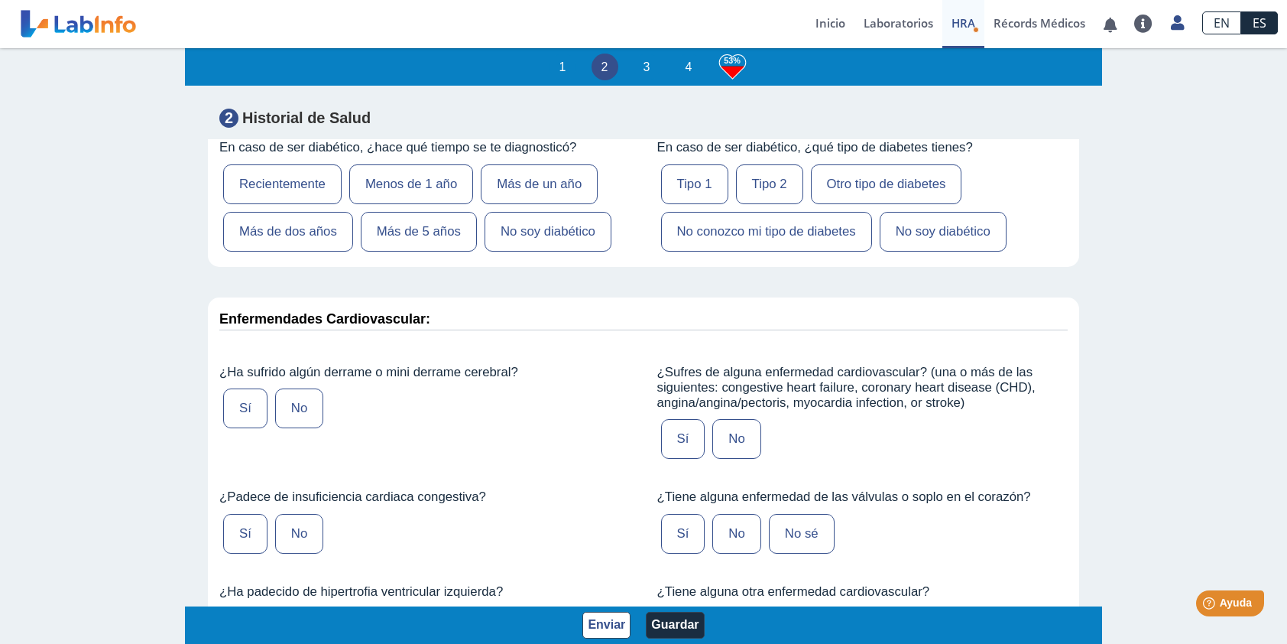
scroll to position [3439, 0]
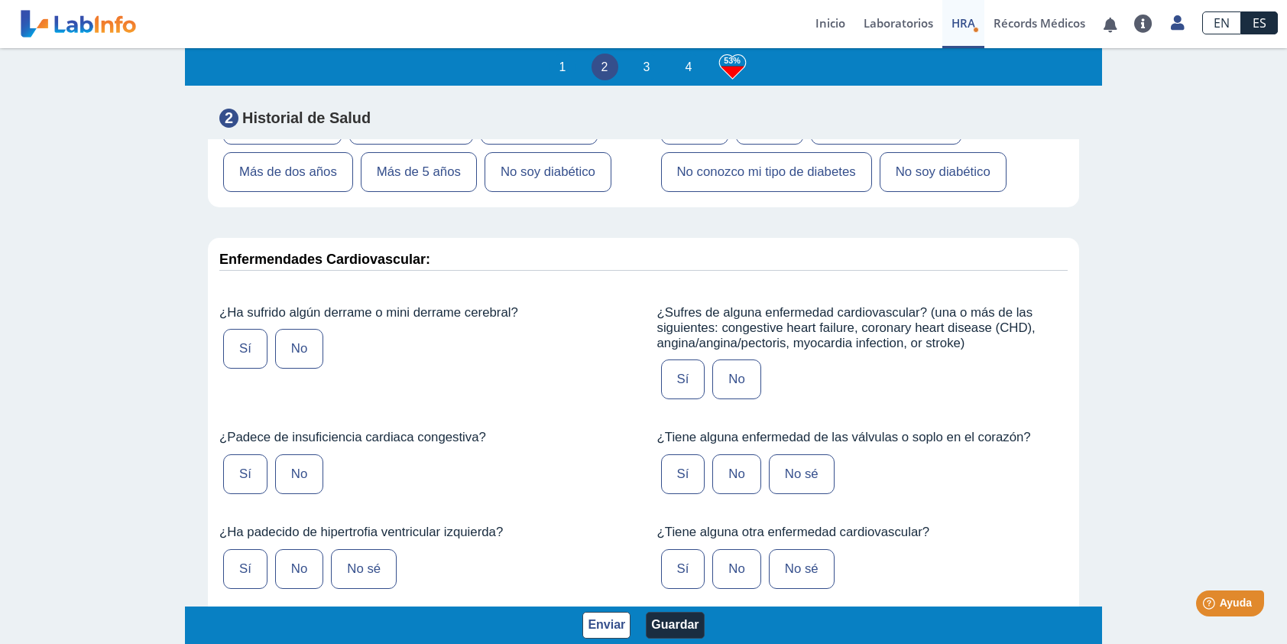
click at [298, 329] on label "No" at bounding box center [299, 349] width 48 height 40
click at [0, 0] on input "No" at bounding box center [0, 0] width 0 height 0
click at [292, 454] on label "No" at bounding box center [299, 474] width 48 height 40
click at [0, 0] on input "No" at bounding box center [0, 0] width 0 height 0
click at [355, 549] on label "No sé" at bounding box center [364, 569] width 66 height 40
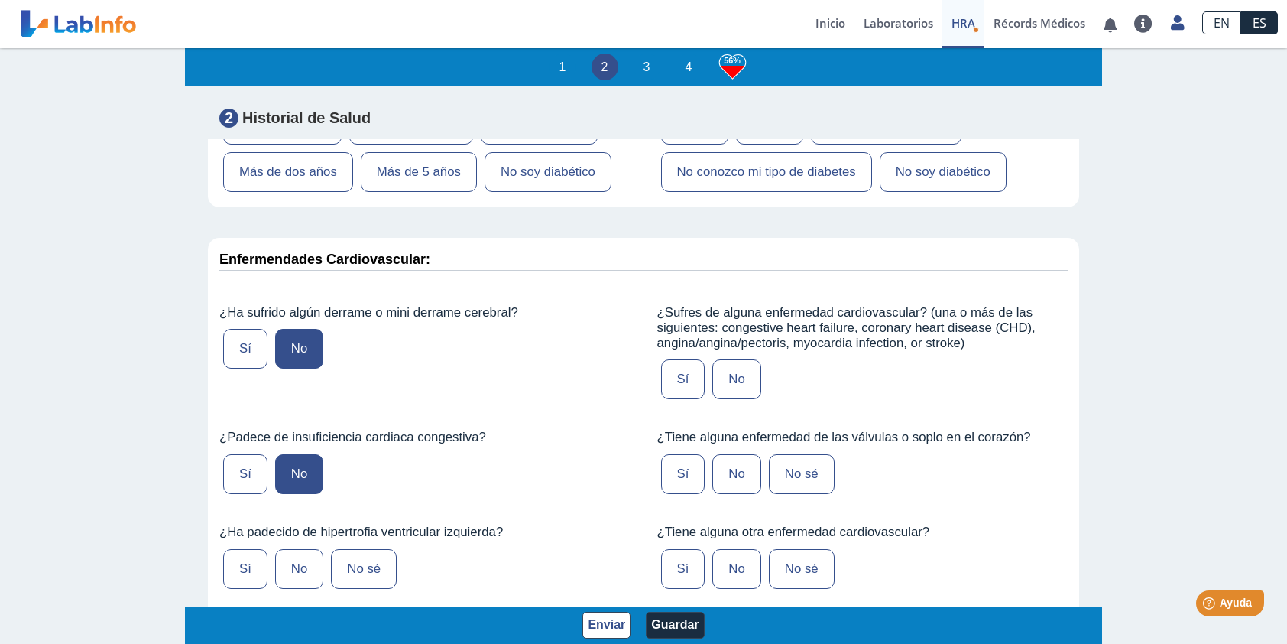
click at [0, 0] on input "No sé" at bounding box center [0, 0] width 0 height 0
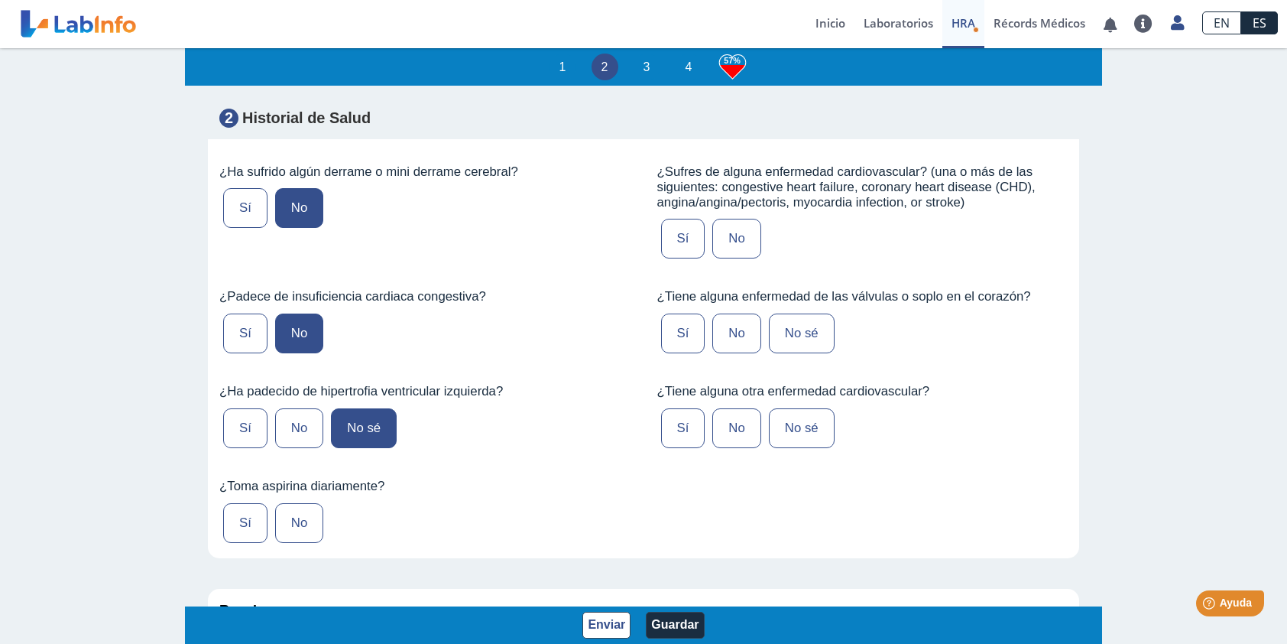
scroll to position [3592, 0]
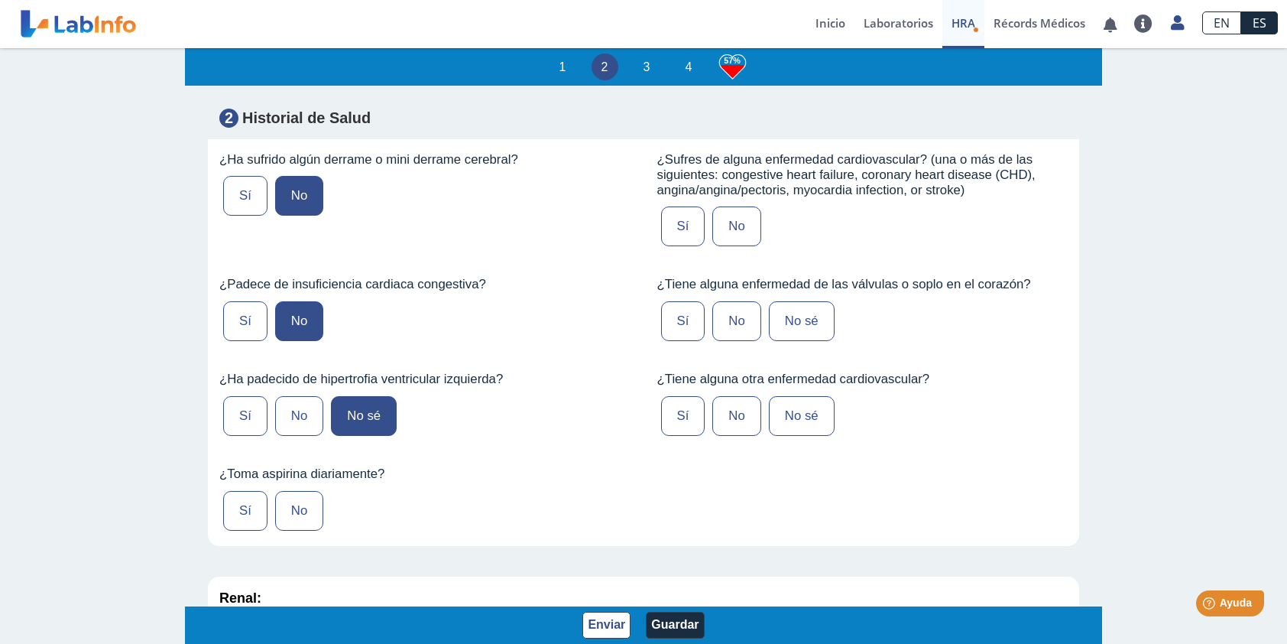
click at [238, 491] on label "Sí" at bounding box center [245, 511] width 44 height 40
click at [0, 0] on input "Sí" at bounding box center [0, 0] width 0 height 0
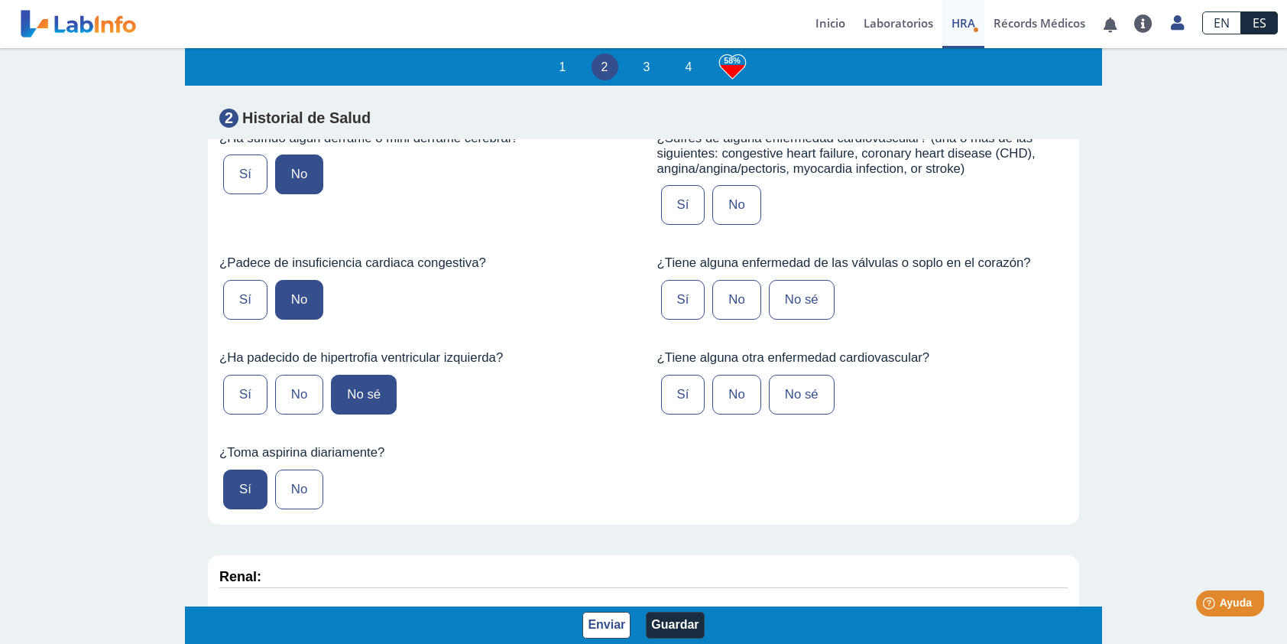
scroll to position [3439, 0]
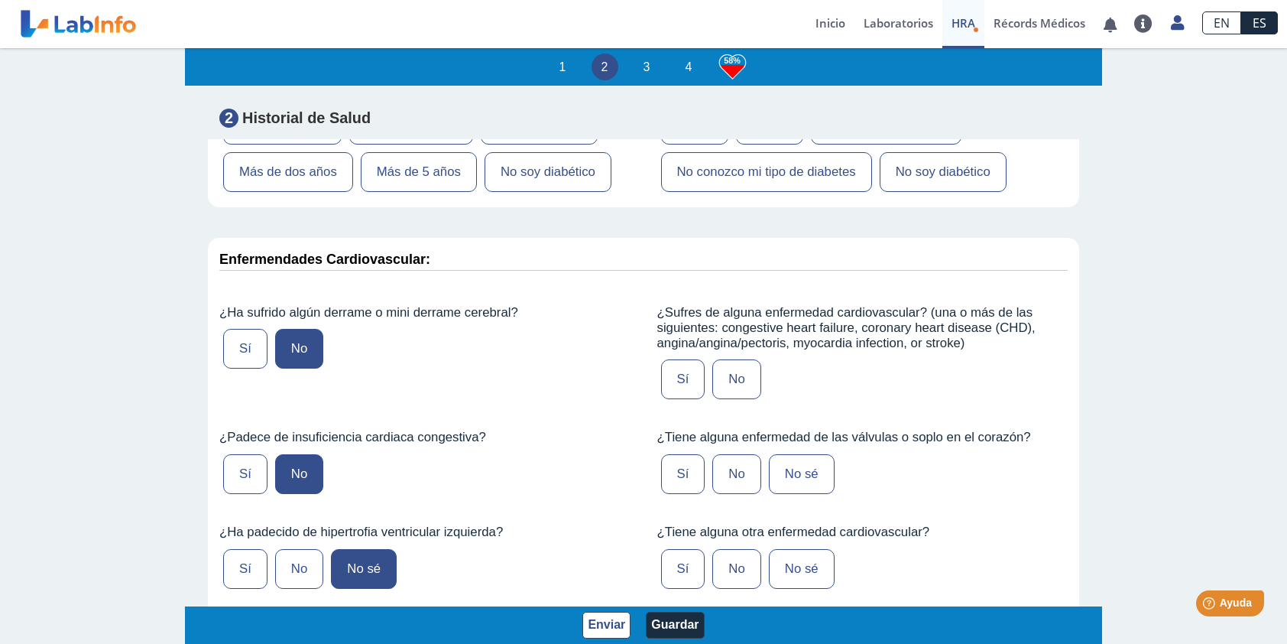
click at [731, 549] on label "No" at bounding box center [736, 569] width 48 height 40
click at [0, 0] on input "No" at bounding box center [0, 0] width 0 height 0
click at [663, 454] on label "Sí" at bounding box center [683, 474] width 44 height 40
click at [0, 0] on input "Sí" at bounding box center [0, 0] width 0 height 0
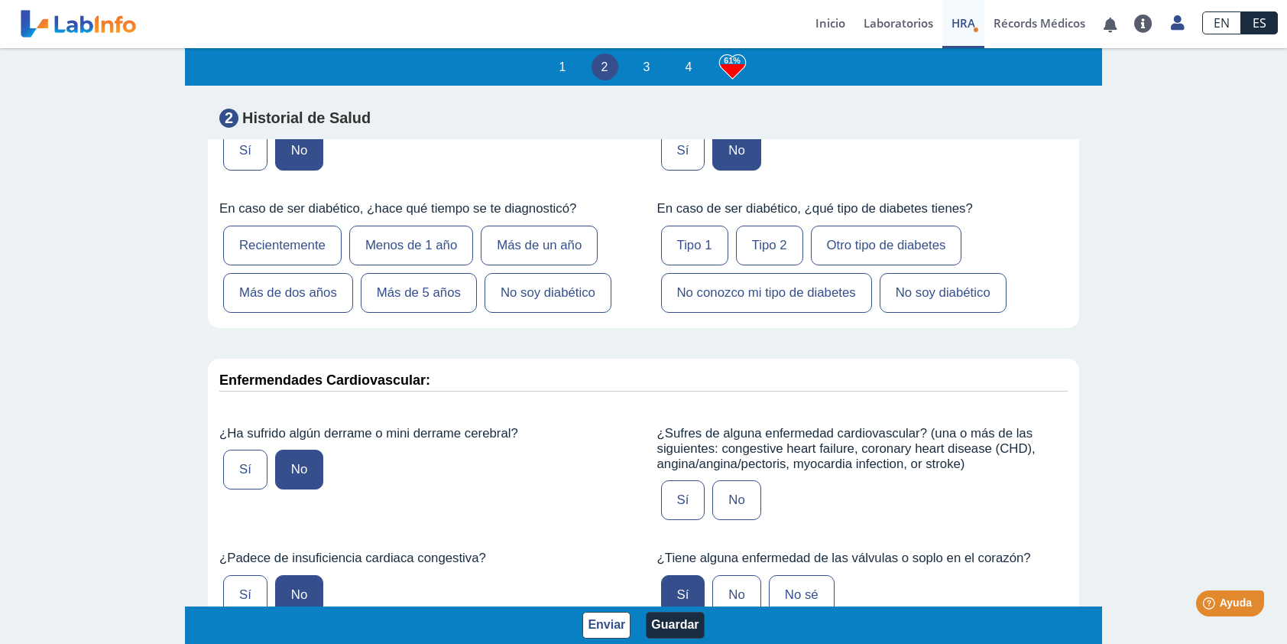
scroll to position [3286, 0]
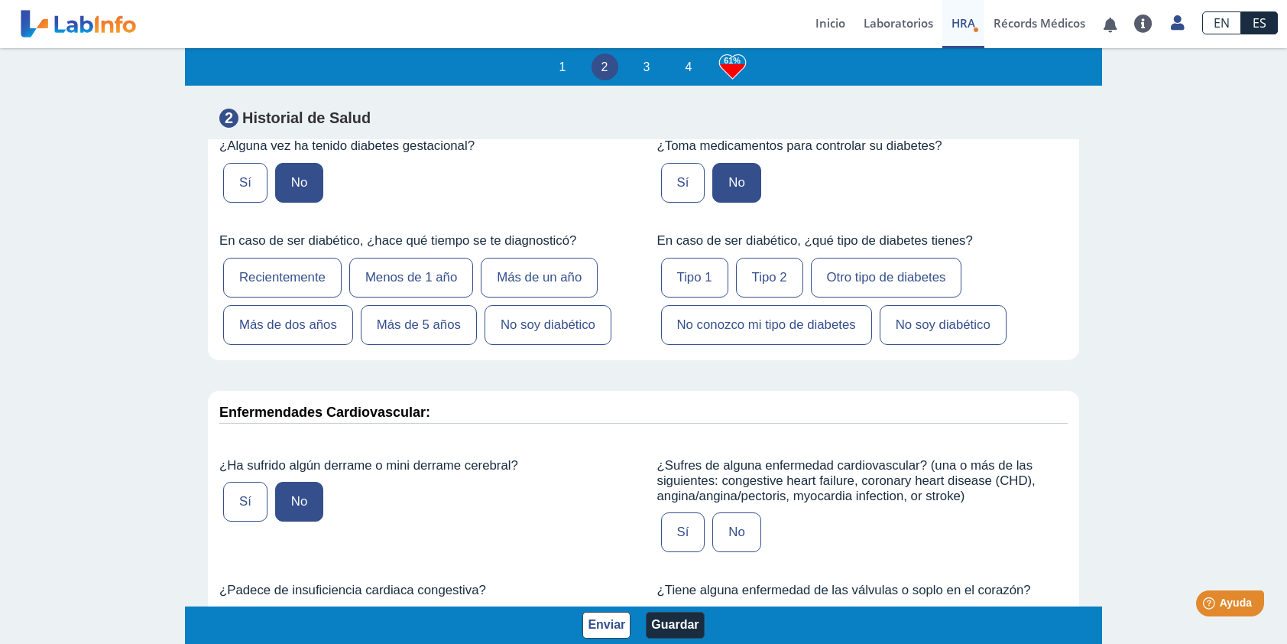
click at [726, 512] on label "No" at bounding box center [736, 532] width 48 height 40
click at [0, 0] on input "No" at bounding box center [0, 0] width 0 height 0
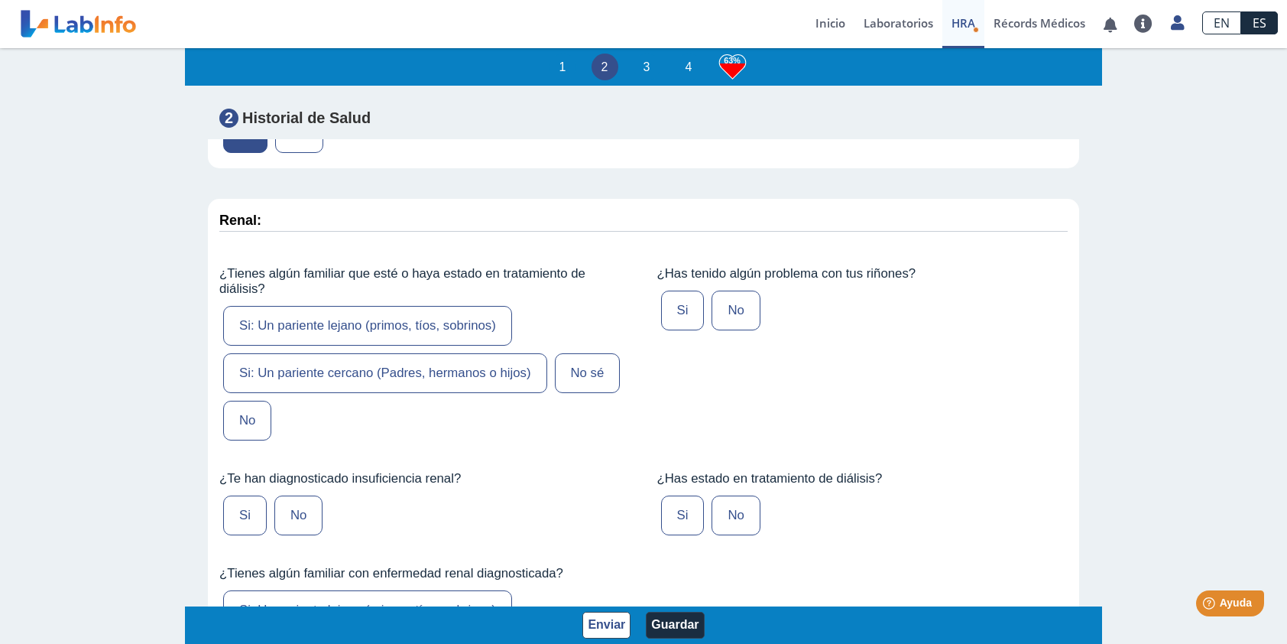
scroll to position [3974, 0]
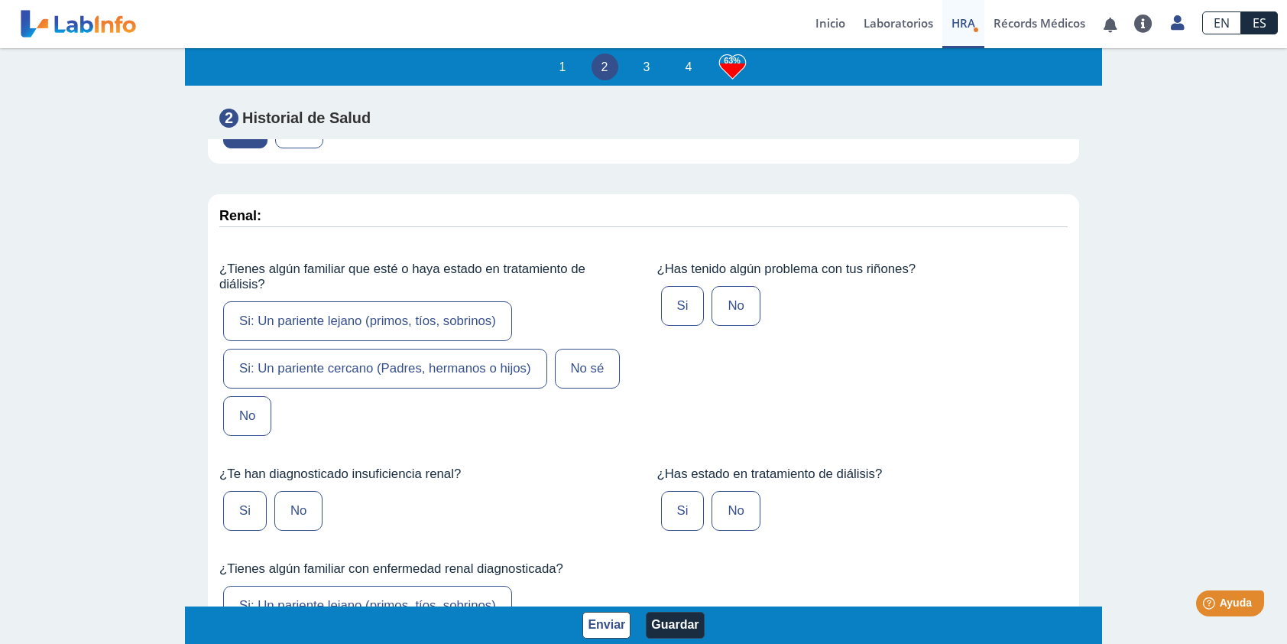
click at [250, 396] on label "No" at bounding box center [247, 416] width 48 height 40
click at [0, 0] on input "No" at bounding box center [0, 0] width 0 height 0
click at [731, 286] on label "No" at bounding box center [736, 306] width 48 height 40
click at [0, 0] on input "No" at bounding box center [0, 0] width 0 height 0
click at [294, 491] on label "No" at bounding box center [298, 511] width 48 height 40
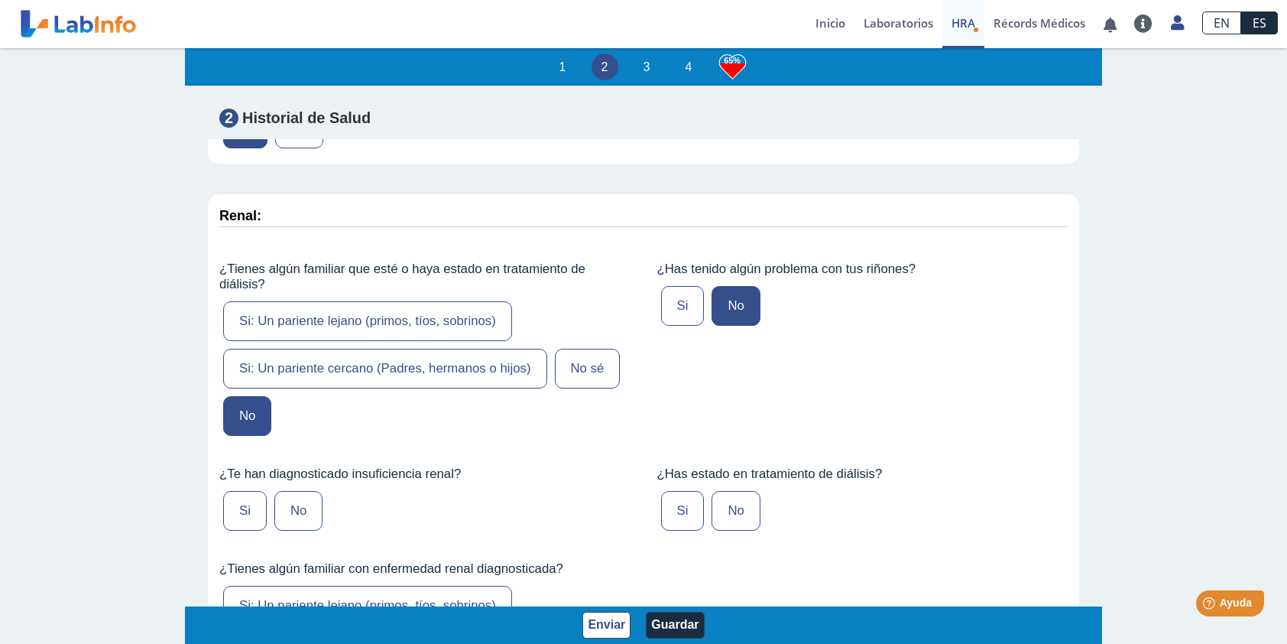
click at [0, 0] on input "No" at bounding box center [0, 0] width 0 height 0
click at [735, 491] on label "No" at bounding box center [736, 511] width 48 height 40
click at [0, 0] on input "No" at bounding box center [0, 0] width 0 height 0
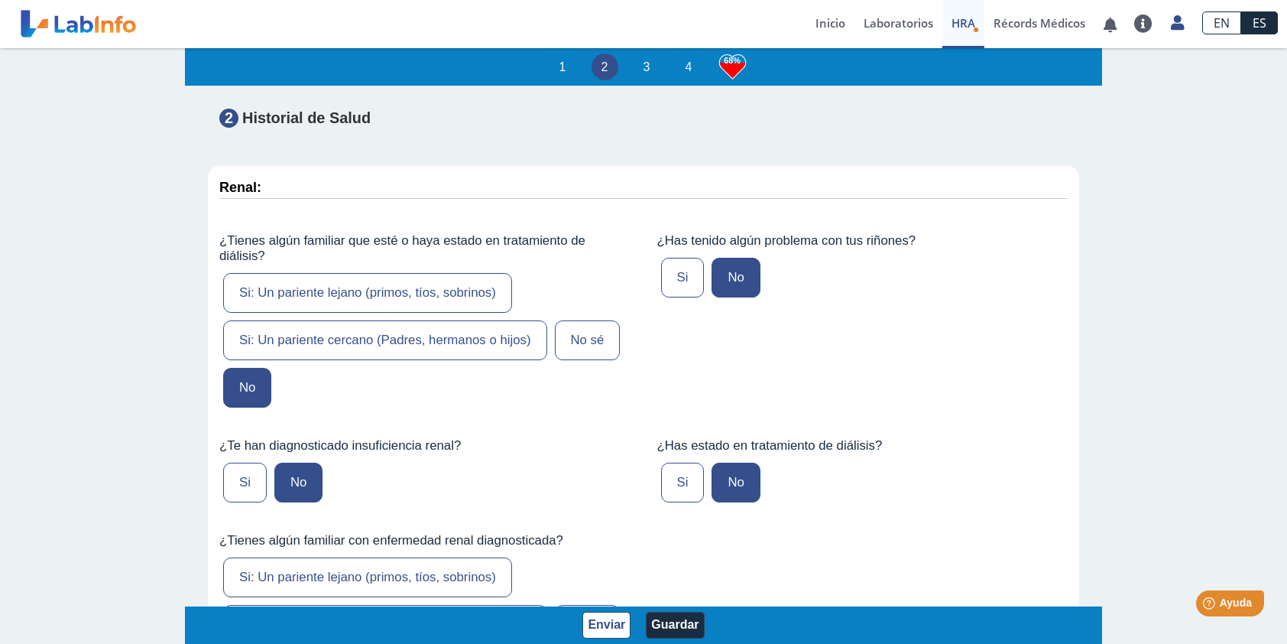
scroll to position [4127, 0]
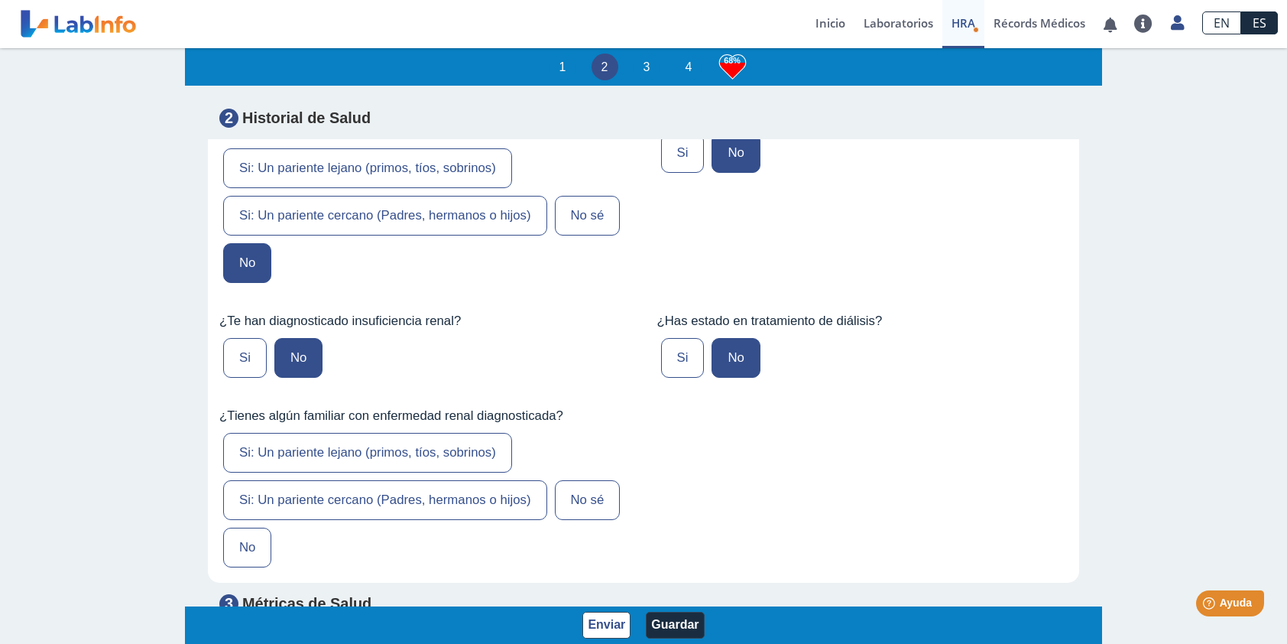
click at [253, 527] on label "No" at bounding box center [247, 547] width 48 height 40
click at [0, 0] on input "No" at bounding box center [0, 0] width 0 height 0
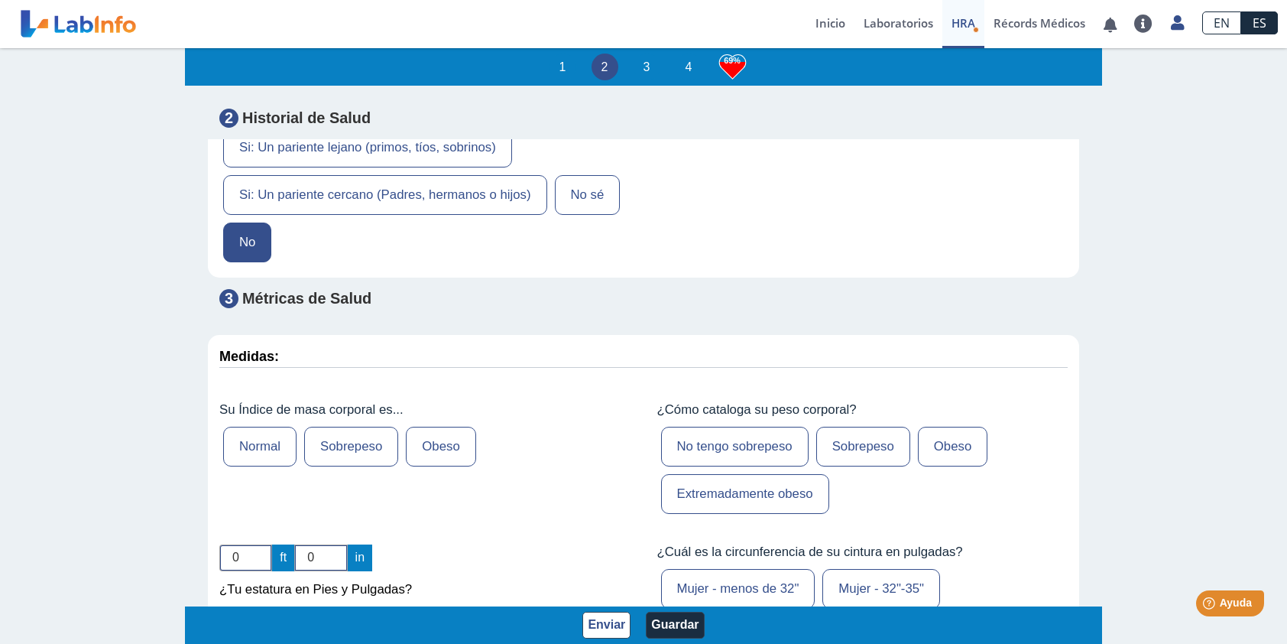
scroll to position [4433, 0]
click at [248, 426] on label "Normal" at bounding box center [259, 446] width 73 height 40
click at [0, 0] on input "Normal" at bounding box center [0, 0] width 0 height 0
click at [751, 426] on label "No tengo sobrepeso" at bounding box center [735, 446] width 148 height 40
click at [0, 0] on input "No tengo sobrepeso" at bounding box center [0, 0] width 0 height 0
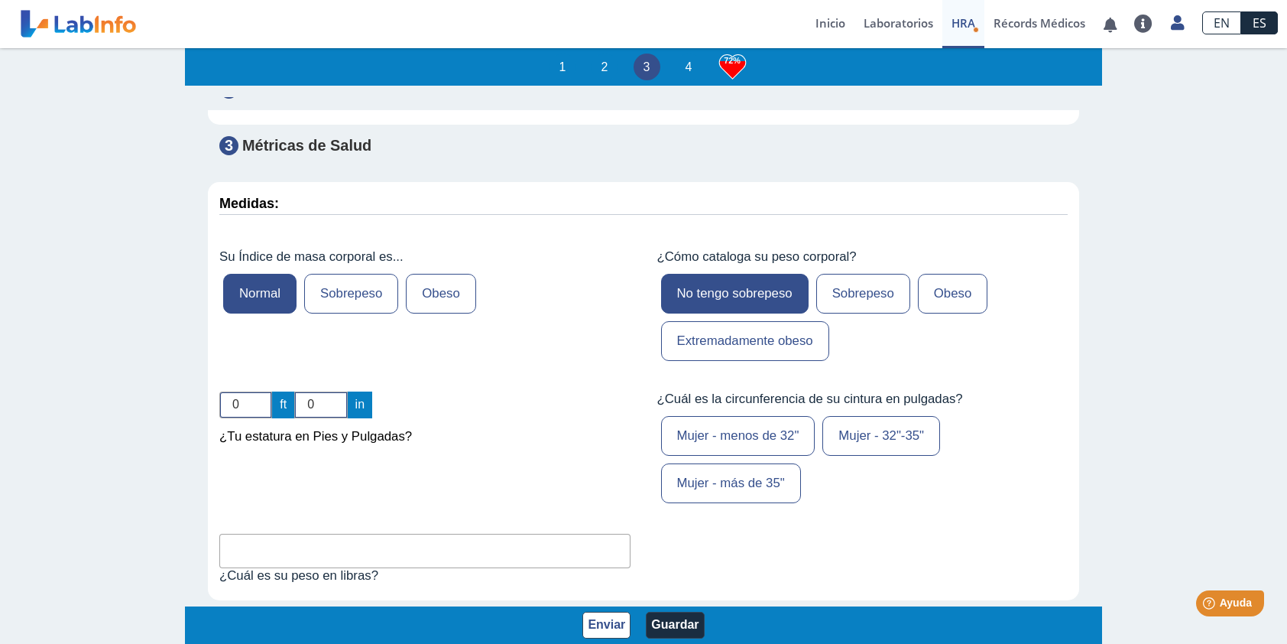
scroll to position [4586, 0]
click at [235, 391] on input "0" at bounding box center [245, 404] width 53 height 27
click at [257, 391] on input "1" at bounding box center [245, 404] width 53 height 27
click at [258, 391] on input "2" at bounding box center [245, 404] width 53 height 27
click at [258, 391] on input "3" at bounding box center [245, 404] width 53 height 27
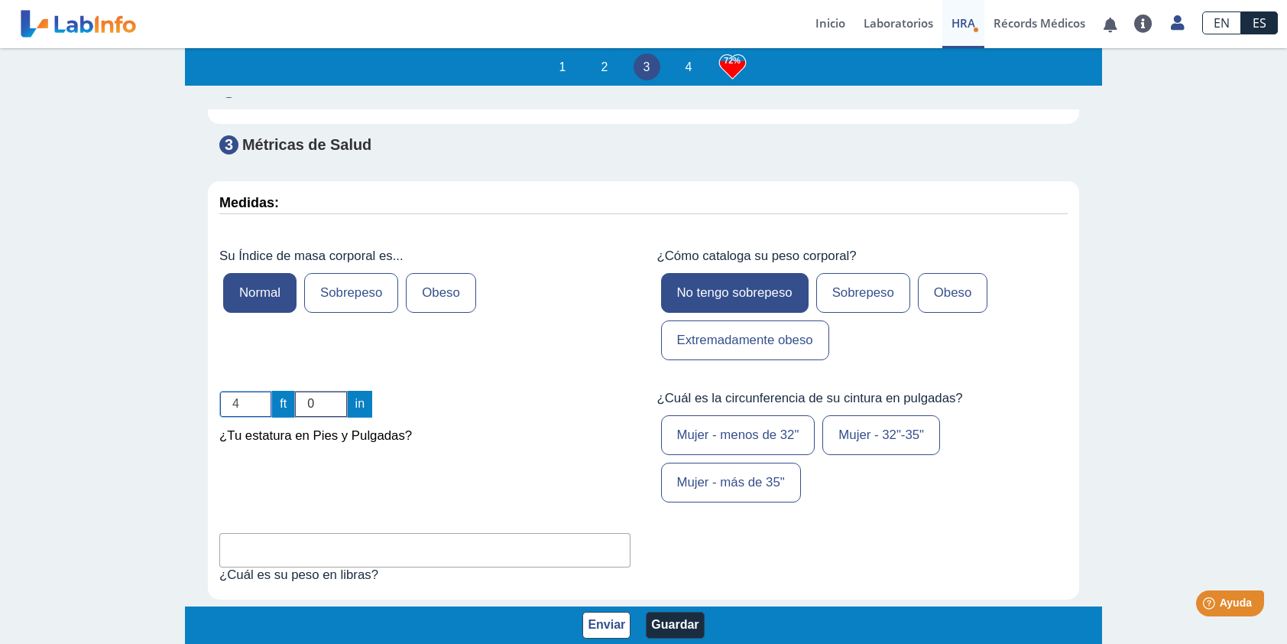
click at [258, 391] on input "4" at bounding box center [245, 404] width 53 height 27
type input "5"
click at [258, 391] on input "5" at bounding box center [245, 404] width 53 height 27
click at [336, 391] on input "1" at bounding box center [320, 404] width 53 height 27
click at [336, 391] on input "2" at bounding box center [320, 404] width 53 height 27
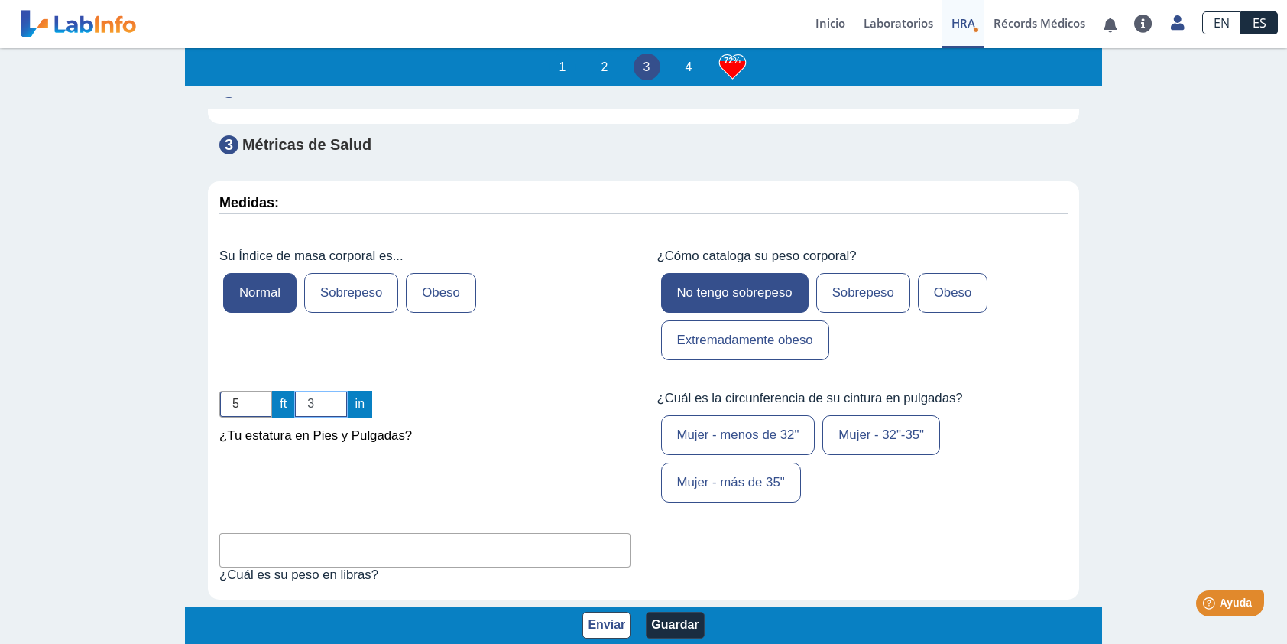
click at [336, 391] on input "3" at bounding box center [320, 404] width 53 height 27
click at [336, 391] on input "4" at bounding box center [320, 404] width 53 height 27
type input "5"
click at [336, 391] on input "5" at bounding box center [320, 404] width 53 height 27
click at [890, 415] on label "Mujer - 32"-35"" at bounding box center [881, 435] width 118 height 40
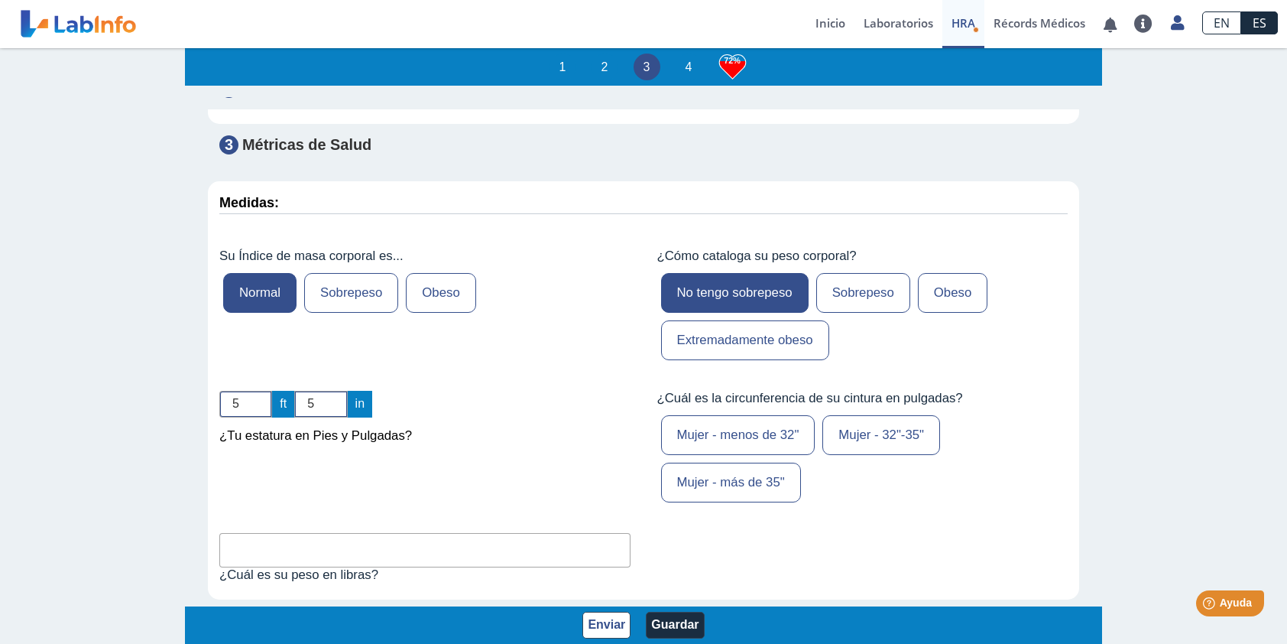
click at [0, 0] on input "Mujer - 32"-35"" at bounding box center [0, 0] width 0 height 0
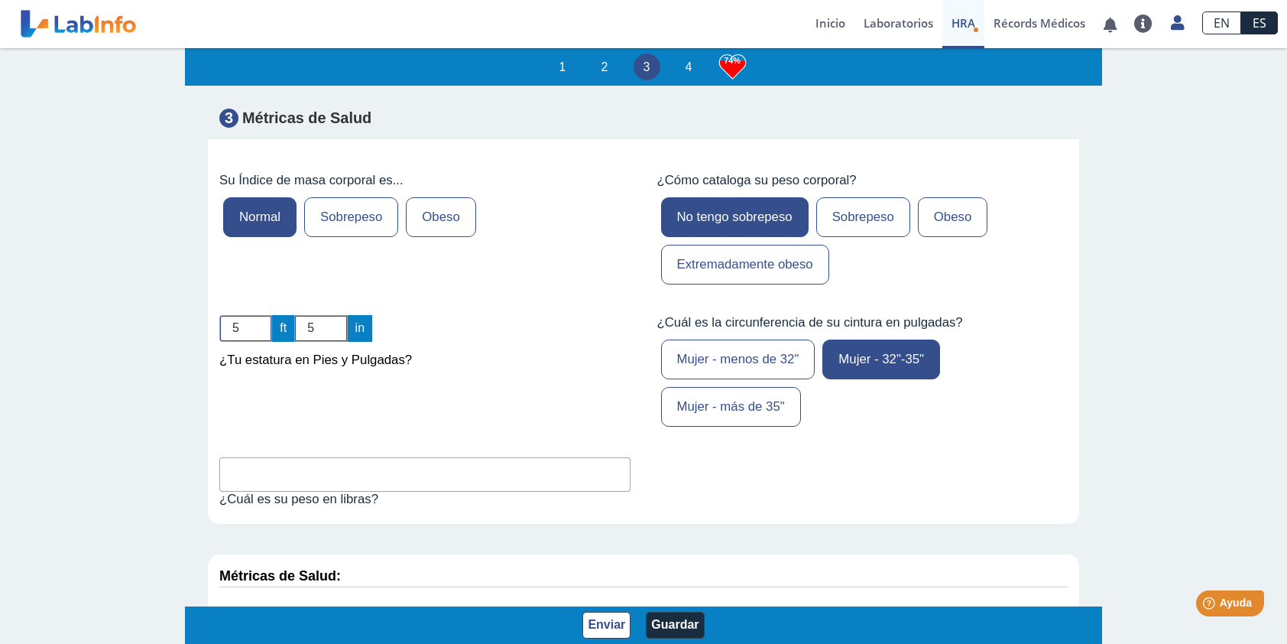
scroll to position [4662, 0]
click at [352, 456] on input "text" at bounding box center [424, 473] width 411 height 34
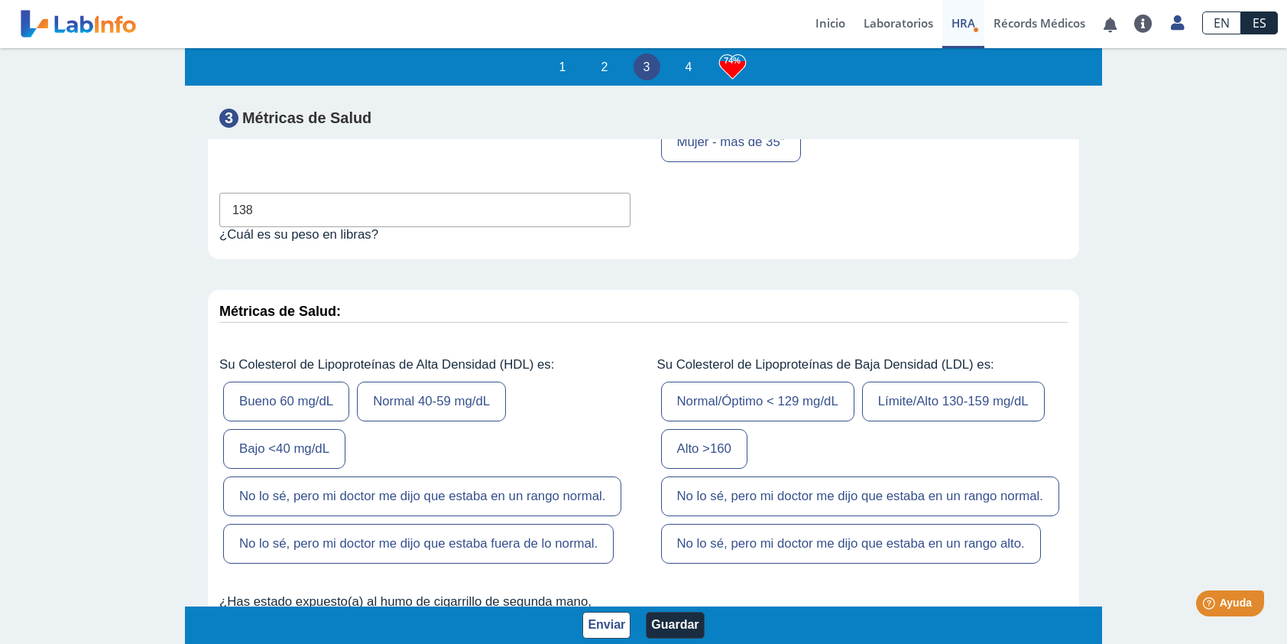
scroll to position [5044, 0]
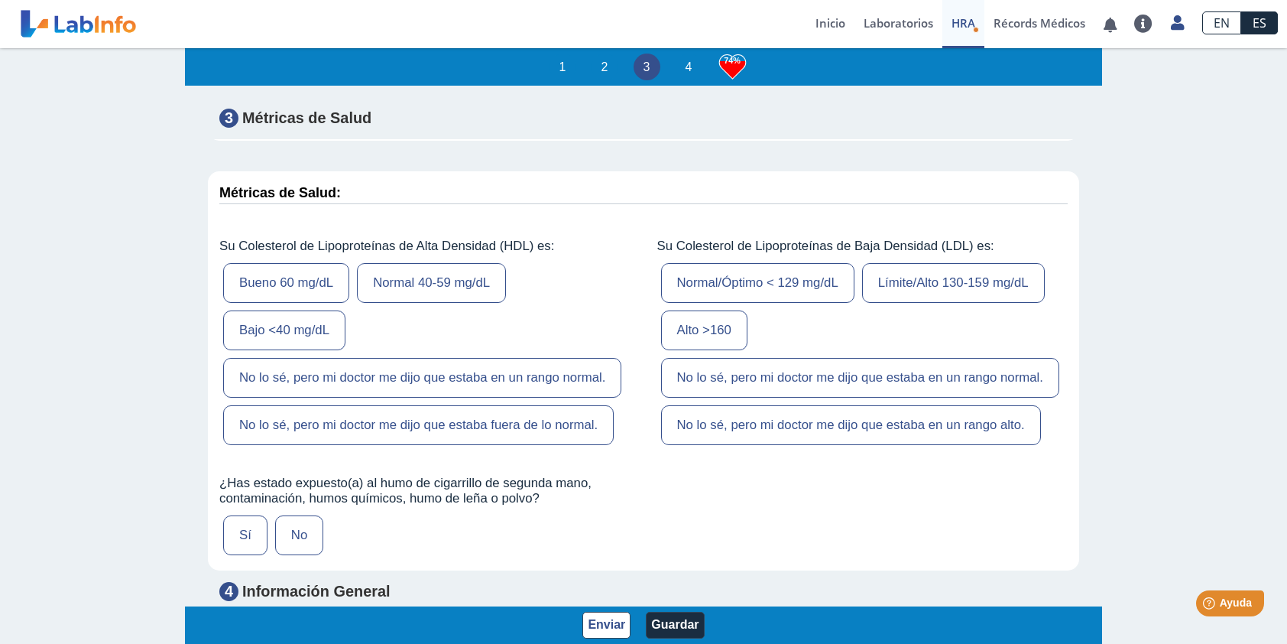
type input "138"
click at [384, 263] on label "Normal 40-59 mg/dL" at bounding box center [431, 283] width 149 height 40
click at [0, 0] on input "Normal 40-59 mg/dL" at bounding box center [0, 0] width 0 height 0
click at [893, 263] on label "Límite/Alto 130-159 mg/dL" at bounding box center [953, 283] width 183 height 40
click at [0, 0] on input "Límite/Alto 130-159 mg/dL" at bounding box center [0, 0] width 0 height 0
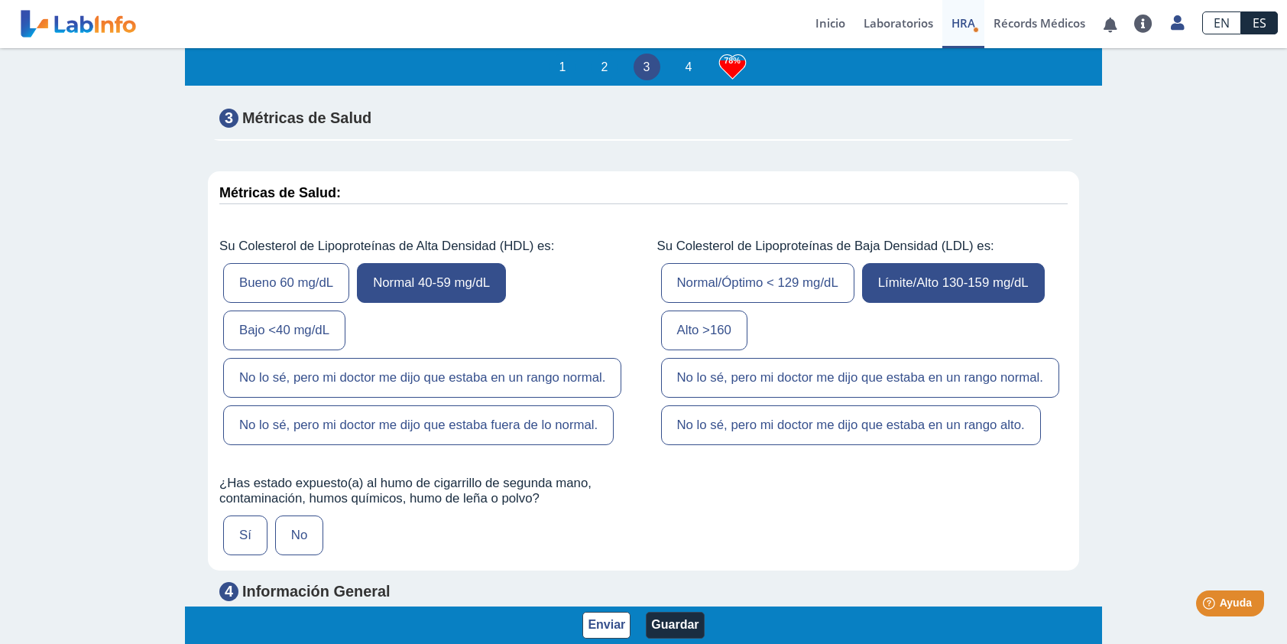
click at [299, 515] on label "No" at bounding box center [299, 535] width 48 height 40
click at [0, 0] on input "No" at bounding box center [0, 0] width 0 height 0
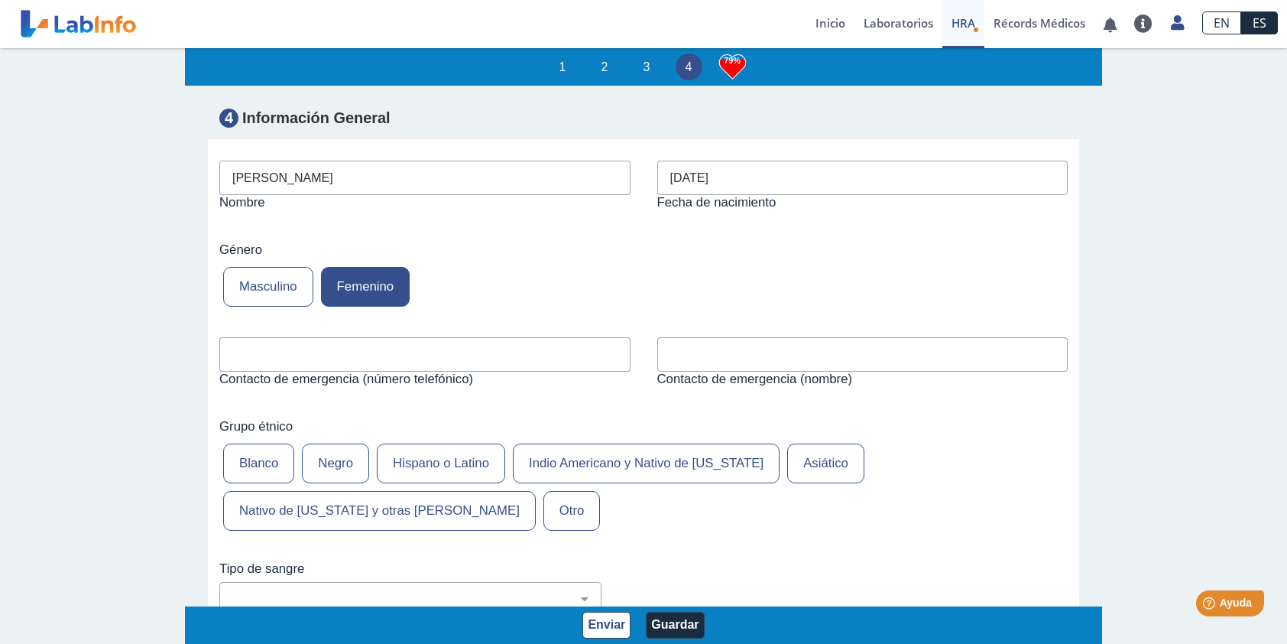
scroll to position [5579, 0]
click at [433, 443] on label "Hispano o Latino" at bounding box center [441, 463] width 128 height 40
click at [0, 0] on input "Hispano o Latino" at bounding box center [0, 0] width 0 height 0
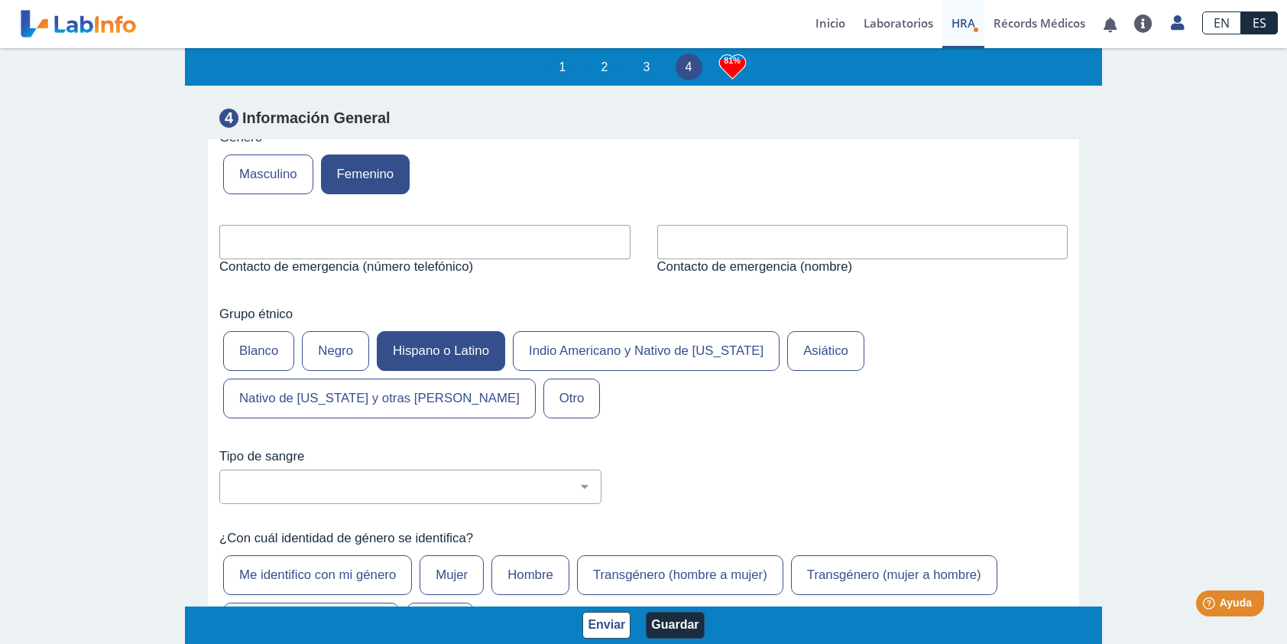
scroll to position [5732, 0]
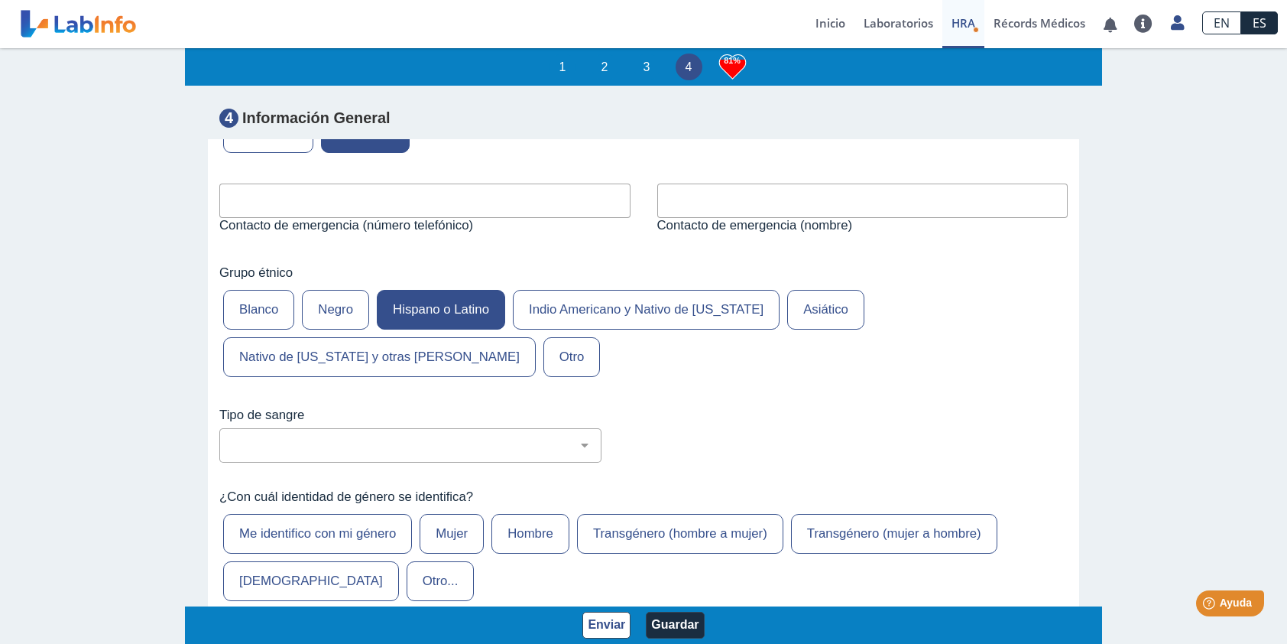
click at [462, 514] on label "Mujer" at bounding box center [452, 534] width 64 height 40
click at [0, 0] on input "Mujer" at bounding box center [0, 0] width 0 height 0
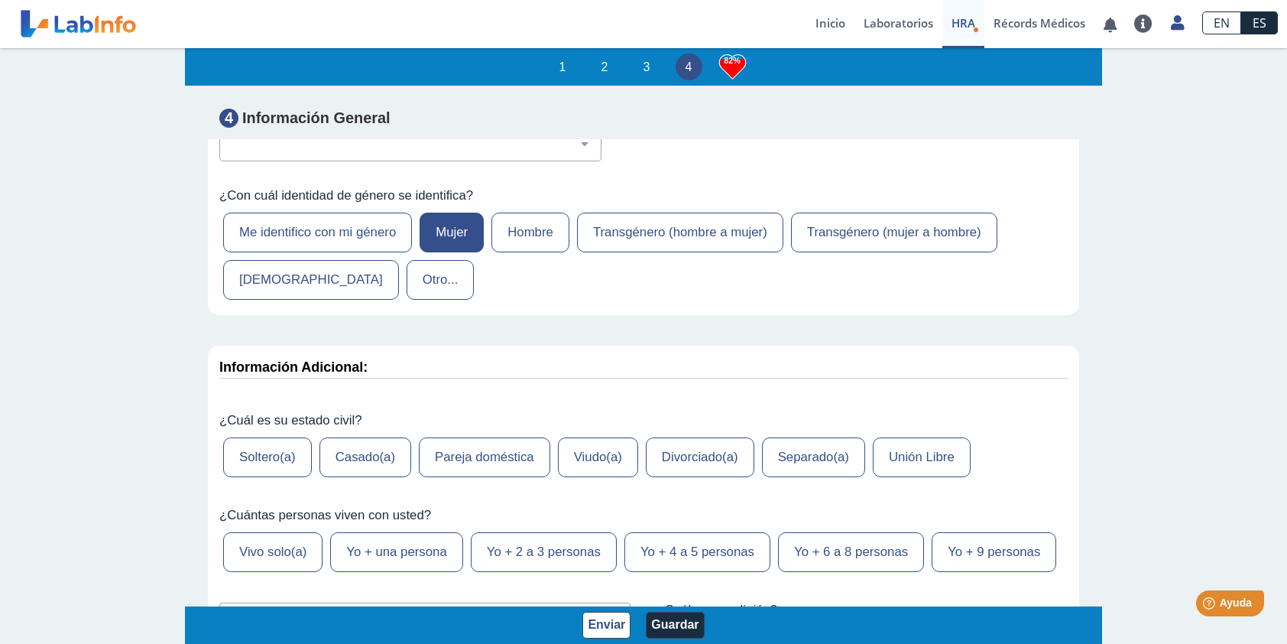
scroll to position [6038, 0]
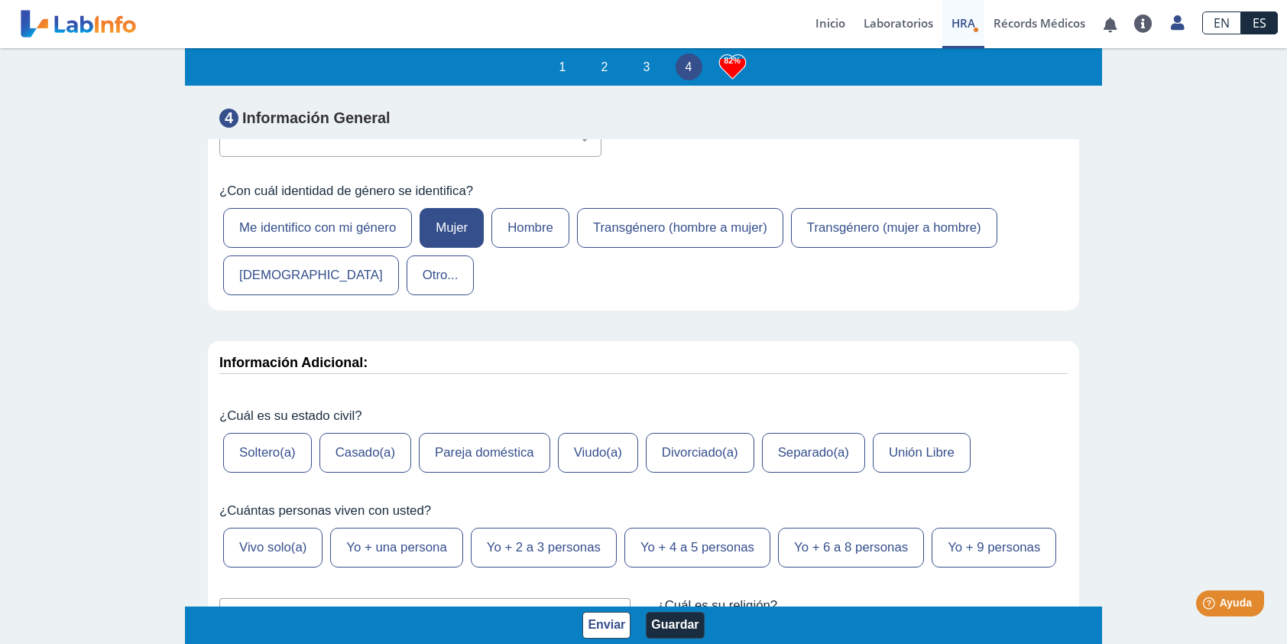
click at [588, 433] on label "Viudo(a)" at bounding box center [598, 453] width 80 height 40
click at [0, 0] on input "Viudo(a)" at bounding box center [0, 0] width 0 height 0
click at [387, 527] on label "Yo + una persona" at bounding box center [396, 547] width 132 height 40
click at [0, 0] on input "Yo + una persona" at bounding box center [0, 0] width 0 height 0
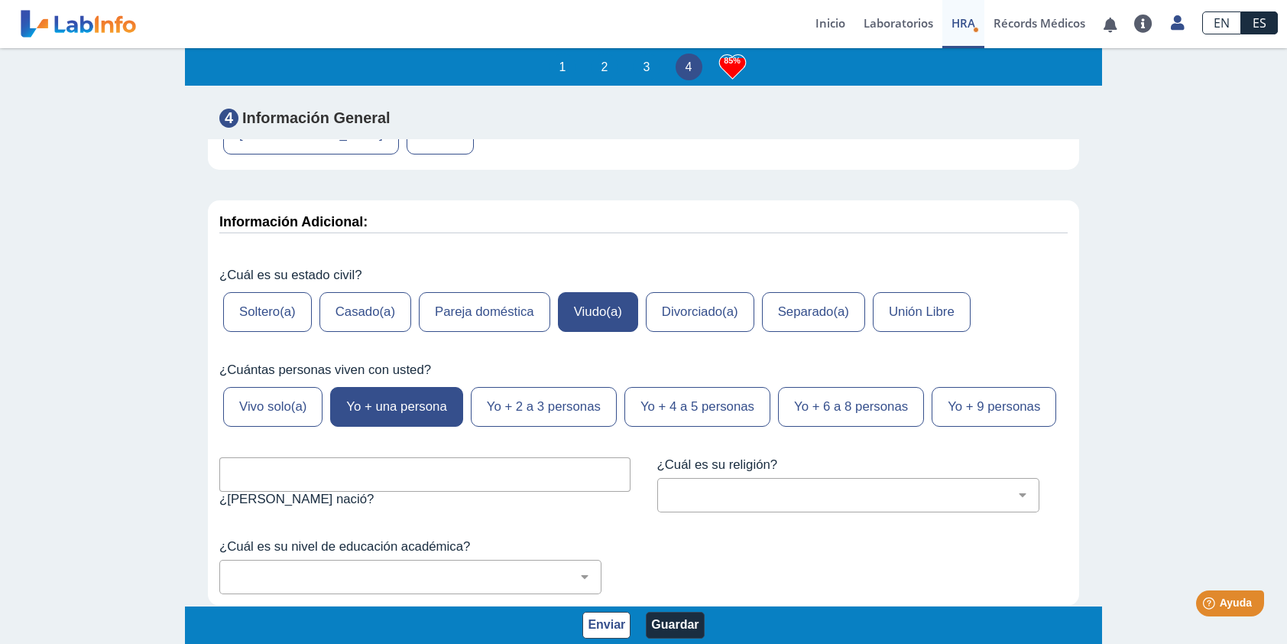
scroll to position [6191, 0]
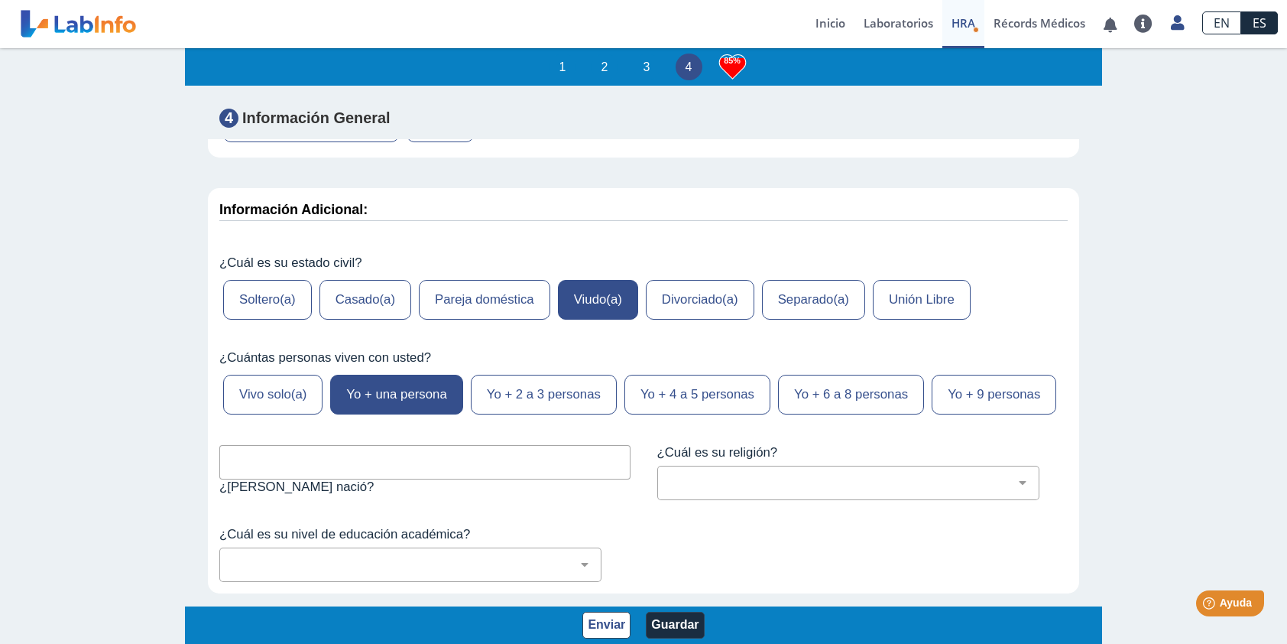
click at [384, 445] on input "text" at bounding box center [424, 462] width 411 height 34
type input "Humacao"
click at [1011, 475] on select "[DEMOGRAPHIC_DATA] (cualquier denominación) [DEMOGRAPHIC_DATA] [DEMOGRAPHIC_DAT…" at bounding box center [854, 482] width 368 height 15
select select "12: 273"
click at [670, 475] on select "[DEMOGRAPHIC_DATA] (cualquier denominación) [DEMOGRAPHIC_DATA] [DEMOGRAPHIC_DAT…" at bounding box center [854, 482] width 368 height 15
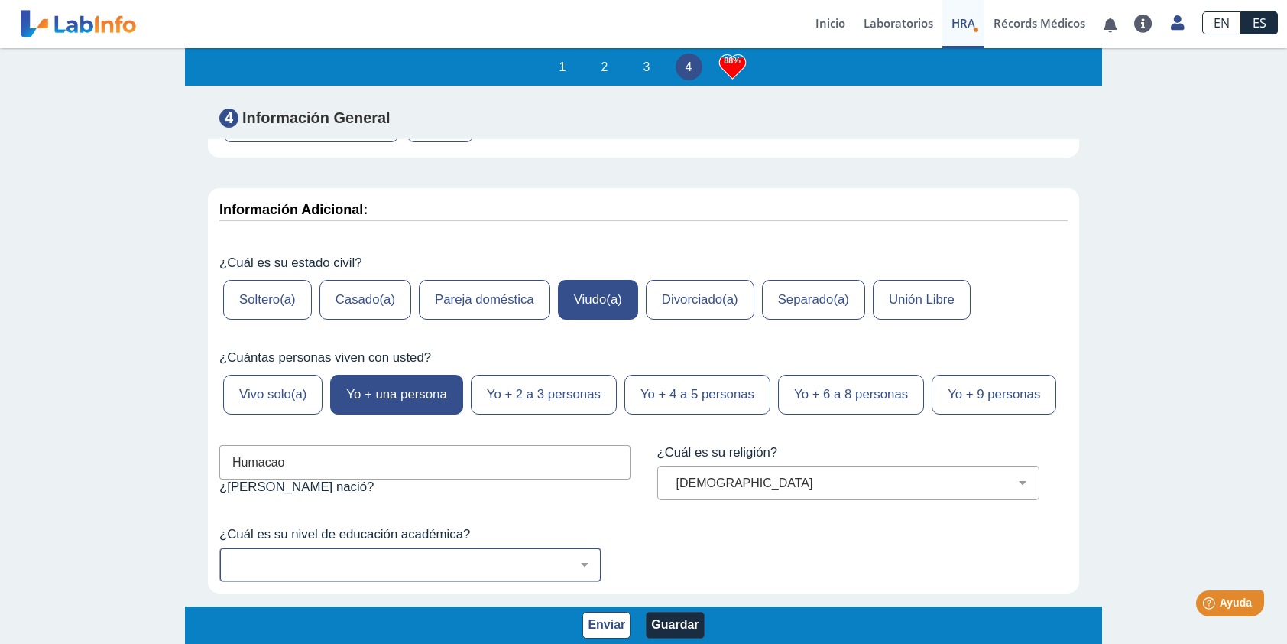
click at [575, 557] on select "No fui a la escuela Escuela primaria Algo de escuela secundaria o equivalente s…" at bounding box center [416, 564] width 368 height 15
select select "7: 280"
click at [232, 557] on select "No fui a la escuela Escuela primaria Algo de escuela secundaria o equivalente s…" at bounding box center [416, 564] width 368 height 15
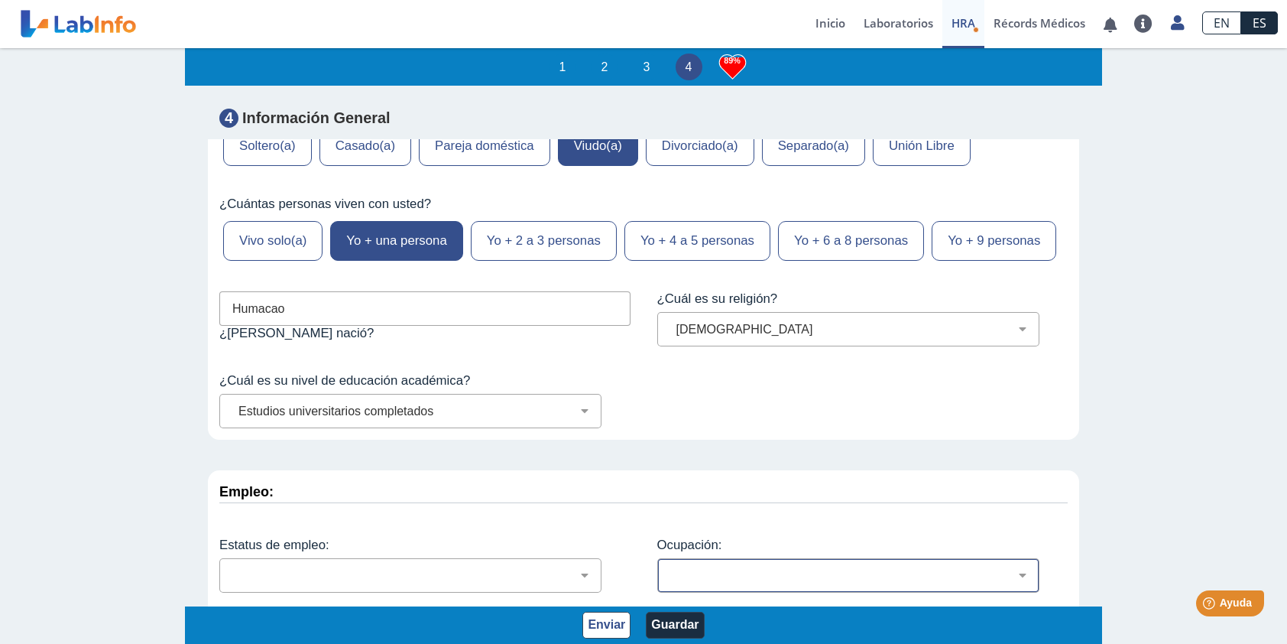
scroll to position [2, 0]
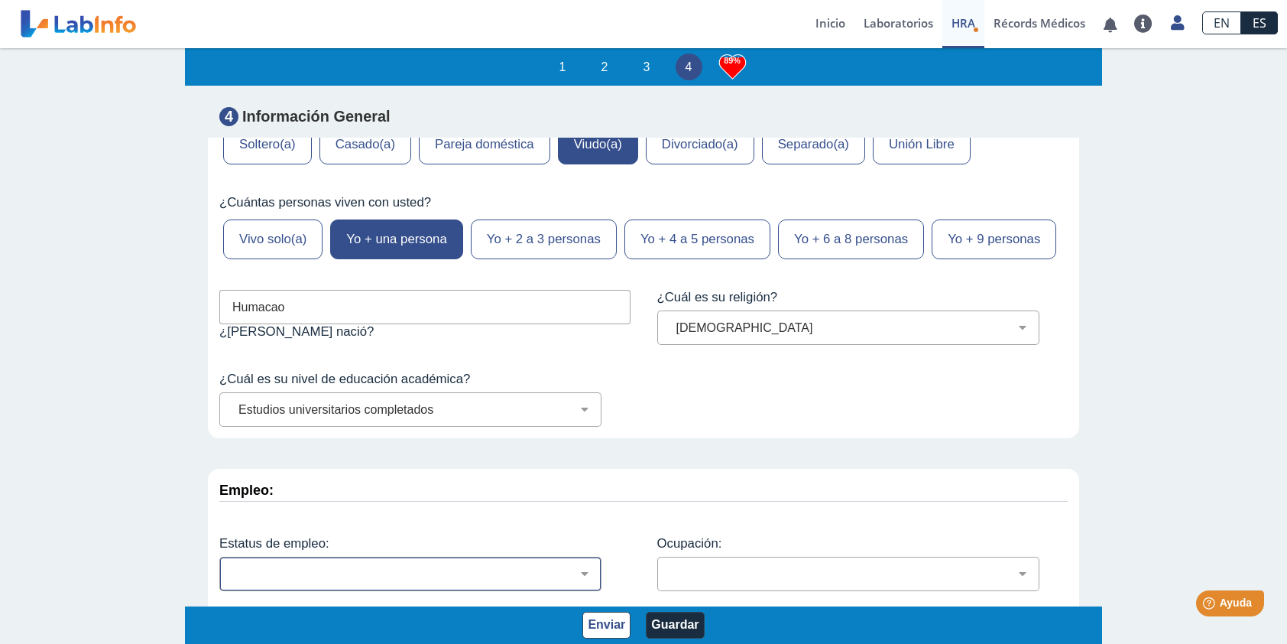
click at [581, 566] on select "Empleado a tiempo parcial Empleado a tiempo completo Servicio profesionales Sin…" at bounding box center [416, 573] width 368 height 15
select select "2: 134"
click at [232, 566] on select "Empleado a tiempo parcial Empleado a tiempo completo Servicio profesionales Sin…" at bounding box center [416, 573] width 368 height 15
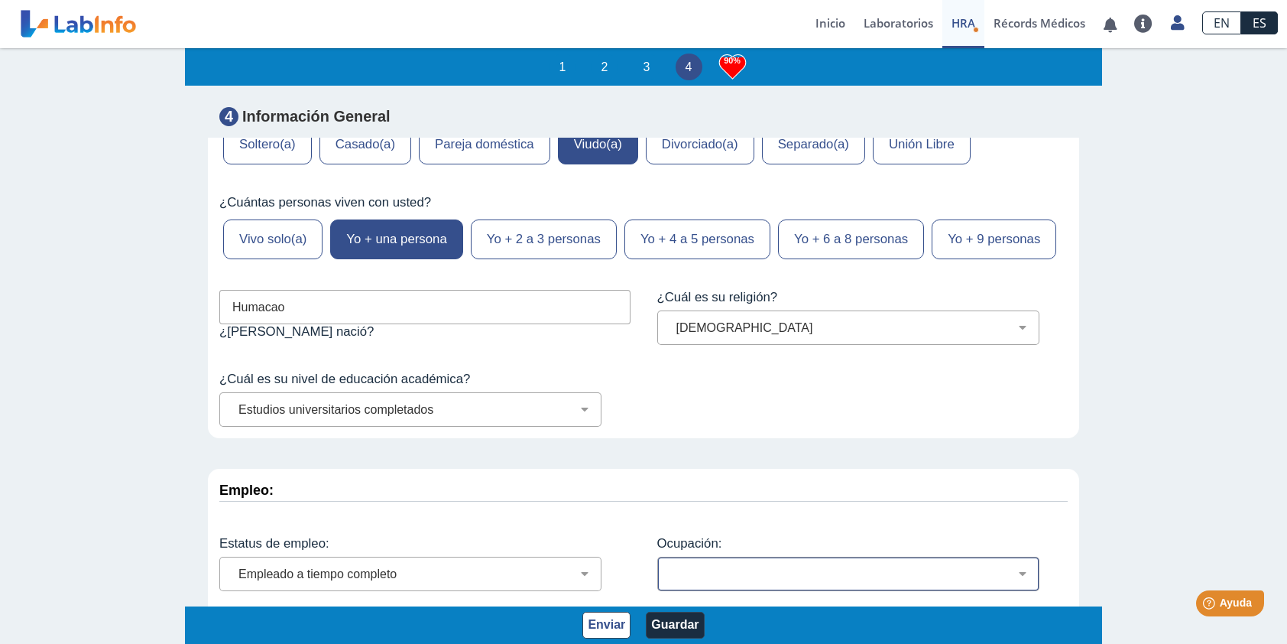
click at [1015, 566] on select "Administración de empresas Servicios de protección Instalaciones, Reparaciones …" at bounding box center [854, 573] width 368 height 15
select select "8: 175"
click at [670, 566] on select "Administración de empresas Servicios de protección Instalaciones, Reparaciones …" at bounding box center [854, 573] width 368 height 15
click at [574, 643] on select "Menos de $12,000 $12,000-$16,000 $16,000-$24,000 $24,000-$30,000 $30,000-$40,00…" at bounding box center [416, 655] width 368 height 15
select select "5: 147"
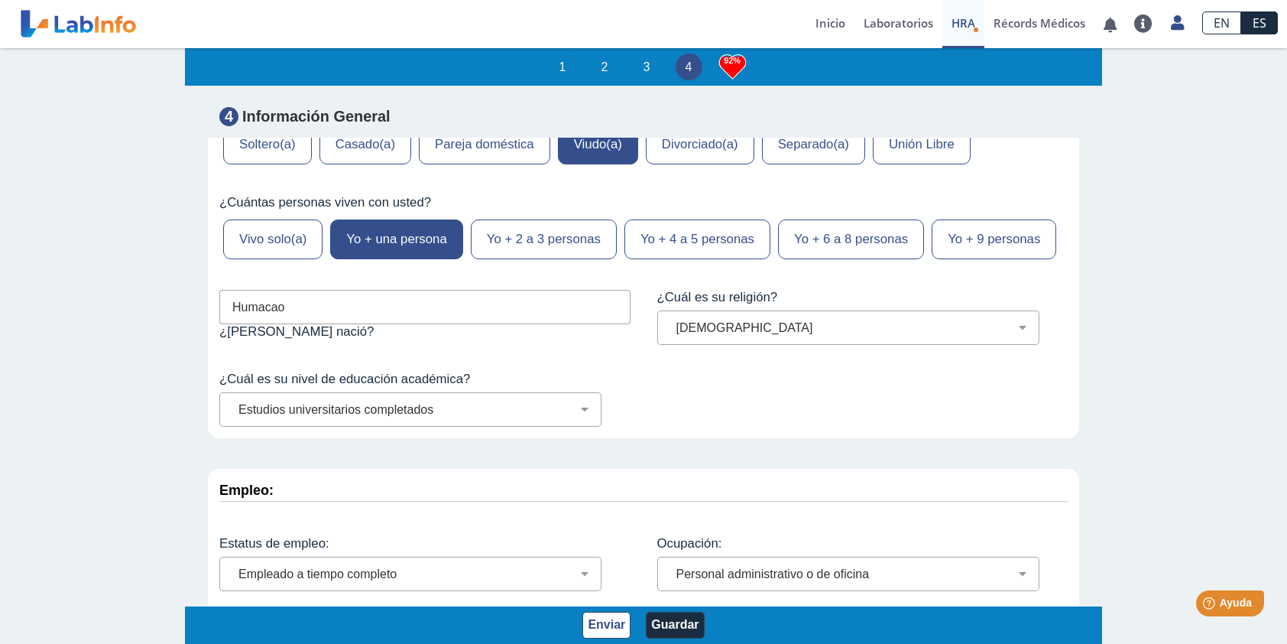
click at [232, 643] on select "Menos de $12,000 $12,000-$16,000 $16,000-$24,000 $24,000-$30,000 $30,000-$40,00…" at bounding box center [416, 655] width 368 height 15
click at [676, 622] on button "Guardar" at bounding box center [675, 624] width 58 height 27
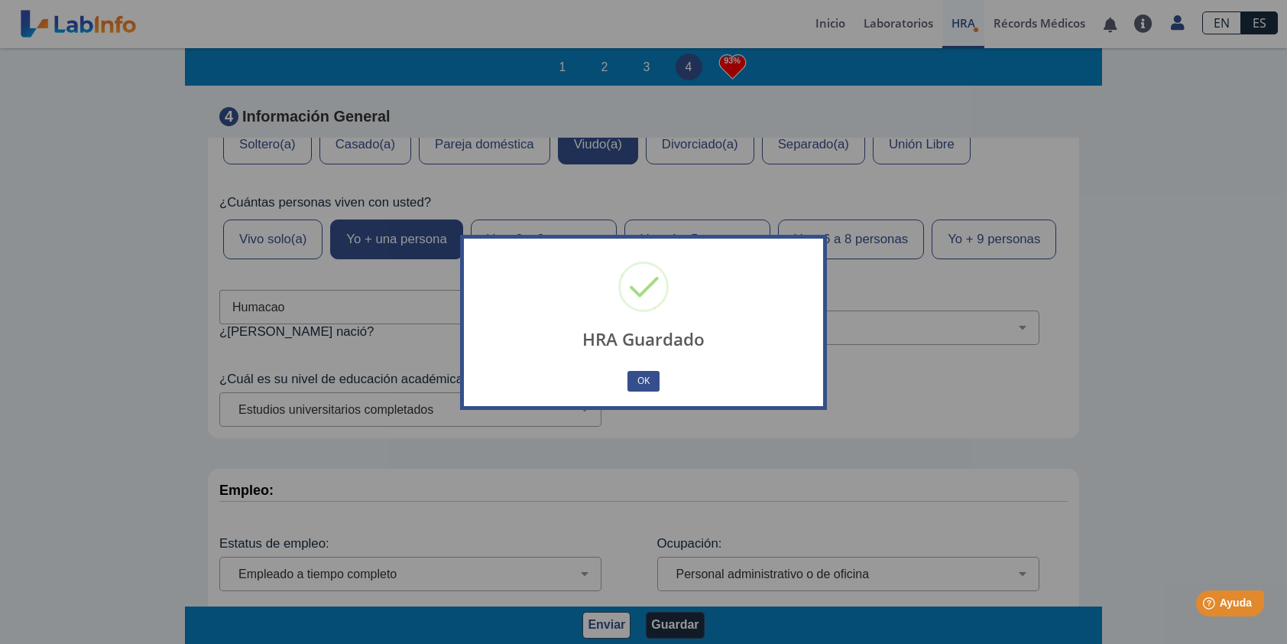
click at [643, 384] on button "OK" at bounding box center [643, 381] width 32 height 21
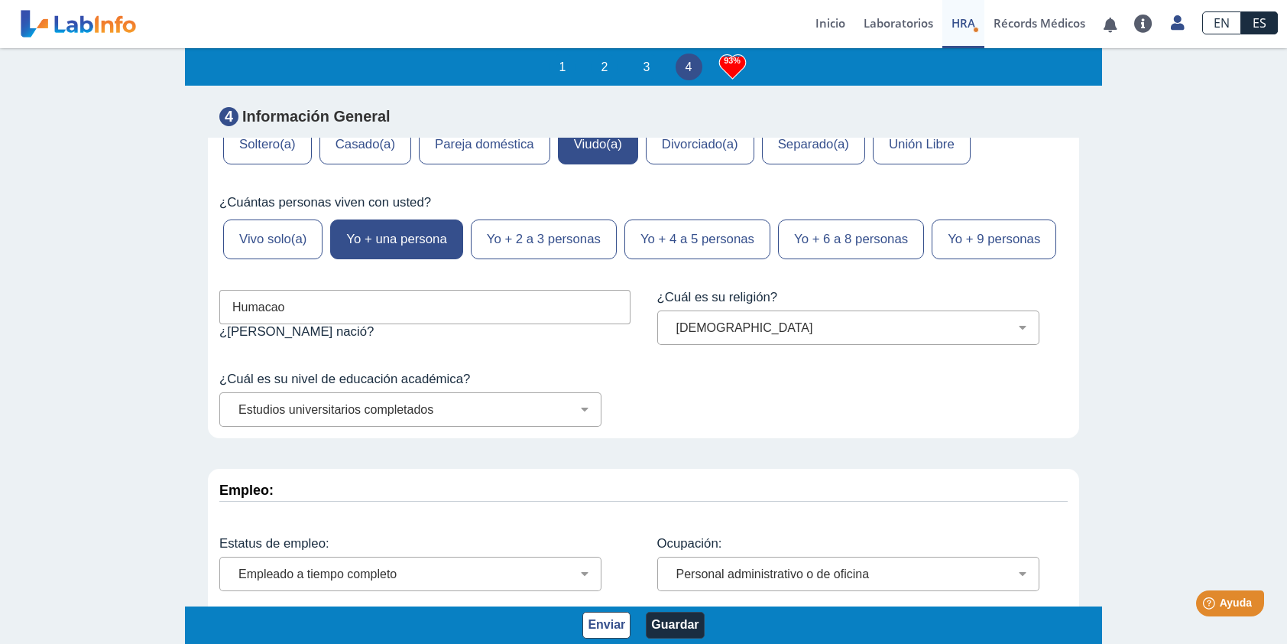
click at [721, 63] on h3 "93%" at bounding box center [732, 60] width 27 height 19
click at [663, 630] on button "Guardar" at bounding box center [675, 624] width 58 height 27
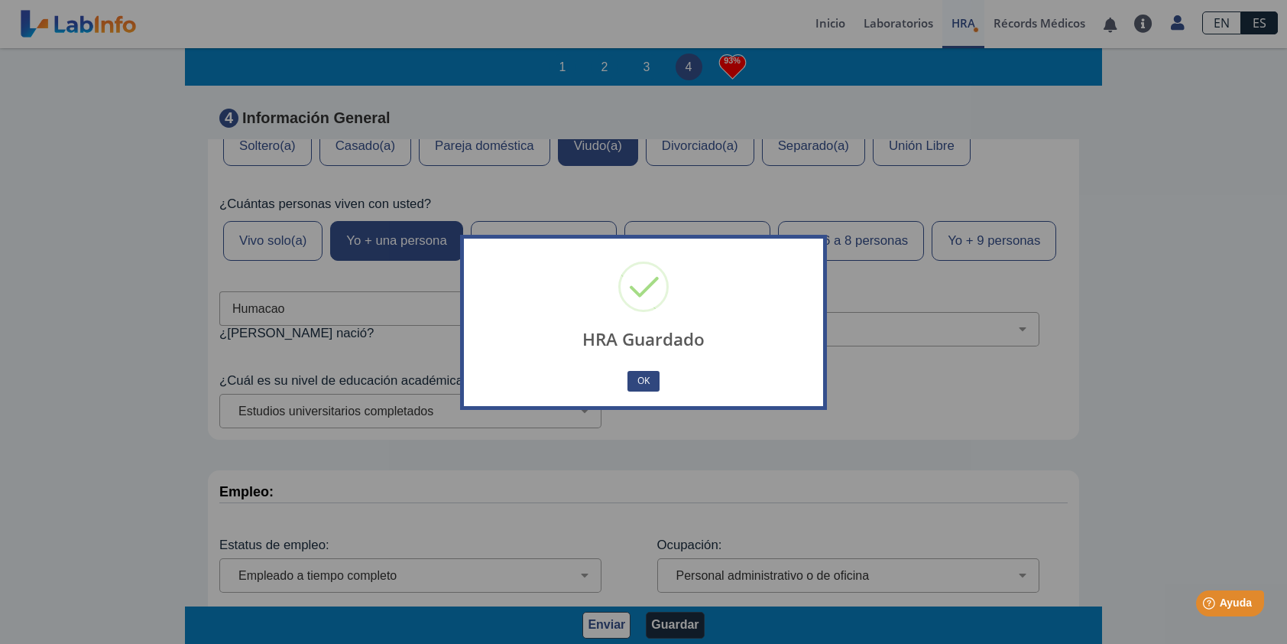
click at [643, 373] on button "OK" at bounding box center [643, 381] width 32 height 21
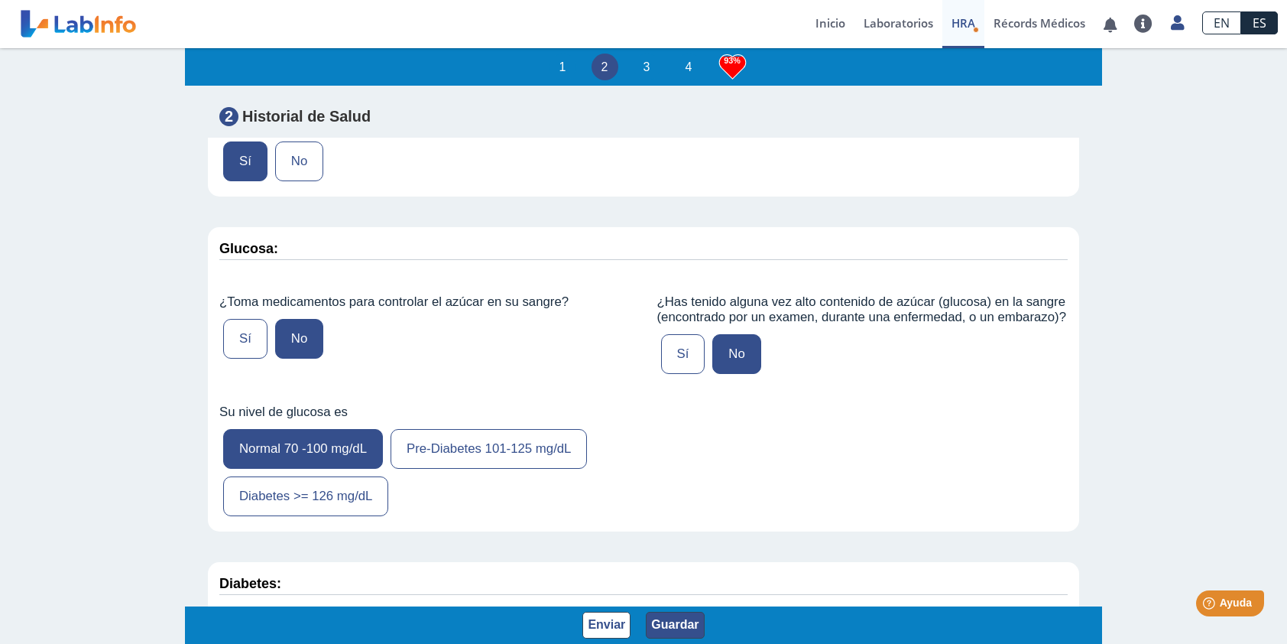
scroll to position [2294, 0]
